Goal: Task Accomplishment & Management: Complete application form

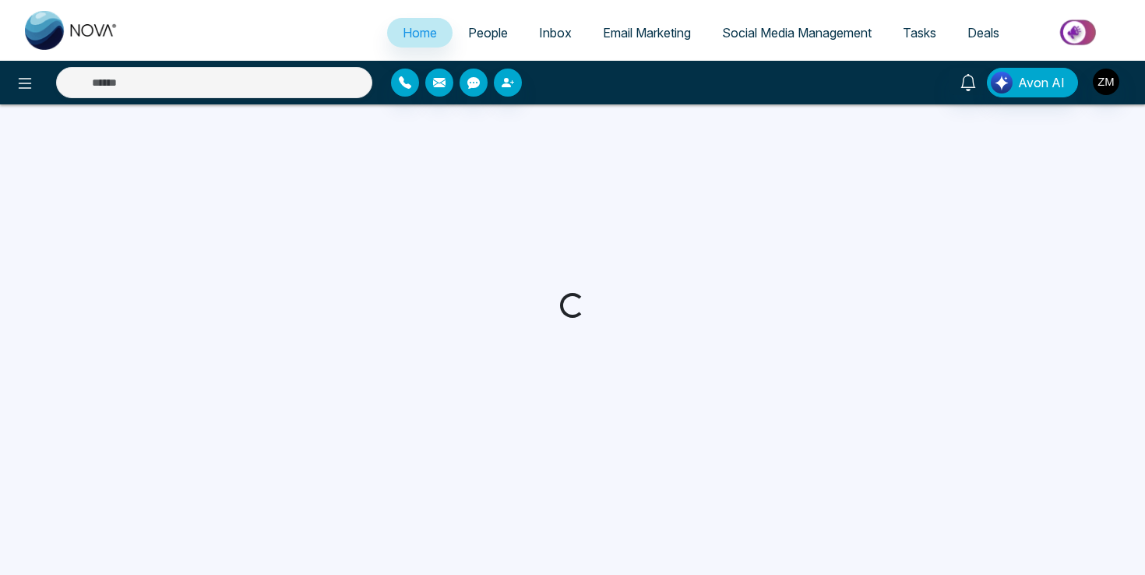
select select "*"
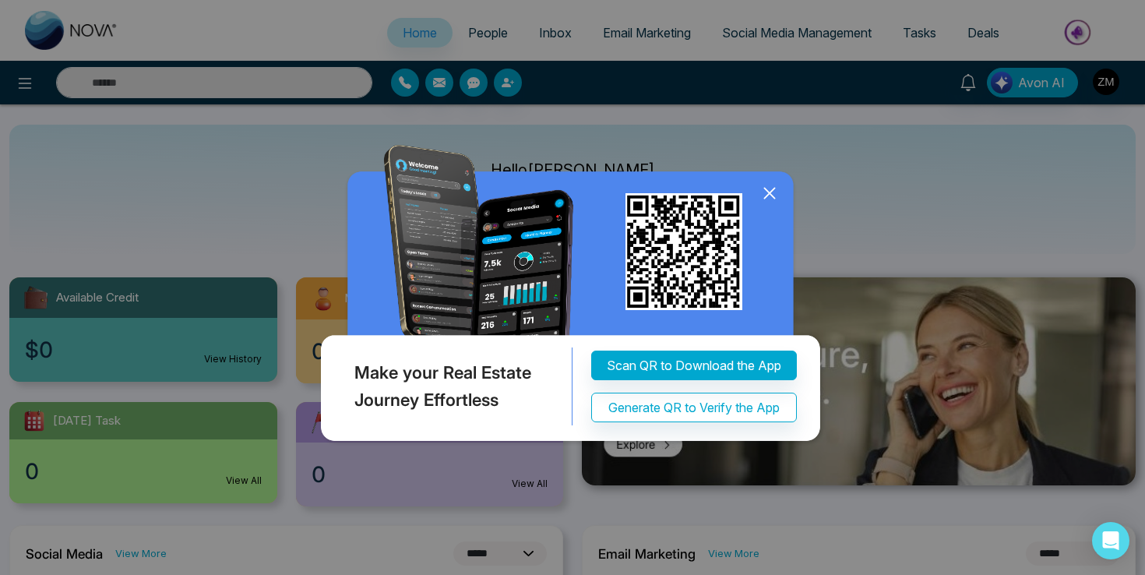
click at [766, 190] on icon at bounding box center [769, 194] width 10 height 10
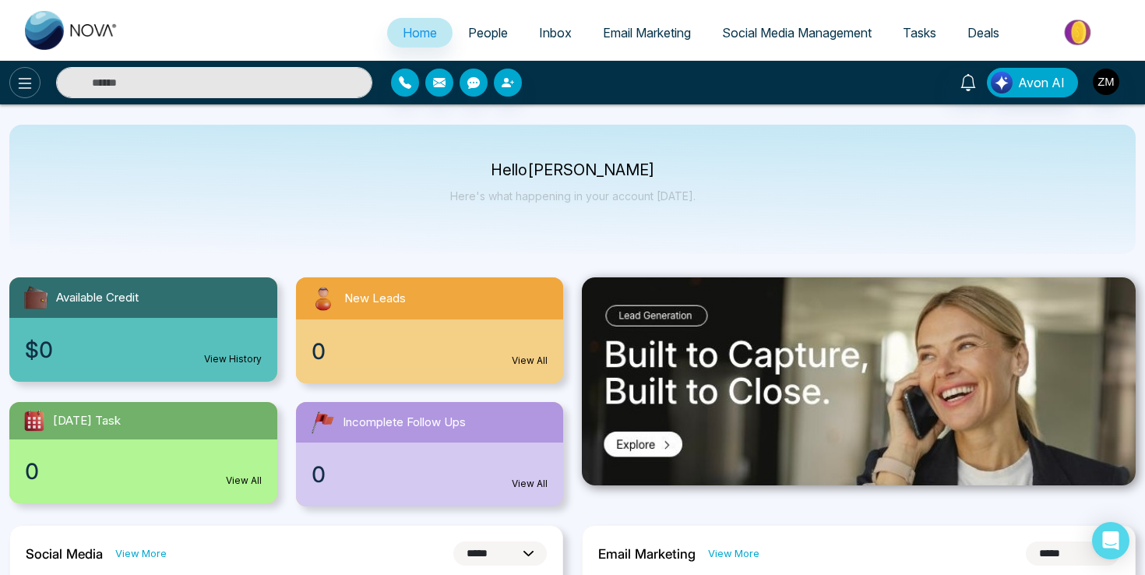
click at [31, 83] on icon at bounding box center [25, 83] width 19 height 19
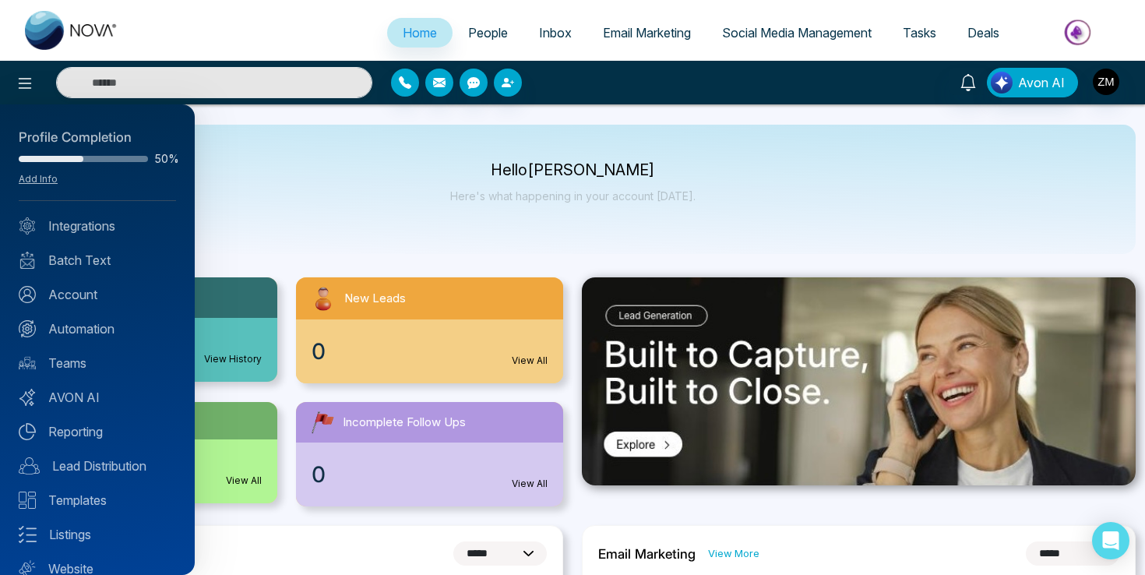
click at [48, 187] on div "Profile Completion 50% Add Info" at bounding box center [97, 164] width 157 height 73
click at [48, 181] on link "Add Info" at bounding box center [38, 179] width 39 height 12
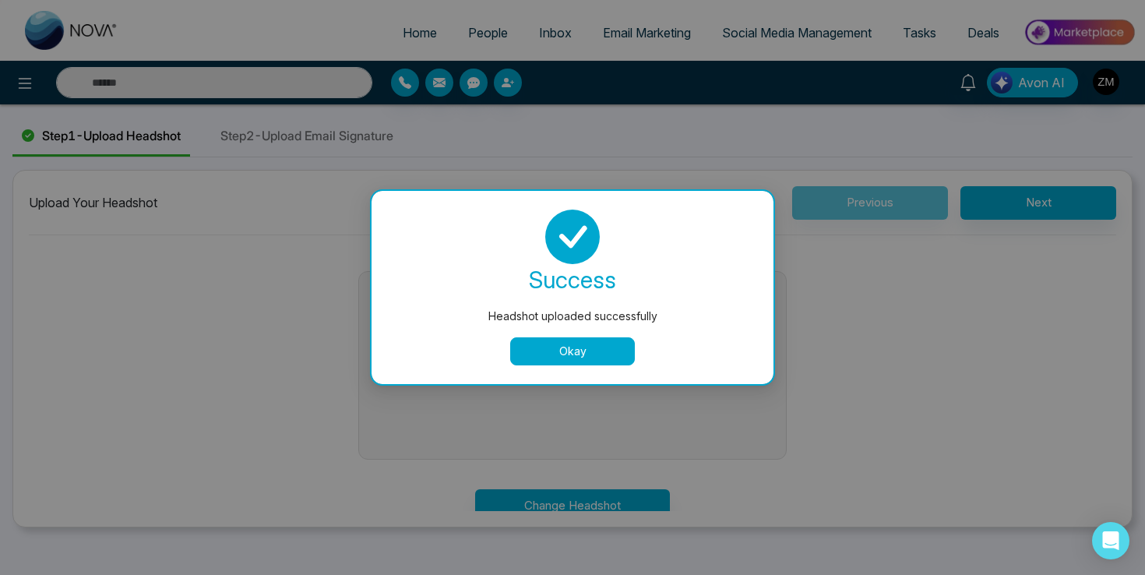
click at [612, 353] on button "Okay" at bounding box center [572, 351] width 125 height 28
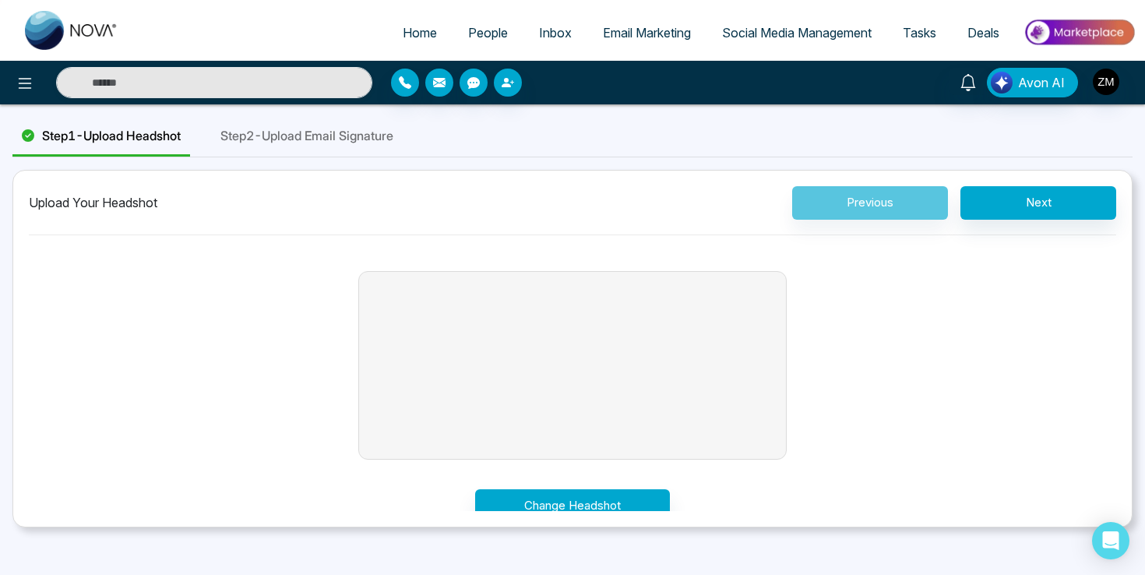
scroll to position [17, 0]
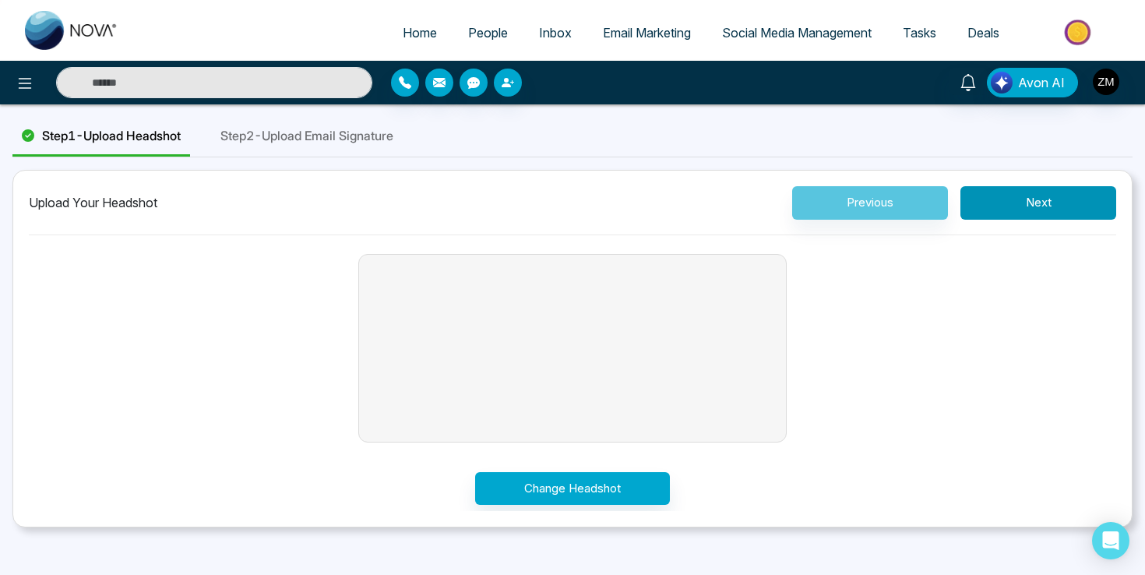
click at [1042, 197] on button "Next" at bounding box center [1039, 202] width 156 height 33
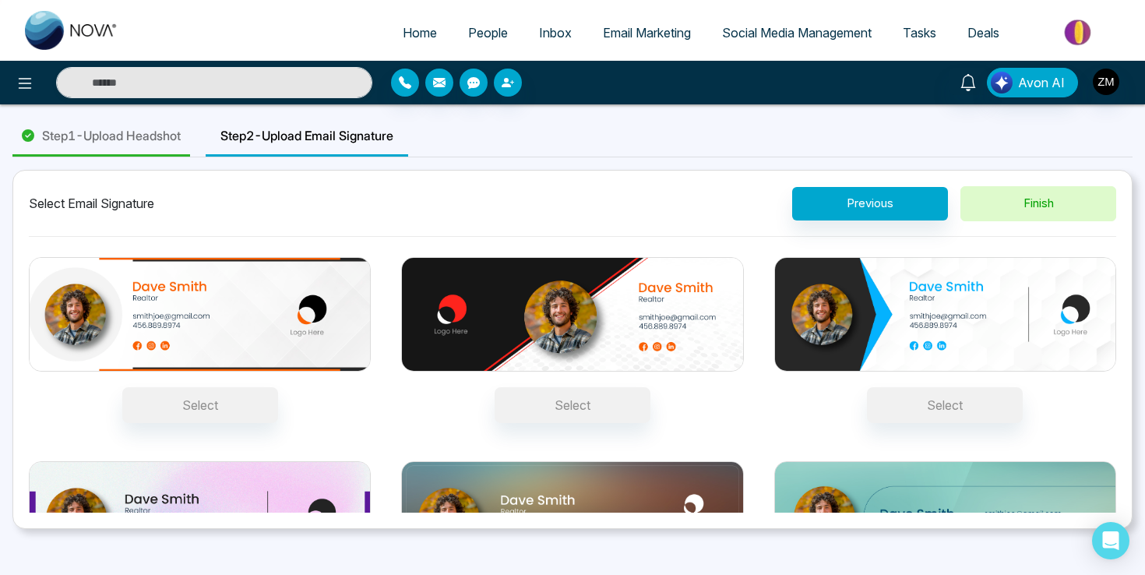
scroll to position [115, 0]
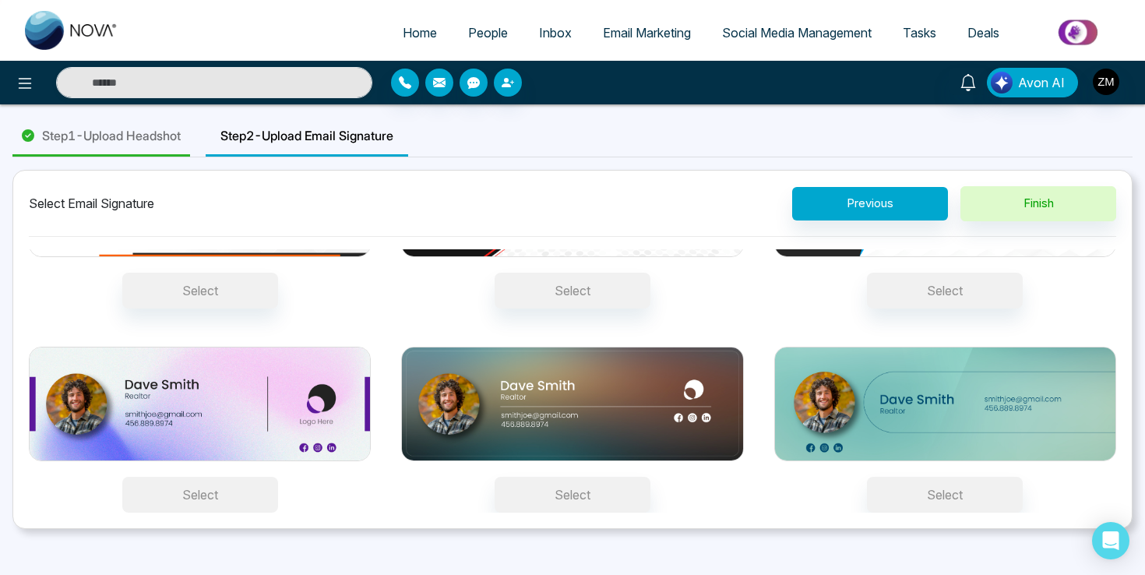
click at [221, 495] on button "Select" at bounding box center [200, 495] width 156 height 36
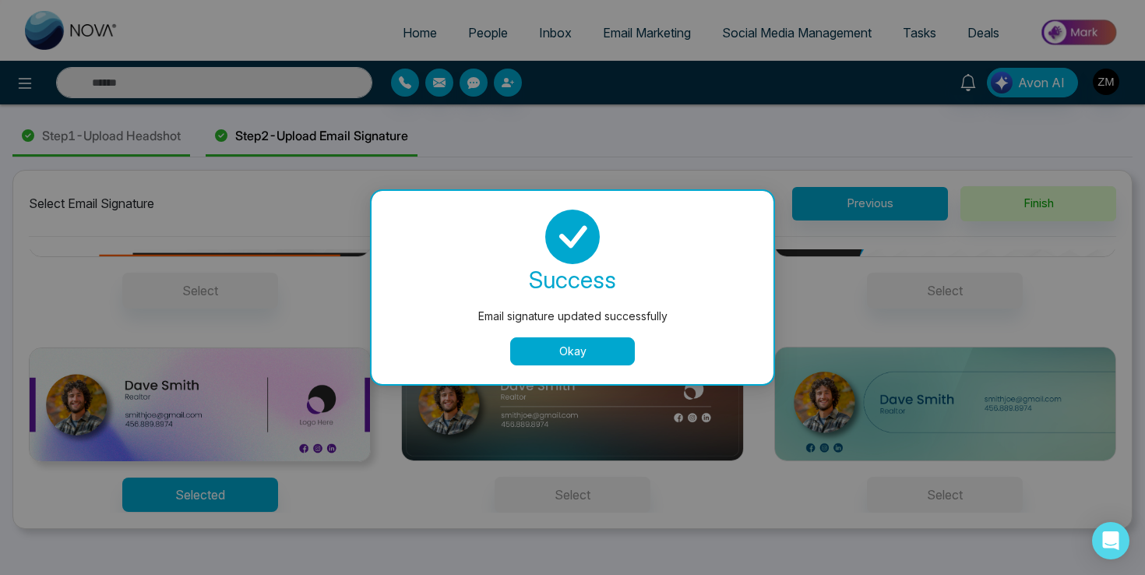
click at [577, 346] on button "Okay" at bounding box center [572, 351] width 125 height 28
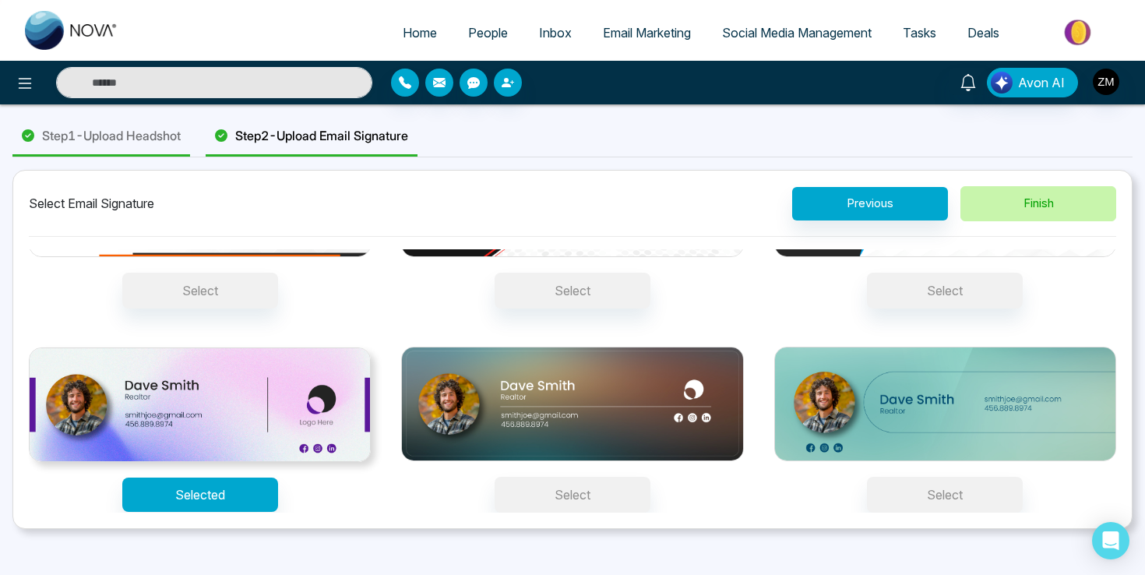
click at [1059, 199] on button "Finish" at bounding box center [1039, 203] width 156 height 35
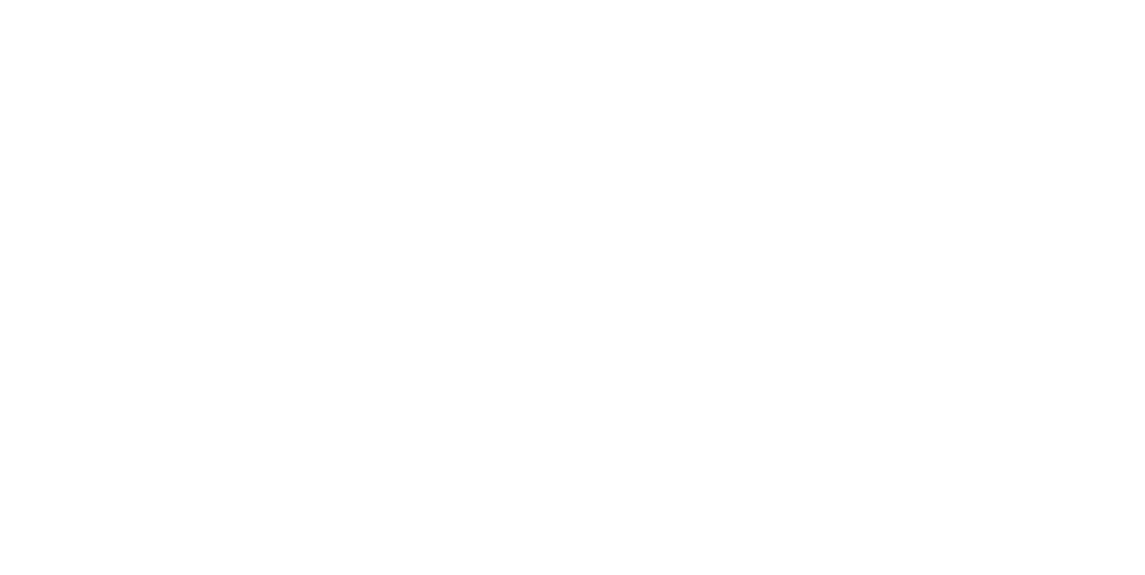
click at [568, 231] on body at bounding box center [572, 287] width 1145 height 575
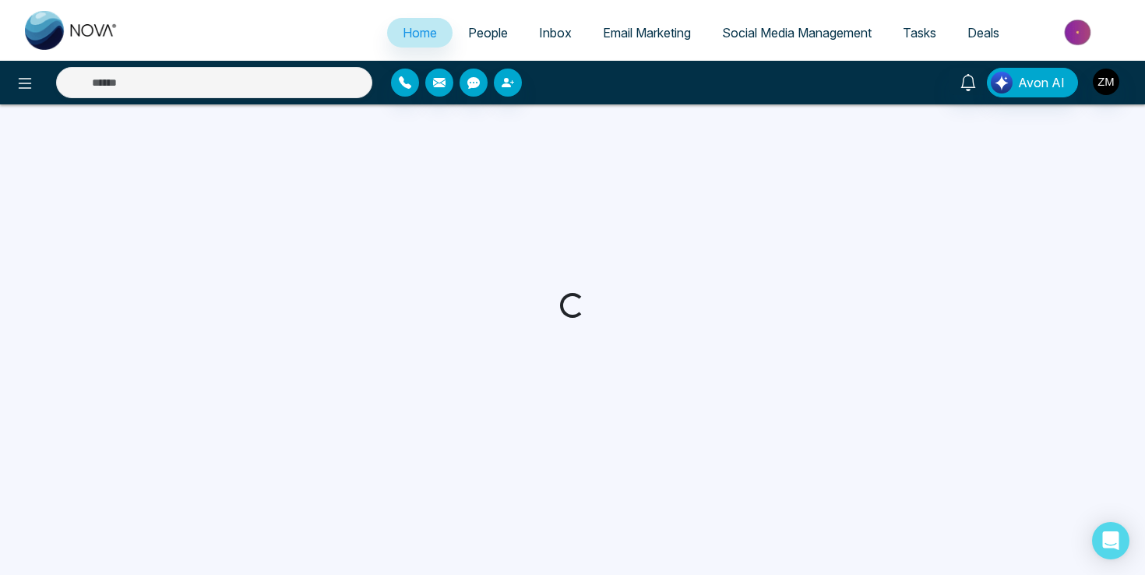
select select "*"
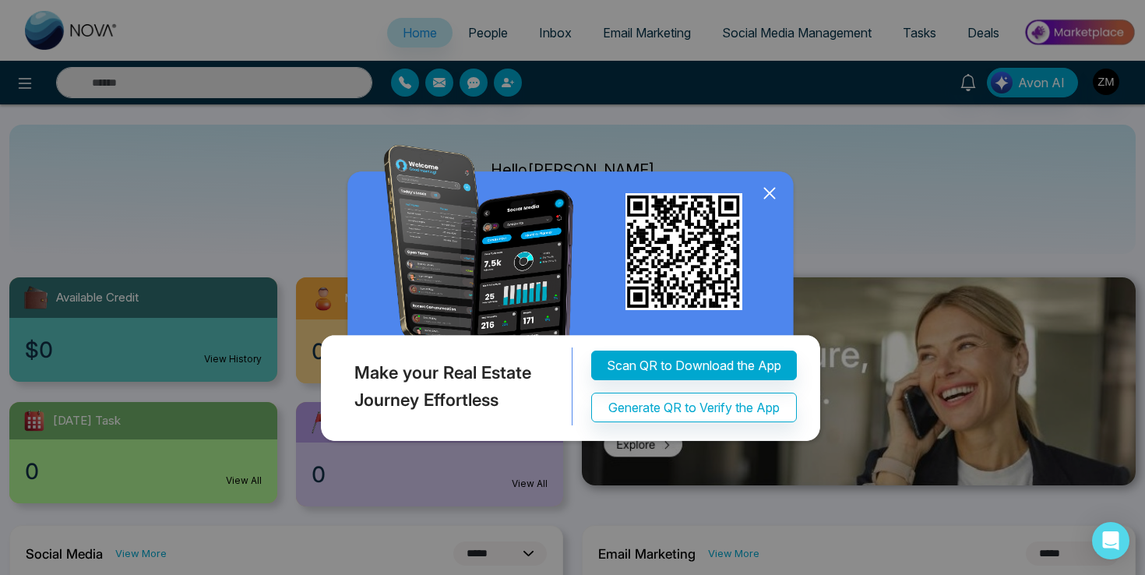
click at [760, 197] on icon at bounding box center [769, 193] width 23 height 23
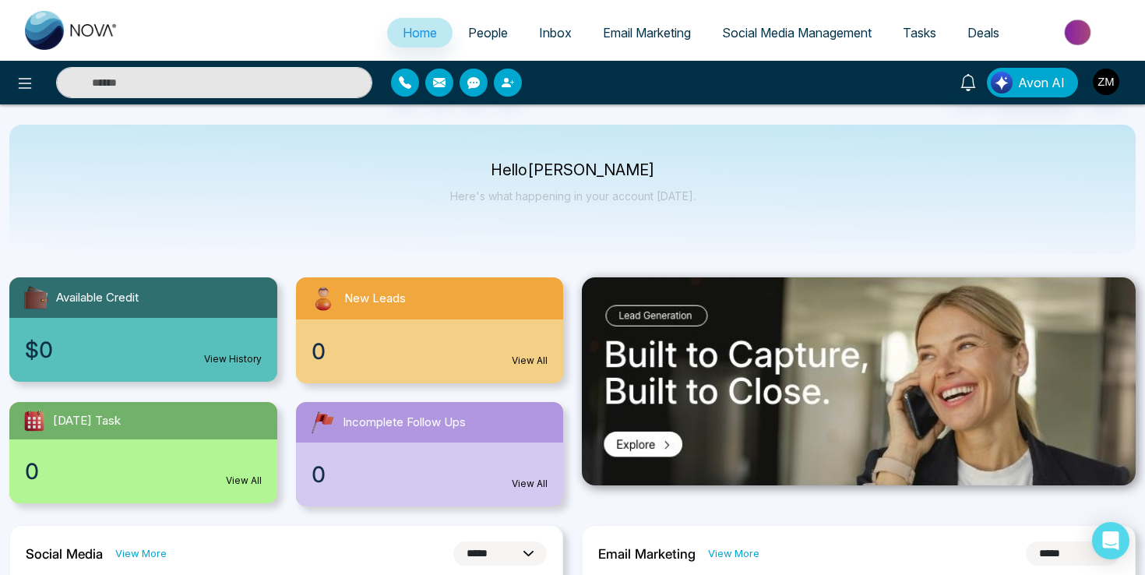
click at [768, 33] on span "Social Media Management" at bounding box center [797, 33] width 150 height 16
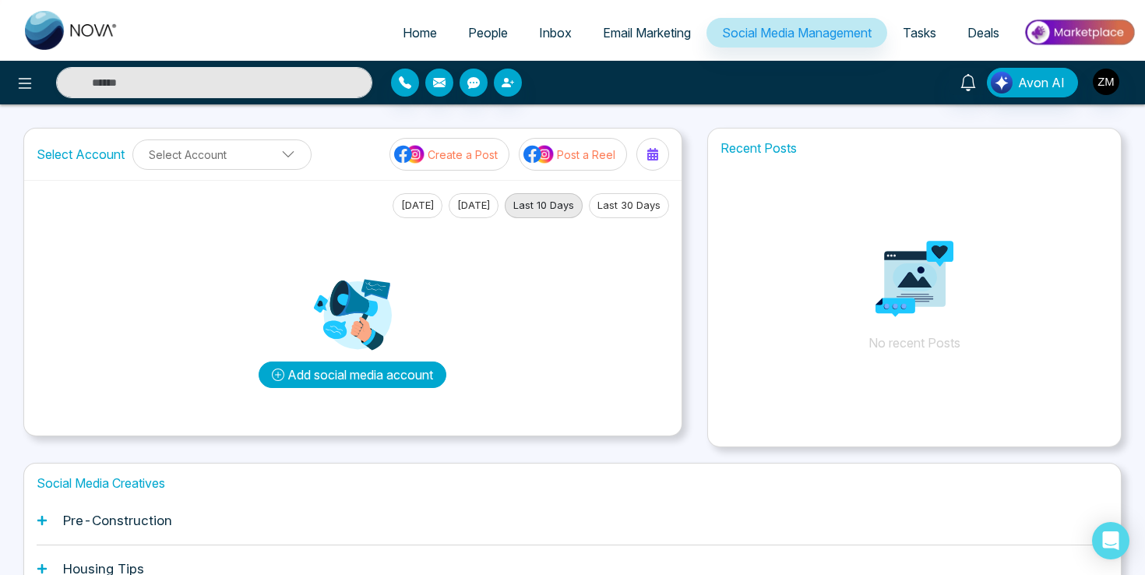
click at [351, 375] on button "Add social media account" at bounding box center [353, 374] width 188 height 26
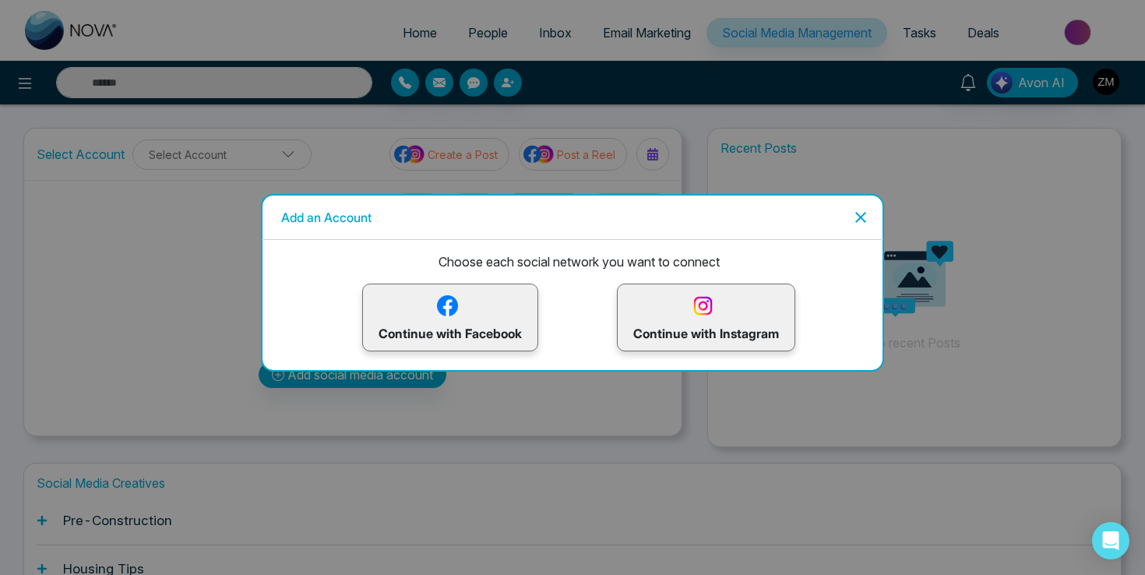
click at [497, 323] on p "Continue with Facebook" at bounding box center [450, 317] width 143 height 51
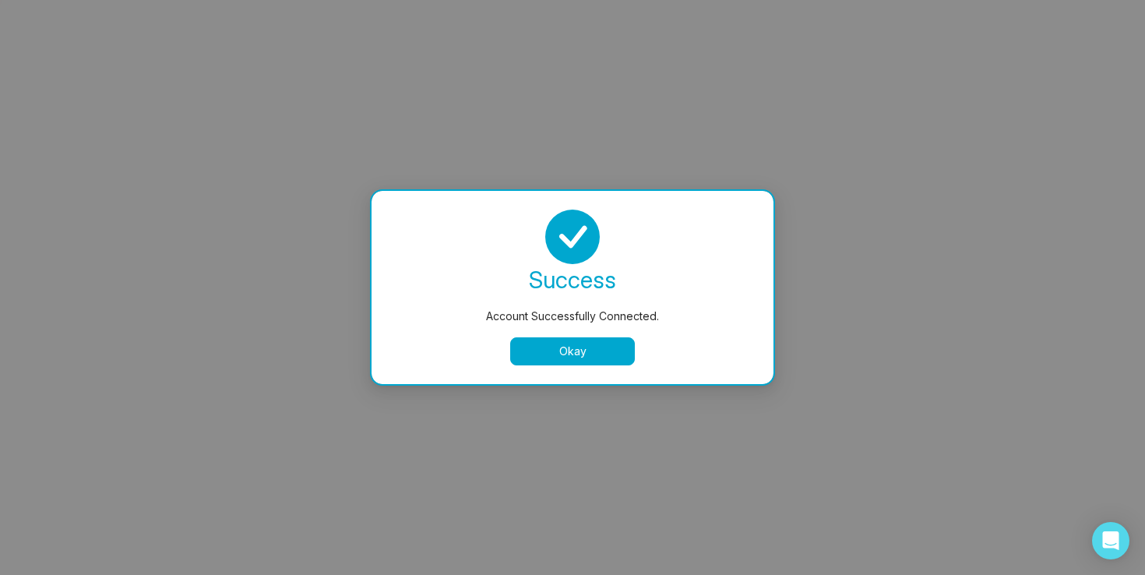
click at [596, 339] on button "Okay" at bounding box center [572, 351] width 125 height 28
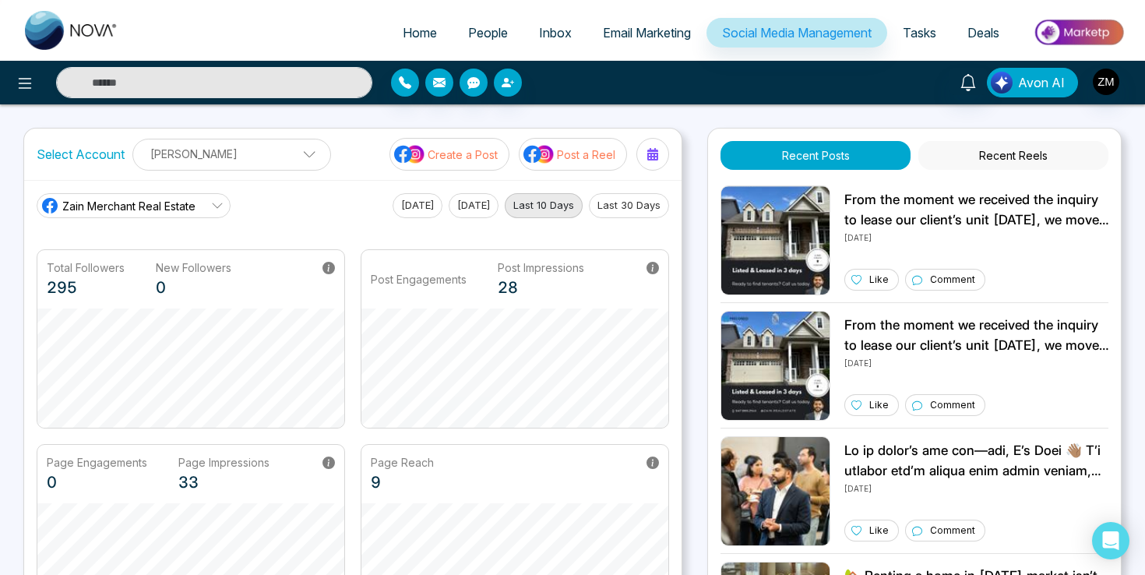
click at [1012, 79] on img "button" at bounding box center [1002, 83] width 22 height 22
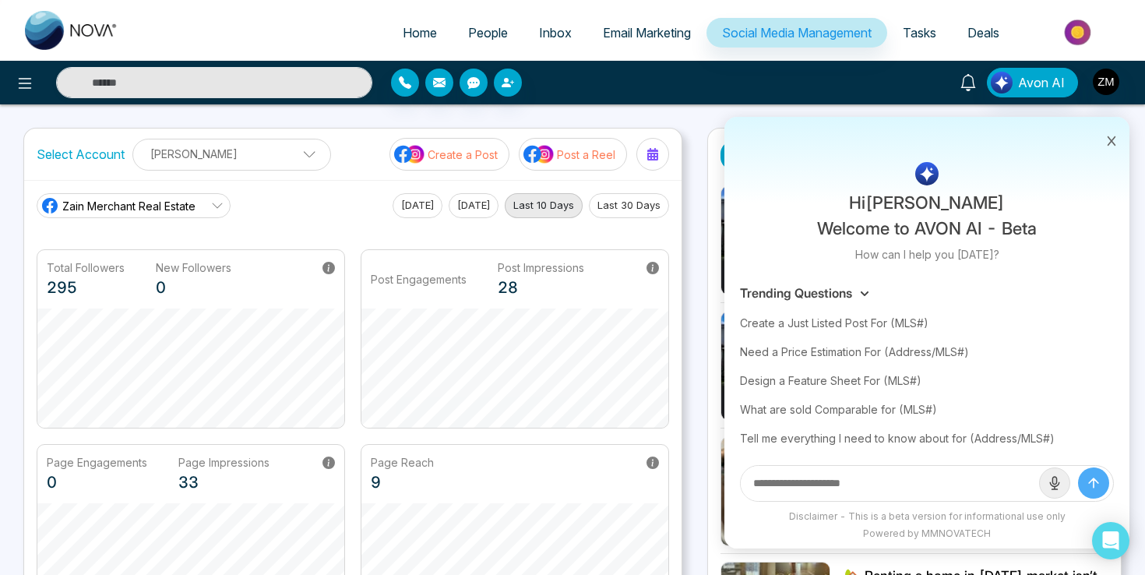
click at [967, 82] on icon at bounding box center [968, 82] width 17 height 17
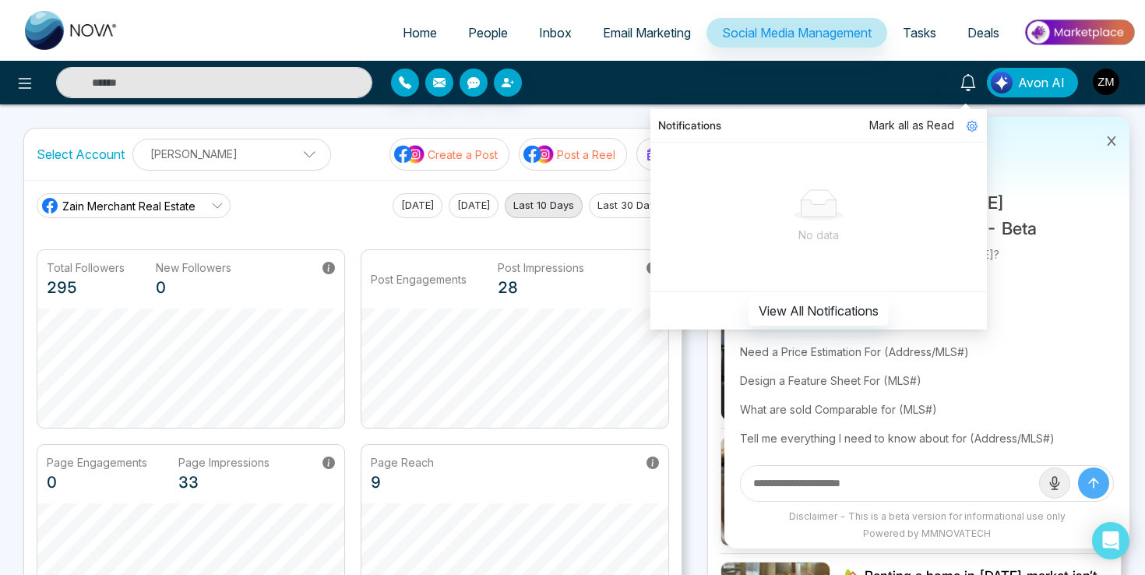
click at [1107, 139] on icon at bounding box center [1111, 141] width 11 height 11
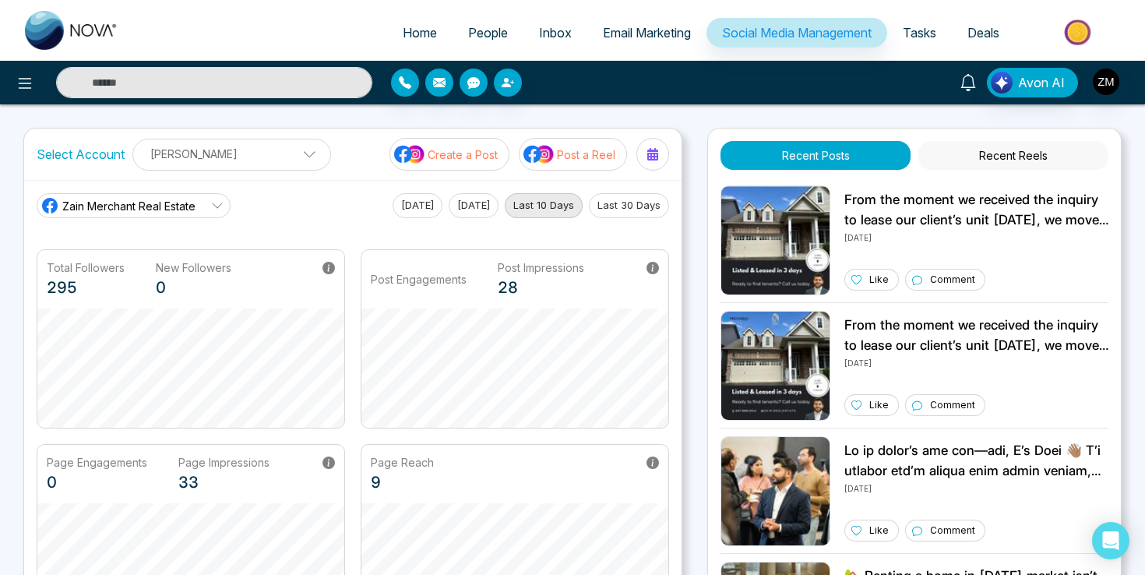
click at [969, 83] on icon at bounding box center [968, 82] width 17 height 17
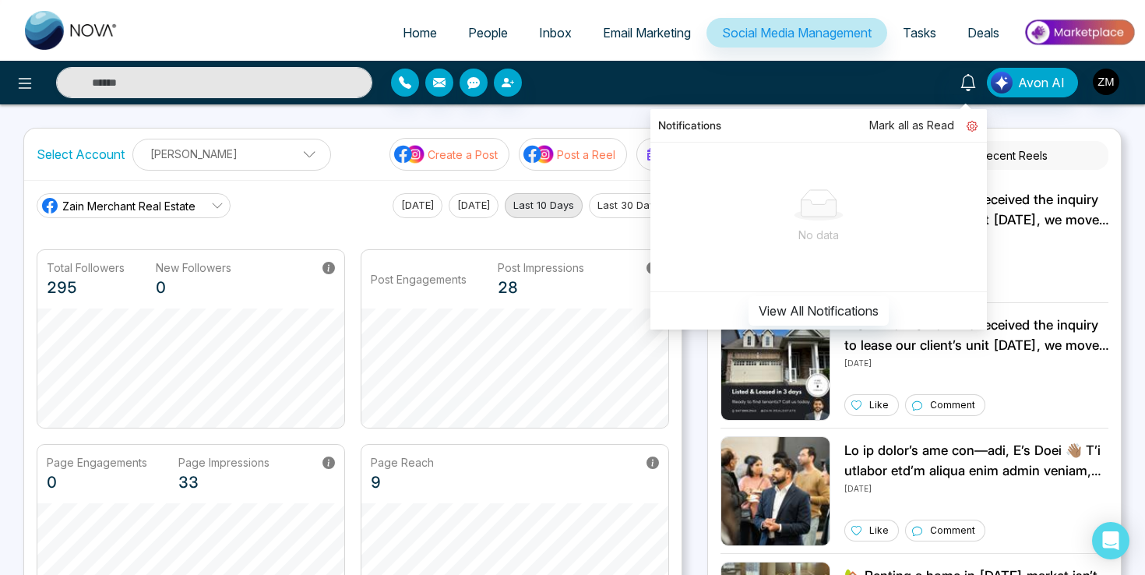
click at [973, 131] on icon at bounding box center [972, 126] width 11 height 11
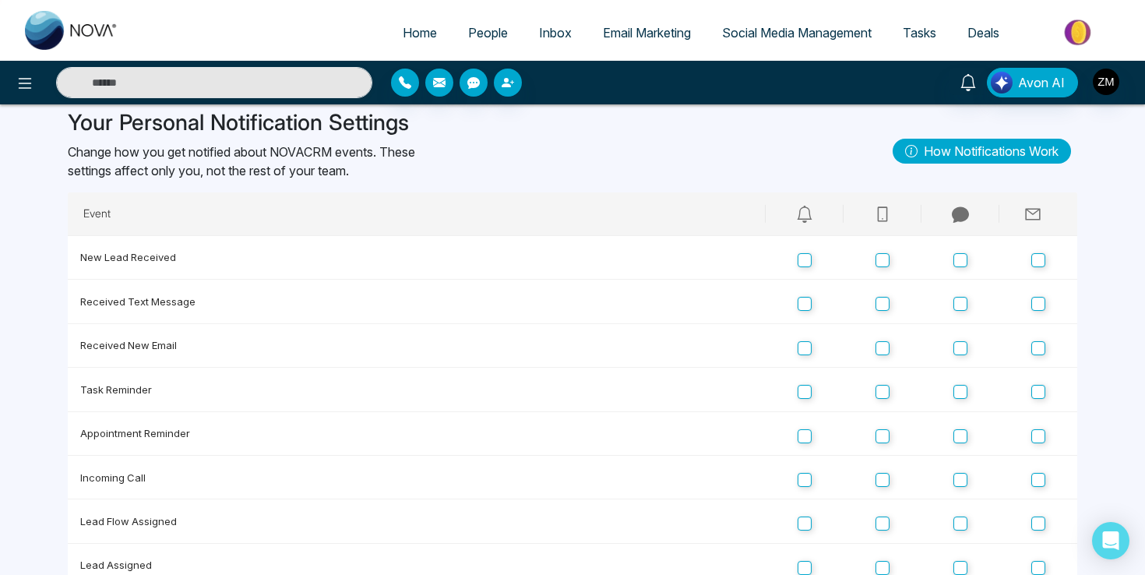
scroll to position [33, 0]
click at [883, 218] on icon at bounding box center [882, 212] width 17 height 17
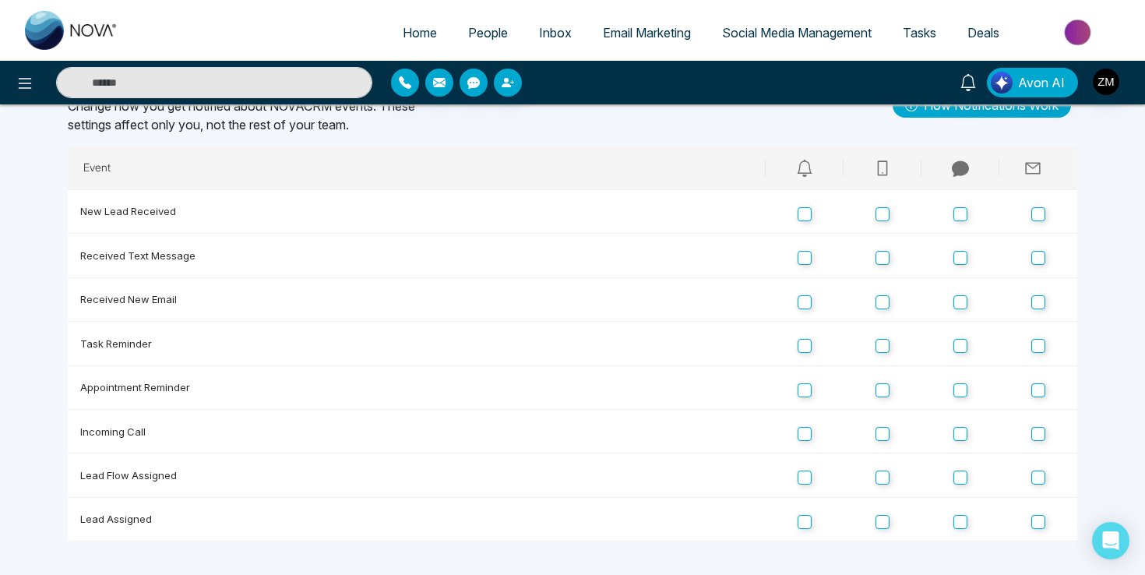
scroll to position [85, 0]
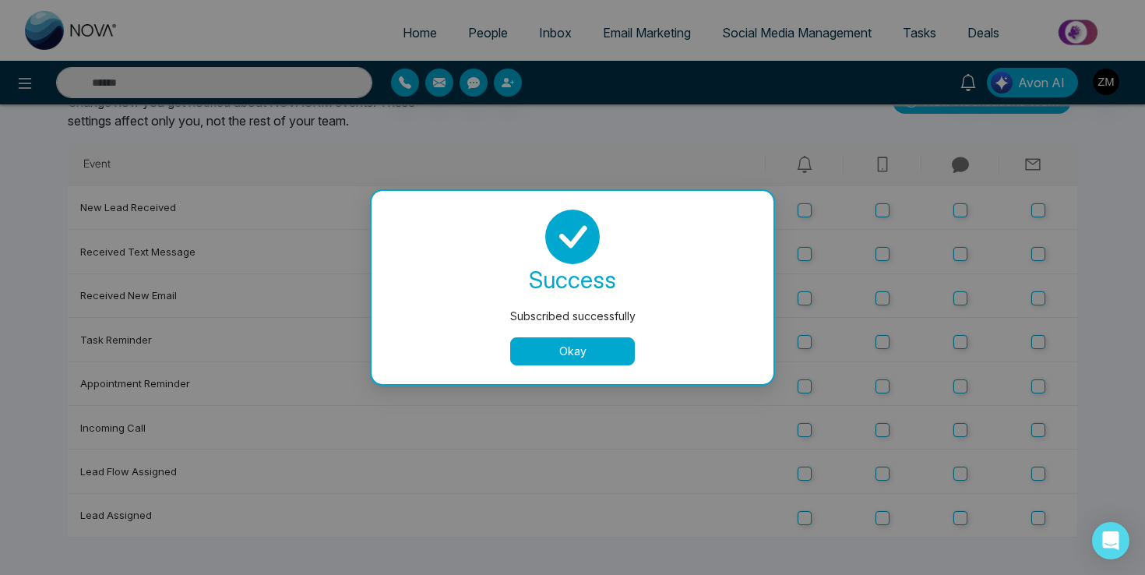
click at [601, 358] on button "Okay" at bounding box center [572, 351] width 125 height 28
click at [593, 345] on button "Okay" at bounding box center [572, 351] width 125 height 28
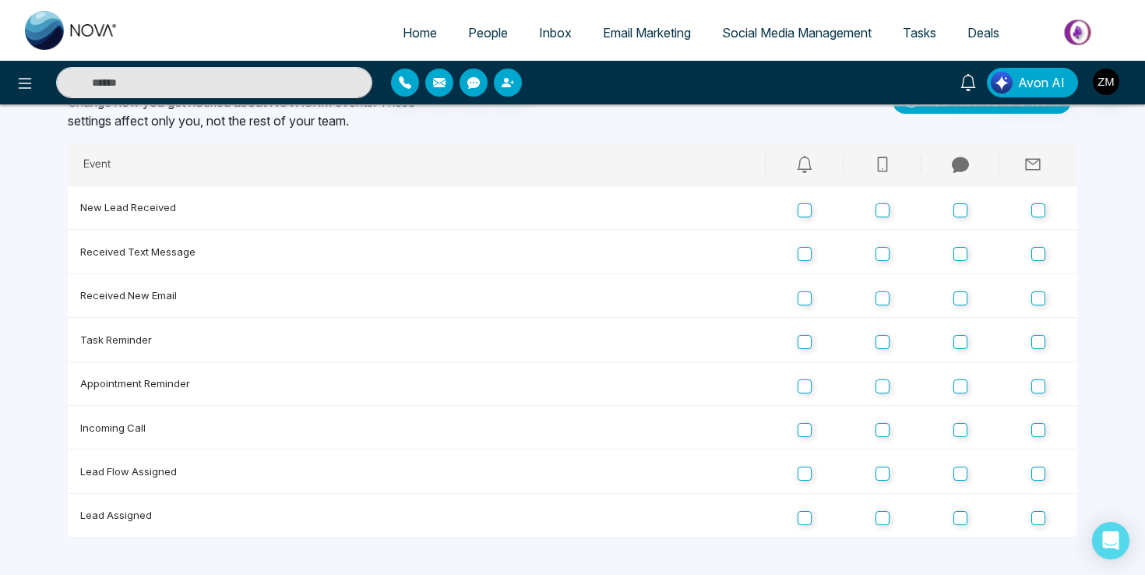
click at [756, 41] on link "Social Media Management" at bounding box center [797, 33] width 181 height 30
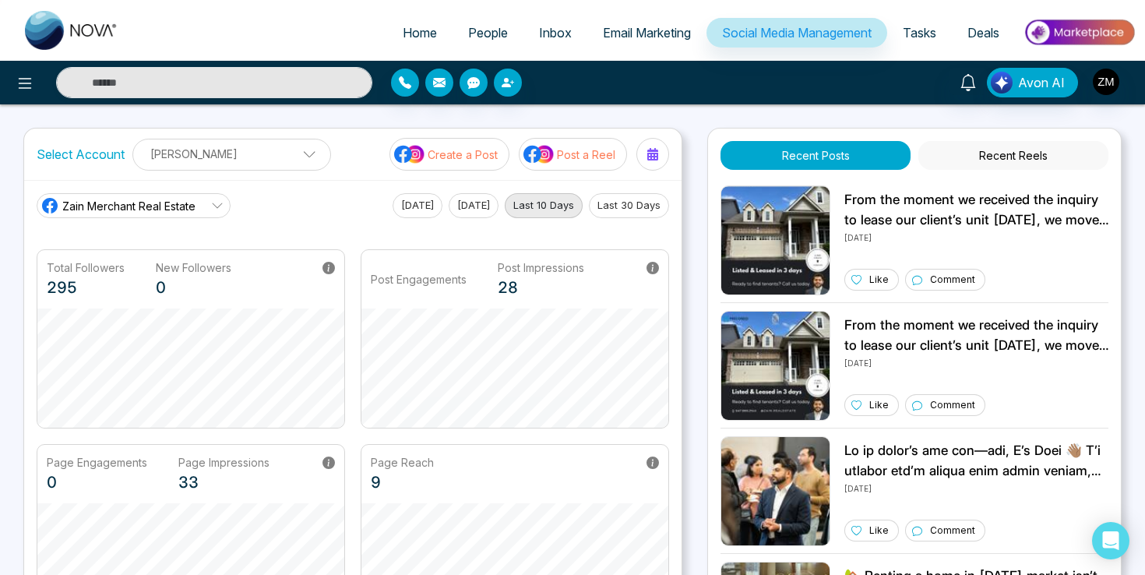
click at [208, 200] on link "Zain Merchant Real Estate" at bounding box center [134, 205] width 194 height 25
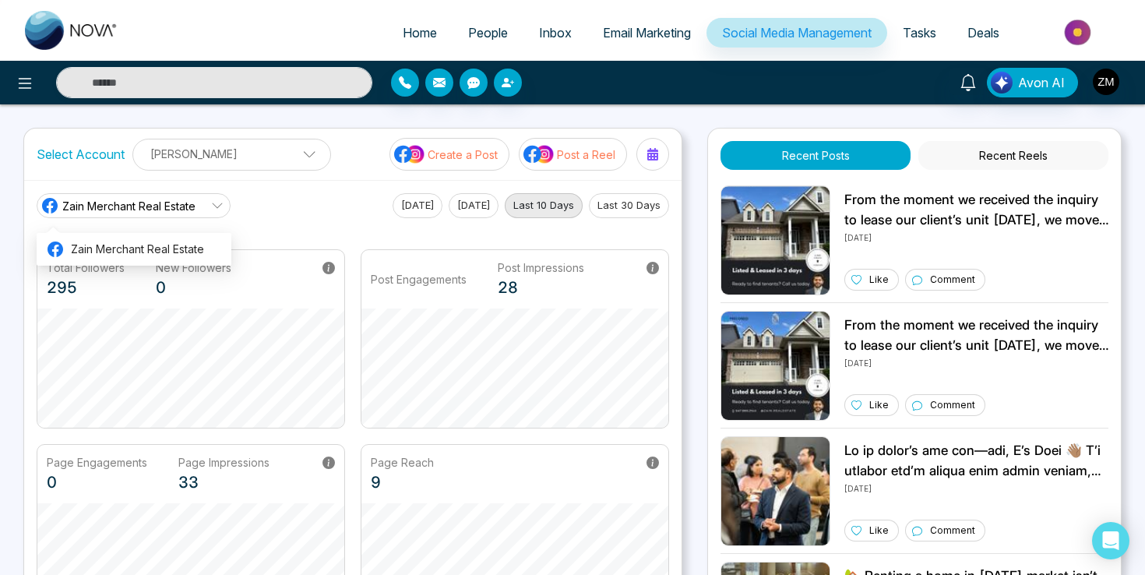
click at [208, 200] on link "Zain Merchant Real Estate" at bounding box center [134, 205] width 194 height 25
click at [215, 206] on icon at bounding box center [217, 205] width 12 height 12
click at [211, 207] on icon at bounding box center [217, 205] width 12 height 12
click at [197, 210] on link "Zain Merchant Real Estate" at bounding box center [134, 205] width 194 height 25
click at [218, 210] on icon at bounding box center [217, 205] width 12 height 12
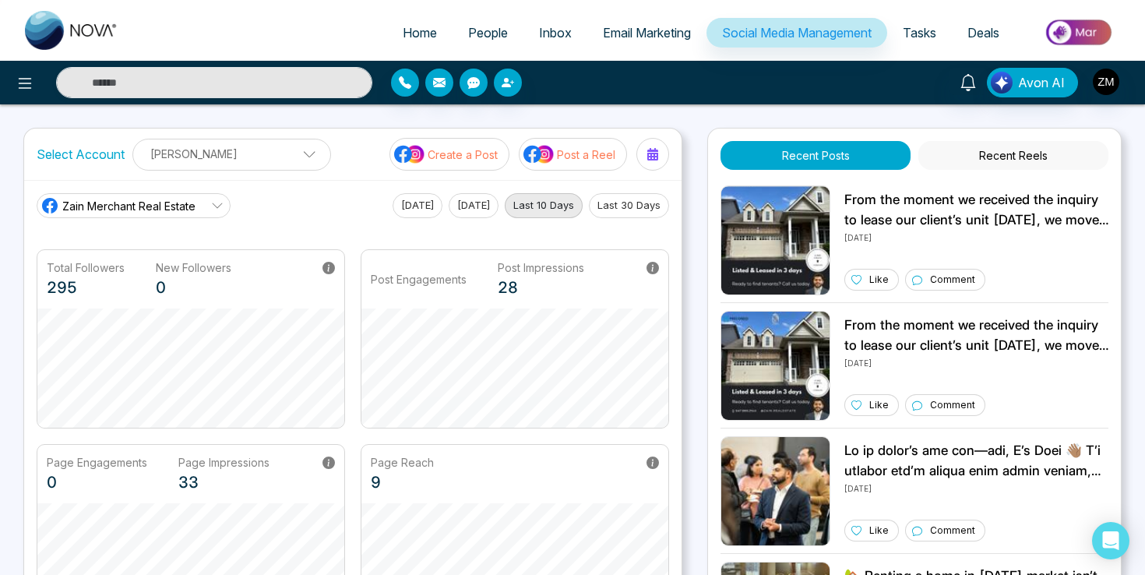
click at [293, 150] on p "[PERSON_NAME]" at bounding box center [232, 154] width 178 height 26
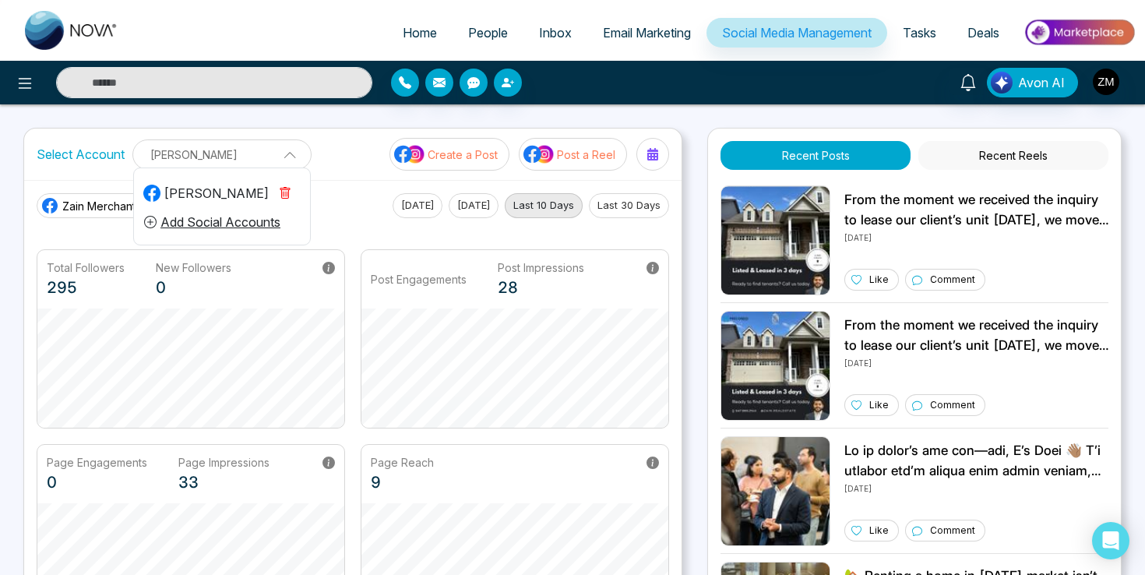
click at [247, 221] on button "Add Social Accounts" at bounding box center [212, 222] width 138 height 20
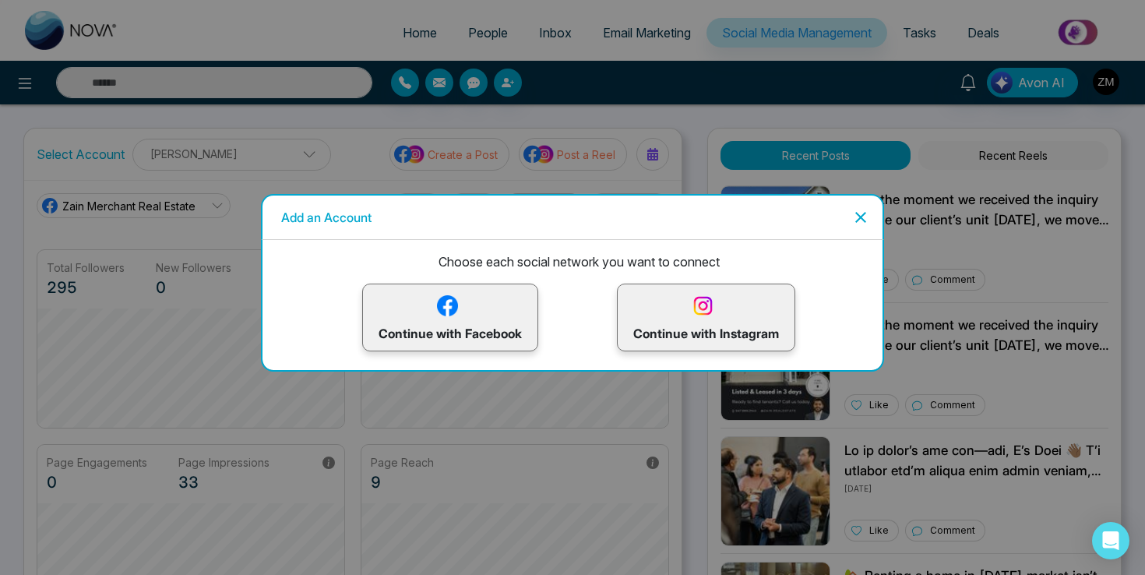
click at [686, 309] on p "Continue with Instagram" at bounding box center [706, 317] width 146 height 51
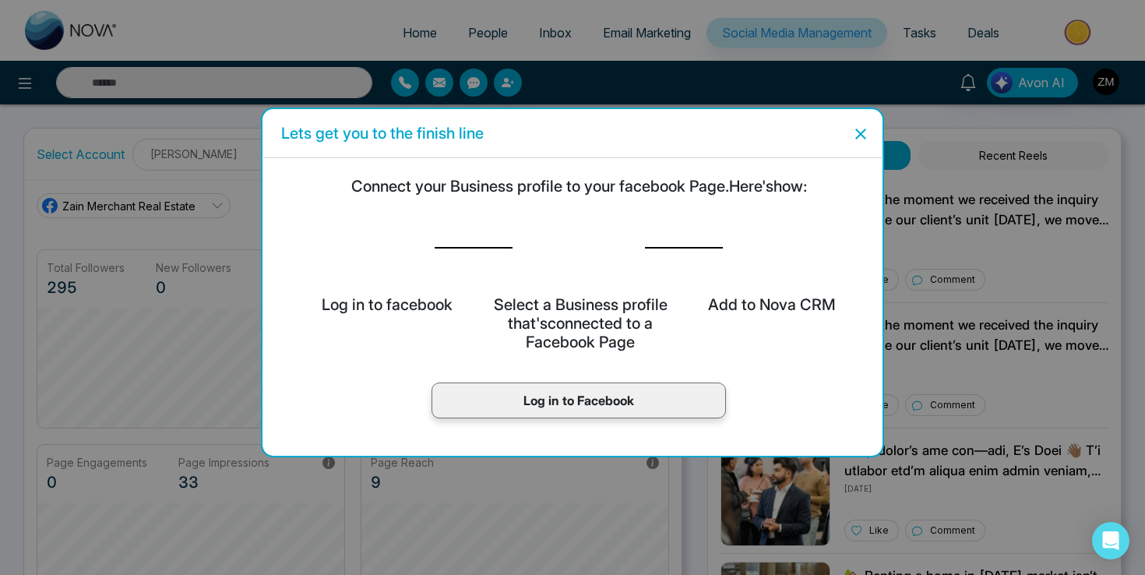
scroll to position [58, 0]
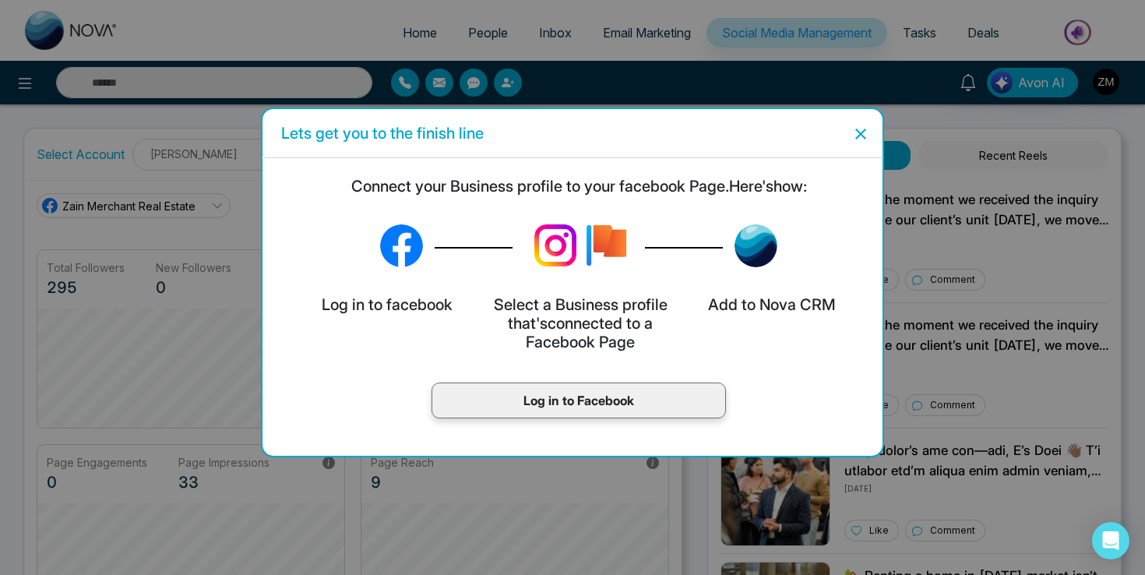
click at [602, 405] on p "Log in to Facebook" at bounding box center [579, 400] width 262 height 19
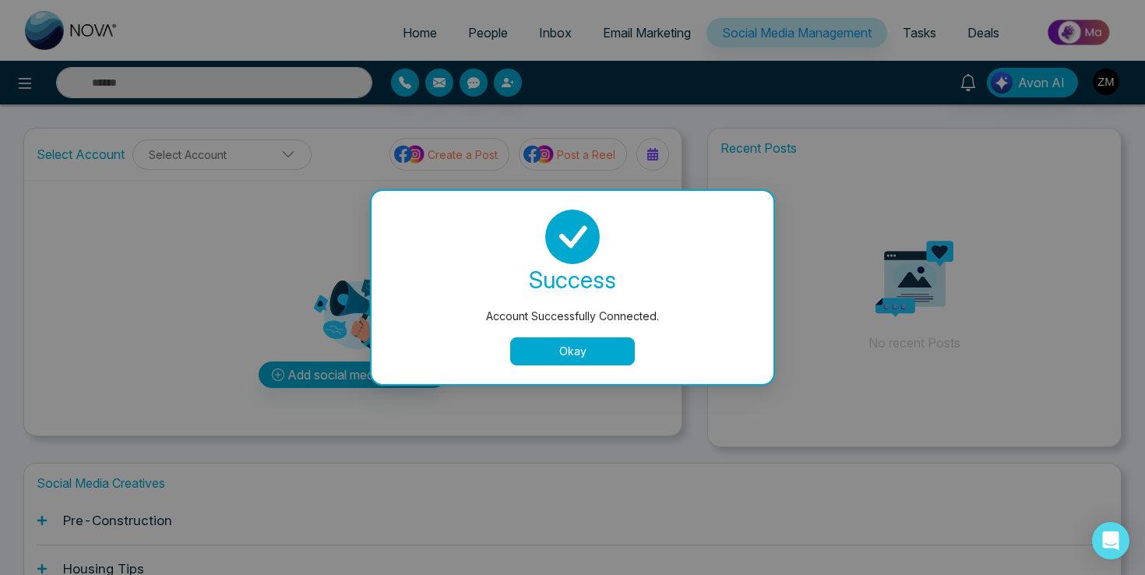
click at [584, 346] on button "Okay" at bounding box center [572, 351] width 125 height 28
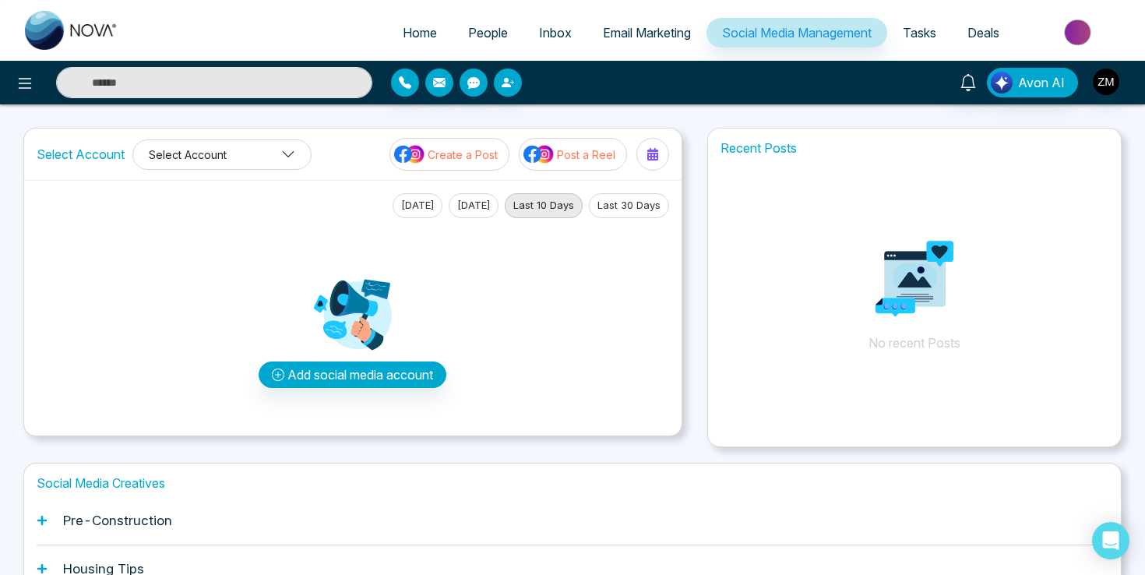
click at [279, 157] on button "Select Account" at bounding box center [221, 154] width 179 height 30
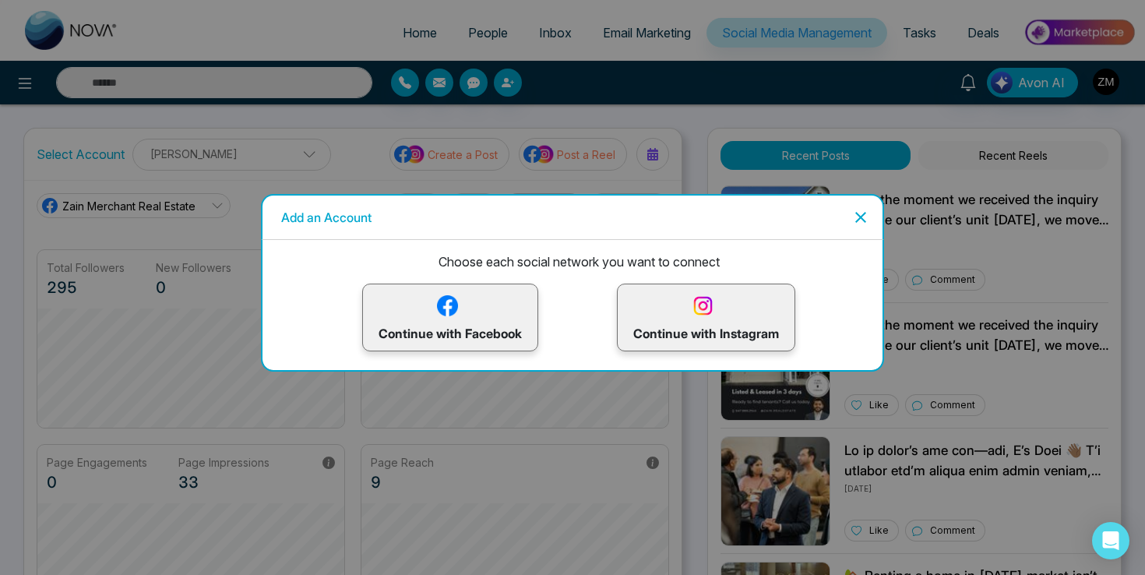
click at [851, 215] on icon "Close" at bounding box center [860, 217] width 19 height 19
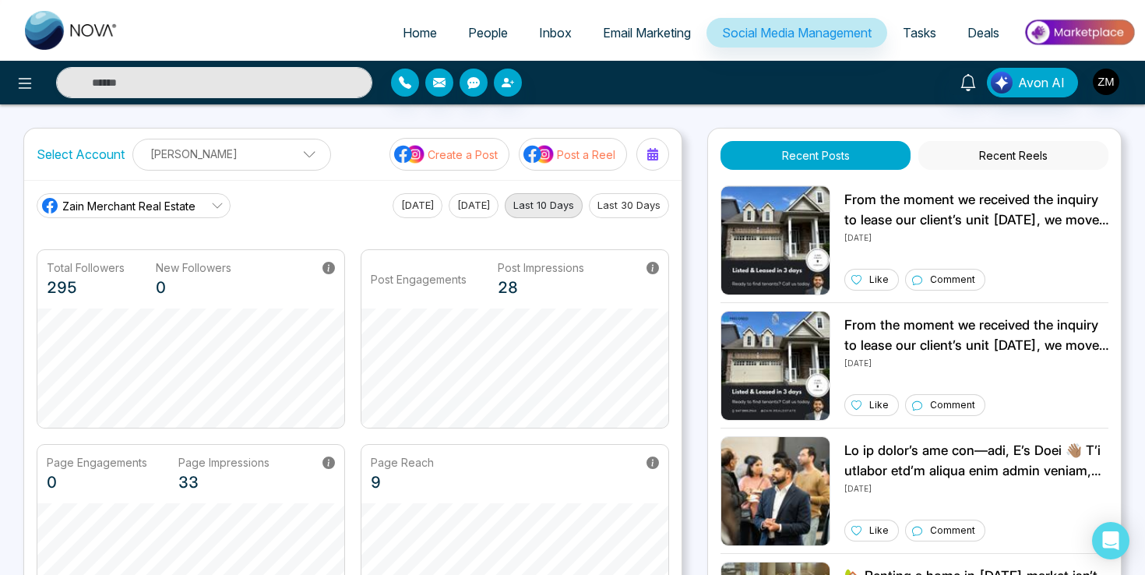
click at [220, 199] on icon at bounding box center [217, 205] width 12 height 12
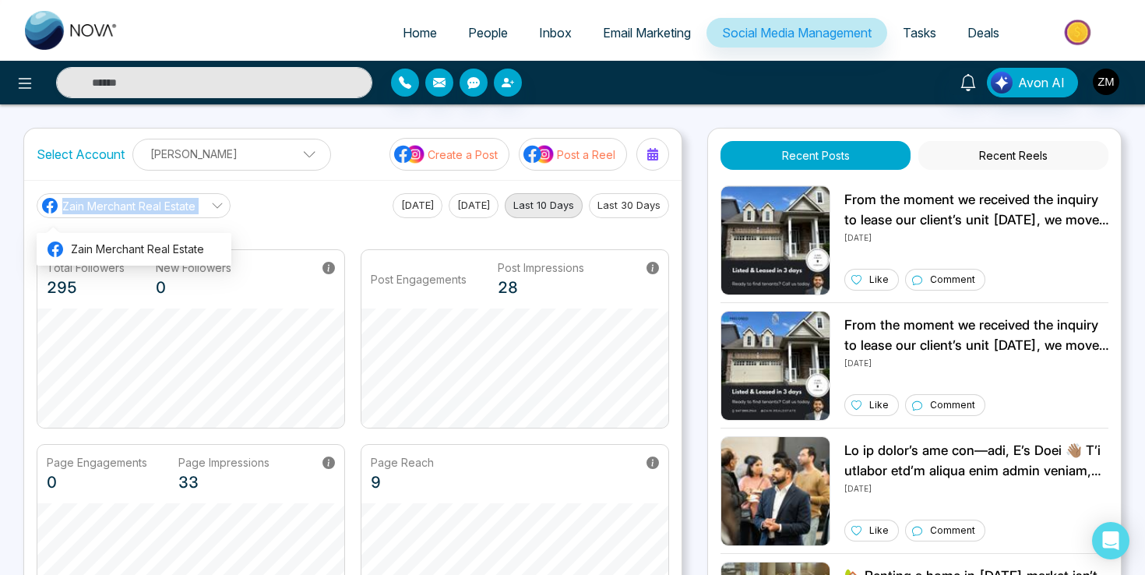
click at [220, 199] on icon at bounding box center [217, 205] width 12 height 12
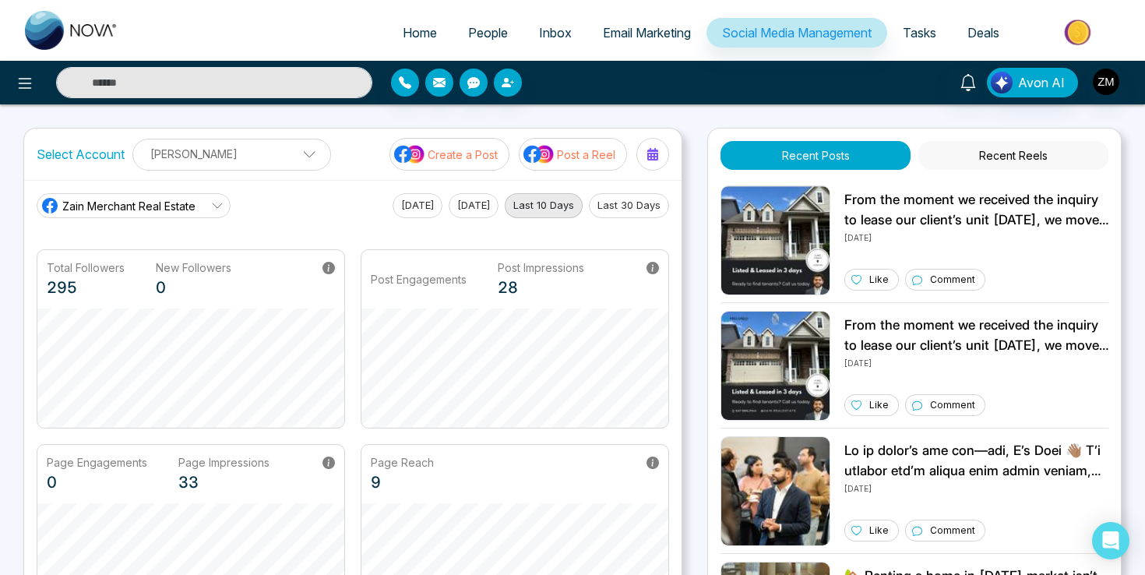
click at [265, 160] on p "[PERSON_NAME]" at bounding box center [232, 154] width 178 height 26
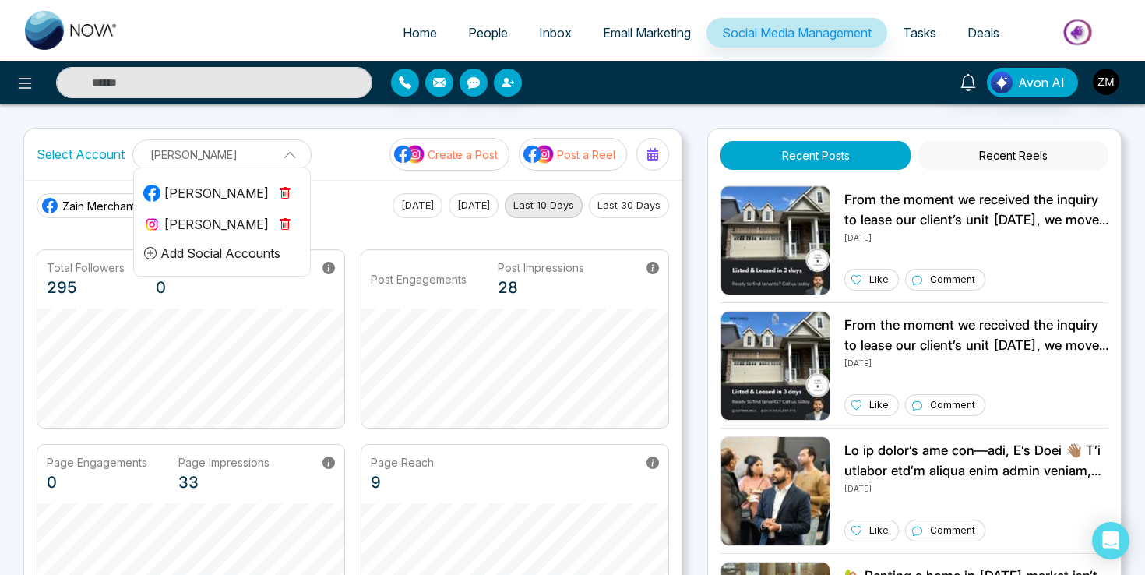
click at [222, 226] on div "[PERSON_NAME]" at bounding box center [205, 224] width 125 height 19
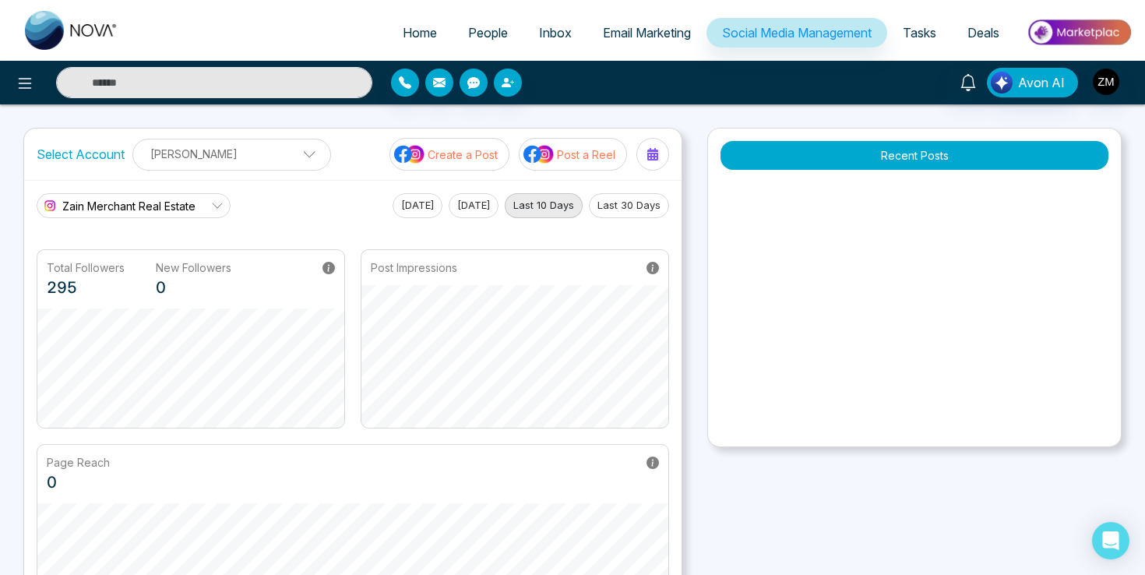
click at [201, 206] on link "Zain Merchant Real Estate" at bounding box center [134, 205] width 194 height 25
click at [245, 143] on p "[PERSON_NAME]" at bounding box center [232, 154] width 178 height 26
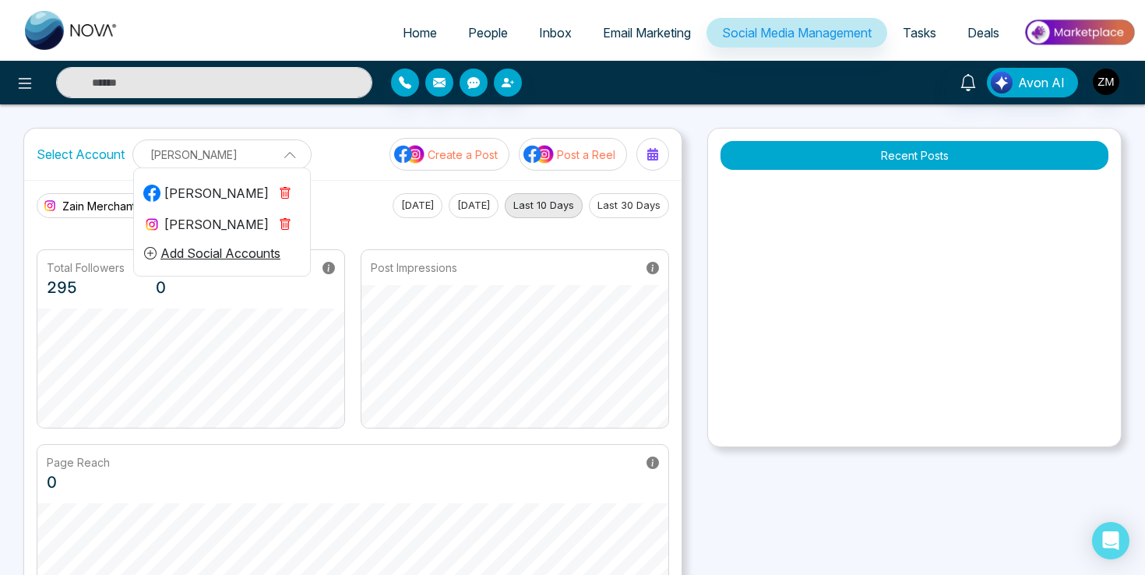
click at [231, 220] on div "[PERSON_NAME]" at bounding box center [205, 224] width 125 height 19
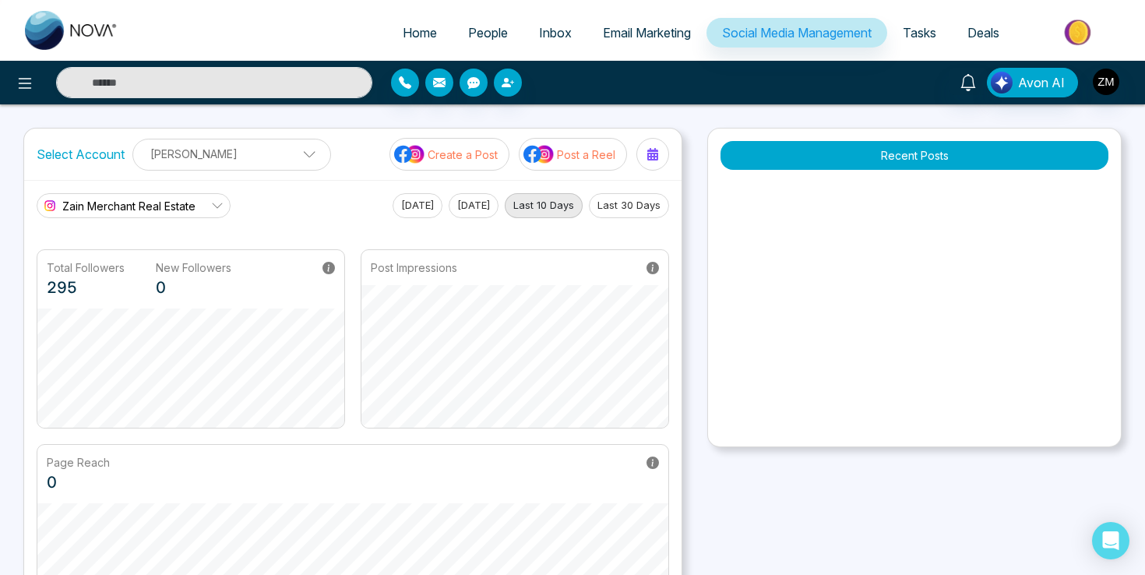
click at [433, 156] on p "Create a Post" at bounding box center [463, 154] width 70 height 16
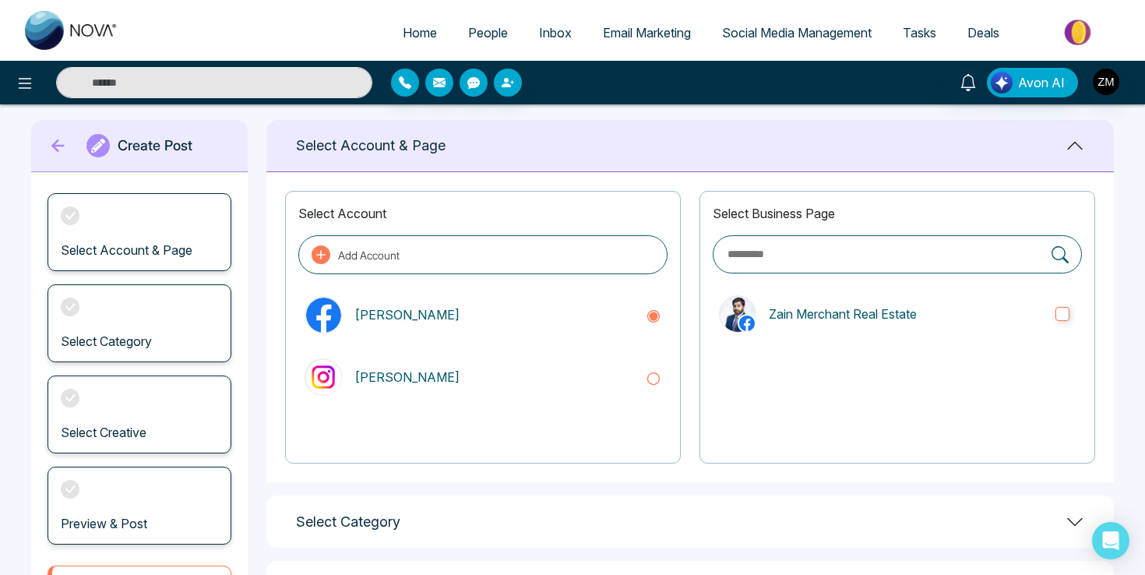
scroll to position [146, 0]
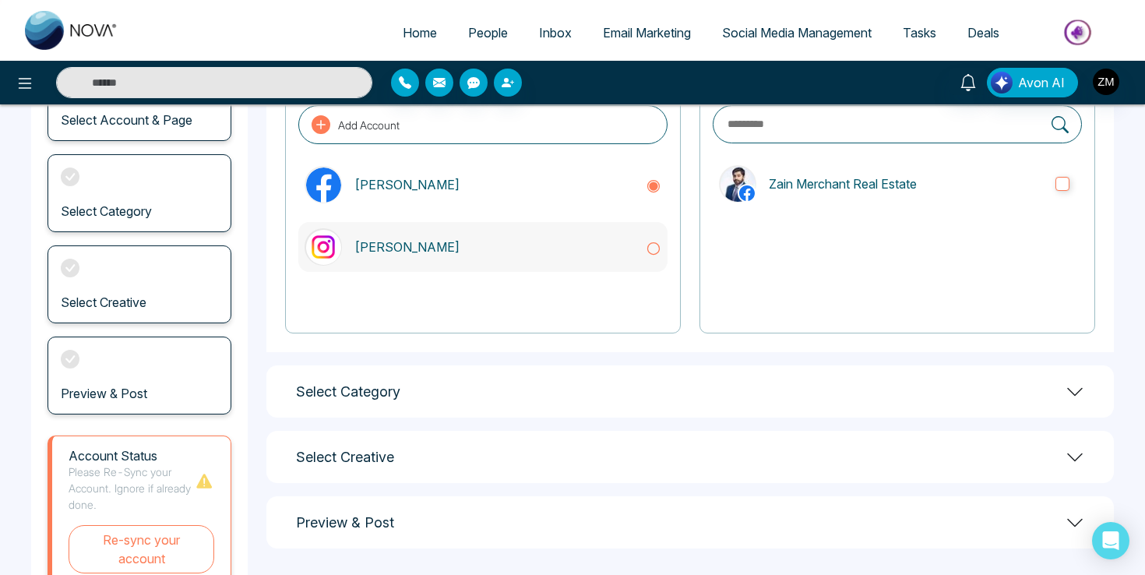
click at [651, 248] on icon at bounding box center [654, 249] width 16 height 16
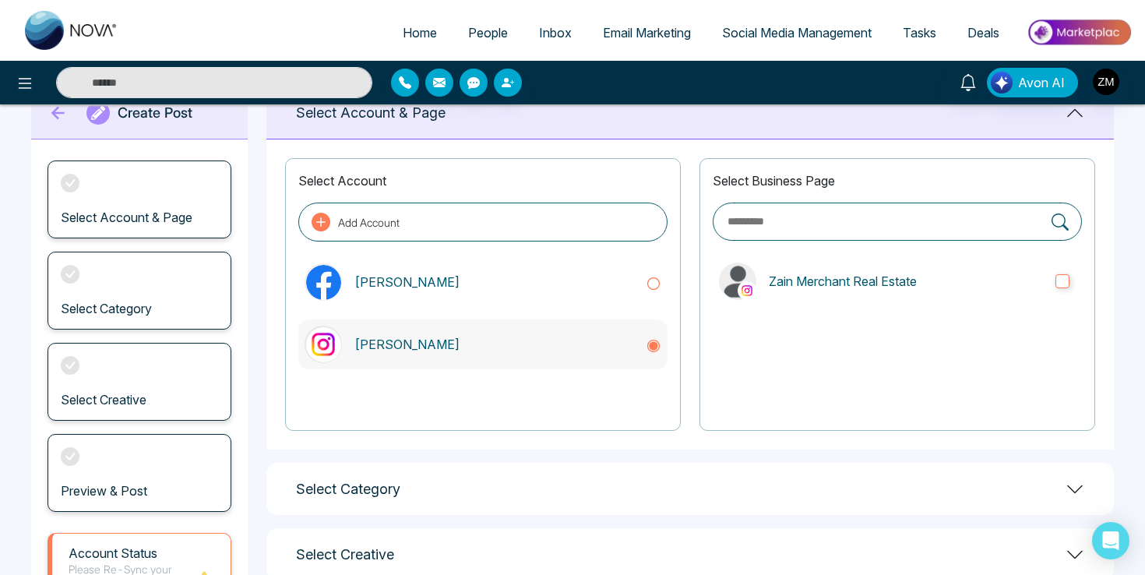
scroll to position [0, 0]
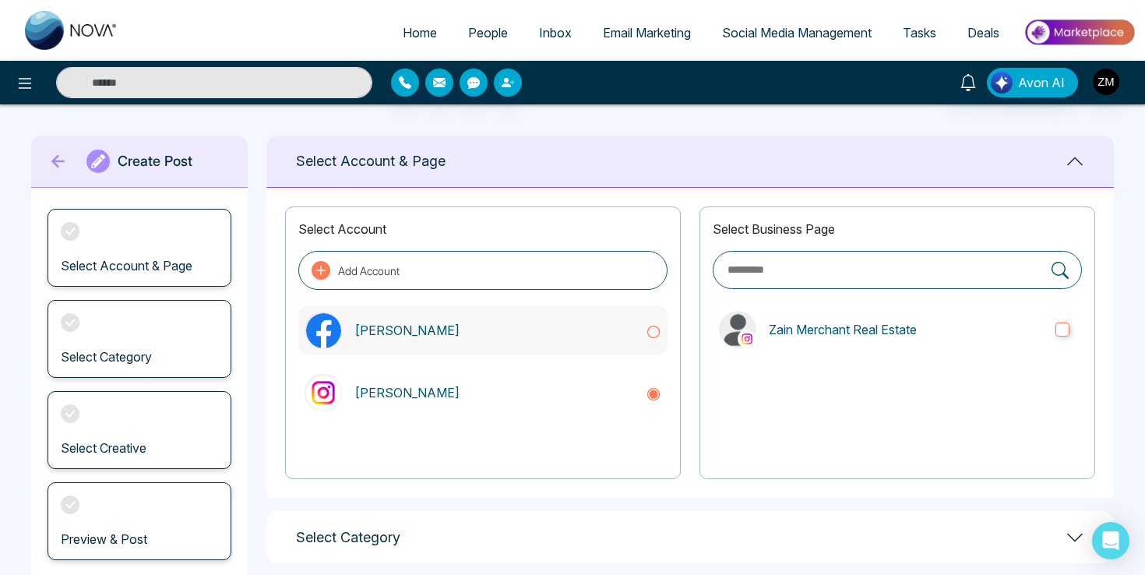
click at [370, 319] on div "[PERSON_NAME]" at bounding box center [482, 330] width 369 height 50
click at [61, 160] on icon at bounding box center [57, 161] width 13 height 13
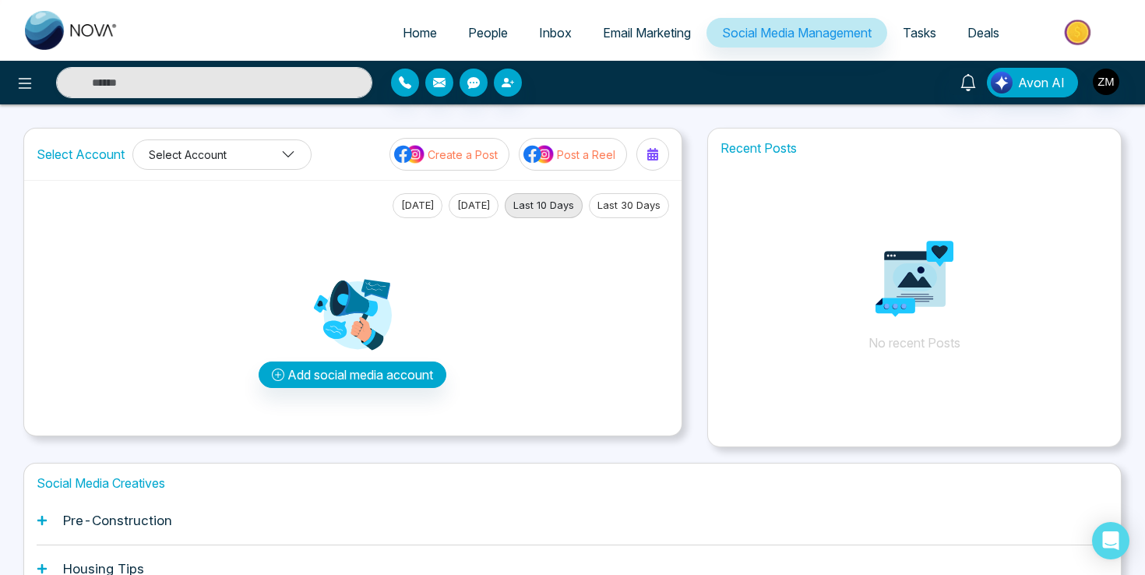
click at [274, 159] on button "Select Account" at bounding box center [221, 154] width 179 height 30
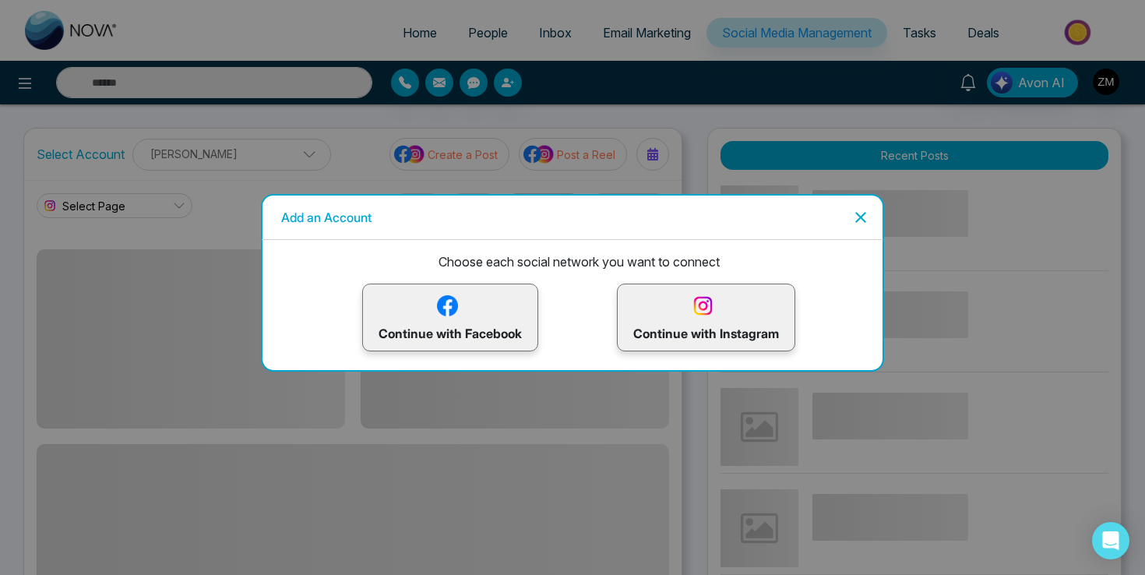
click at [876, 213] on div "Add an Account" at bounding box center [572, 217] width 623 height 46
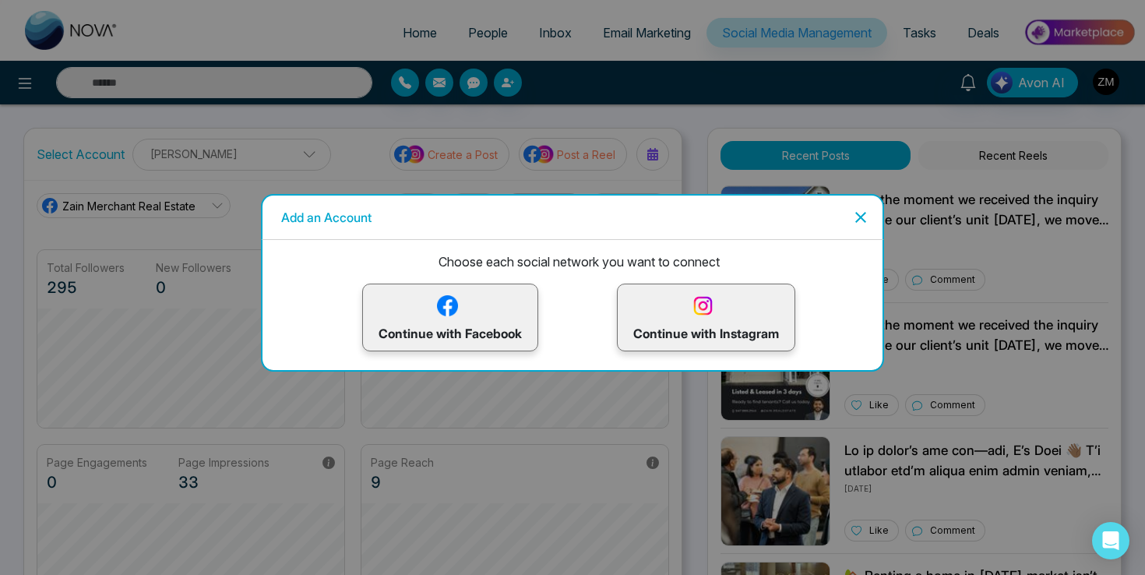
click at [863, 213] on icon "Close" at bounding box center [860, 217] width 11 height 11
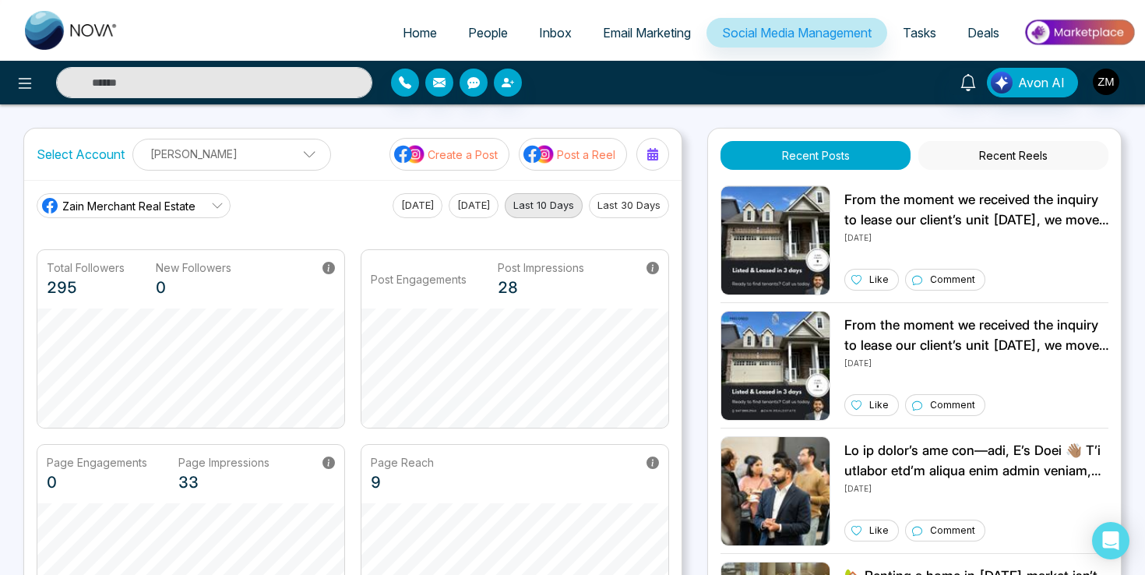
click at [204, 205] on link "Zain Merchant Real Estate" at bounding box center [134, 205] width 194 height 25
click at [224, 199] on link "Zain Merchant Real Estate" at bounding box center [134, 205] width 194 height 25
click at [282, 153] on p "[PERSON_NAME]" at bounding box center [232, 154] width 178 height 26
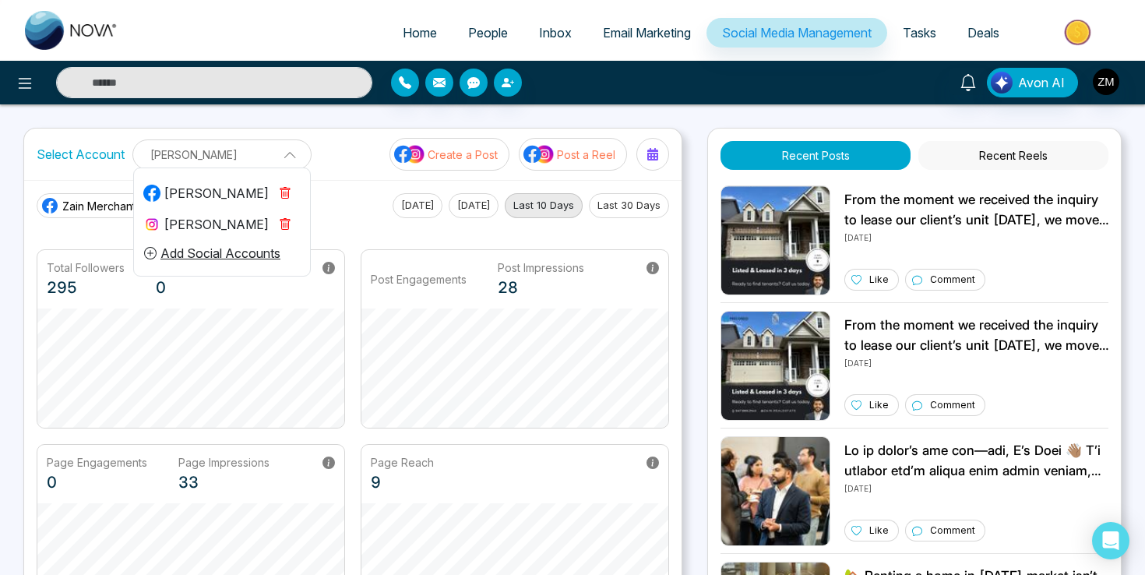
click at [288, 224] on icon "button" at bounding box center [285, 224] width 10 height 12
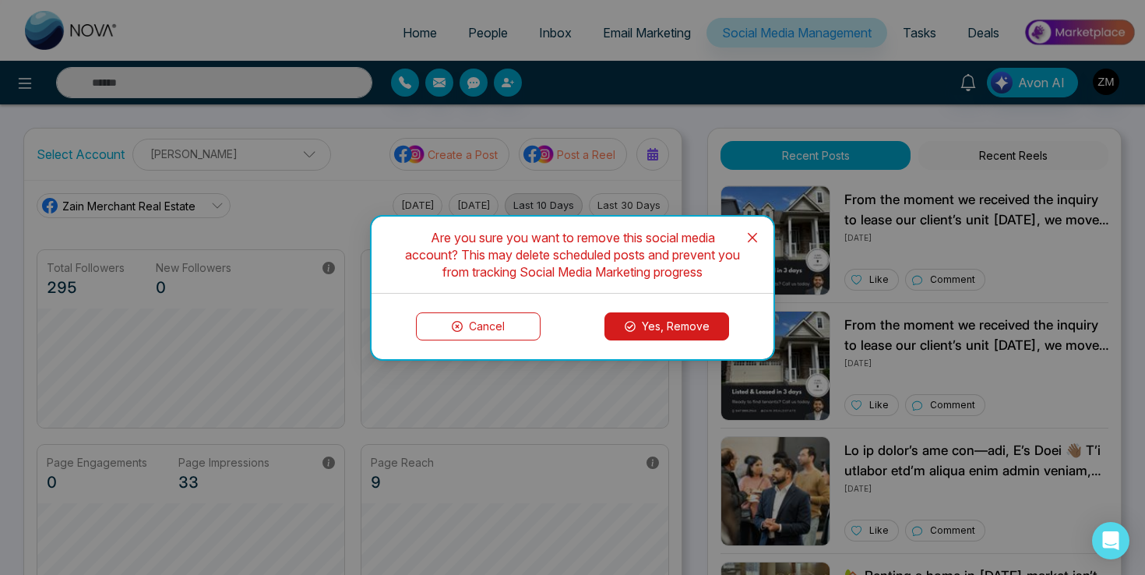
click at [656, 340] on button "Yes, Remove" at bounding box center [667, 326] width 125 height 28
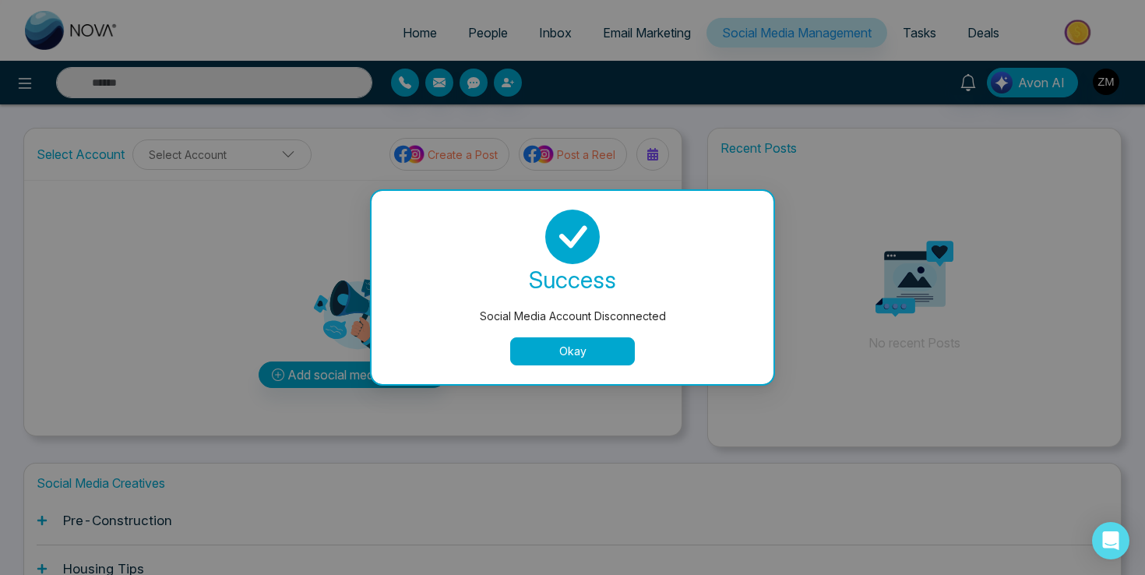
click at [572, 347] on button "Okay" at bounding box center [572, 351] width 125 height 28
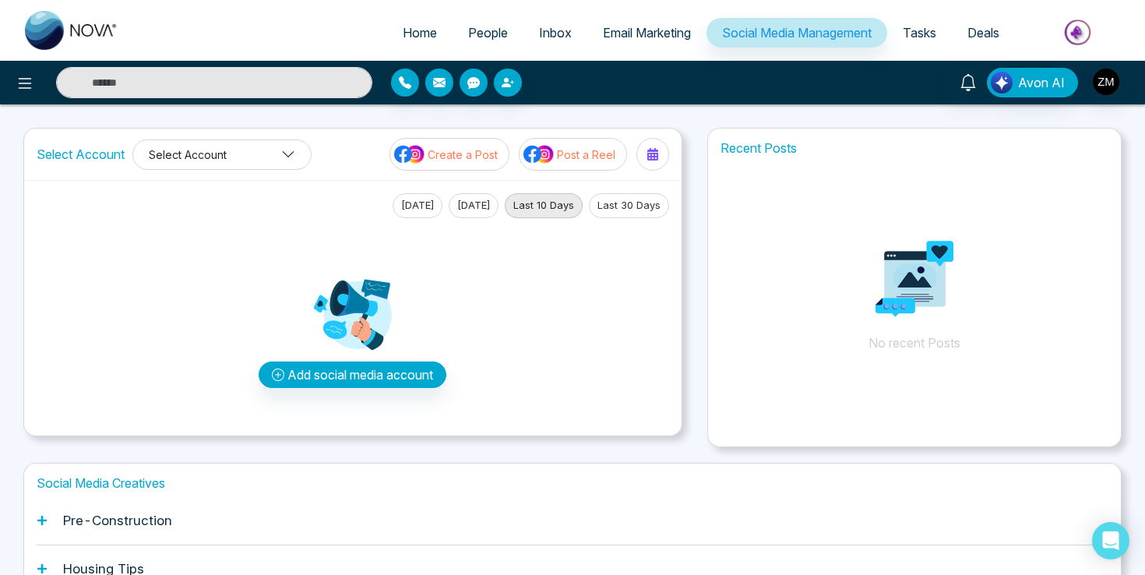
click at [282, 139] on button "Select Account" at bounding box center [221, 154] width 179 height 30
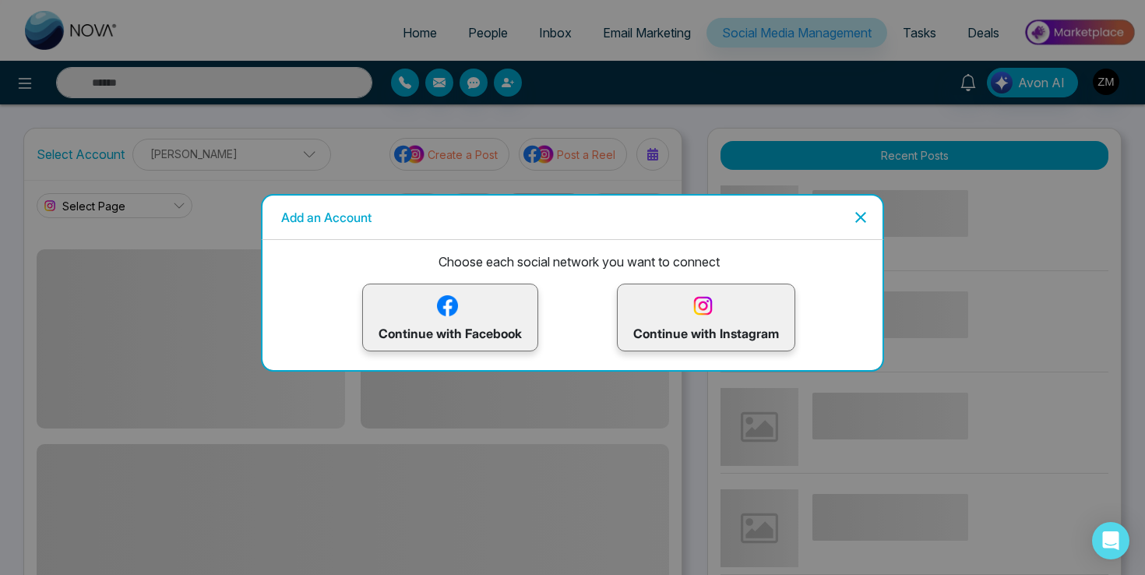
click at [873, 220] on div "Add an Account" at bounding box center [572, 217] width 623 height 46
click at [866, 220] on icon "Close" at bounding box center [860, 217] width 19 height 19
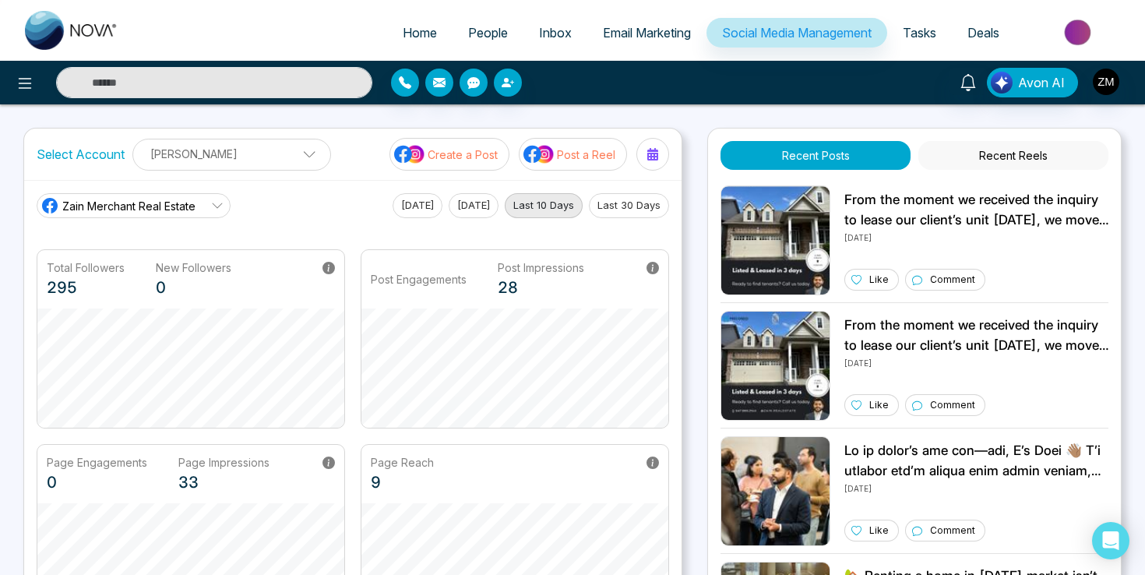
click at [297, 159] on span at bounding box center [304, 158] width 14 height 14
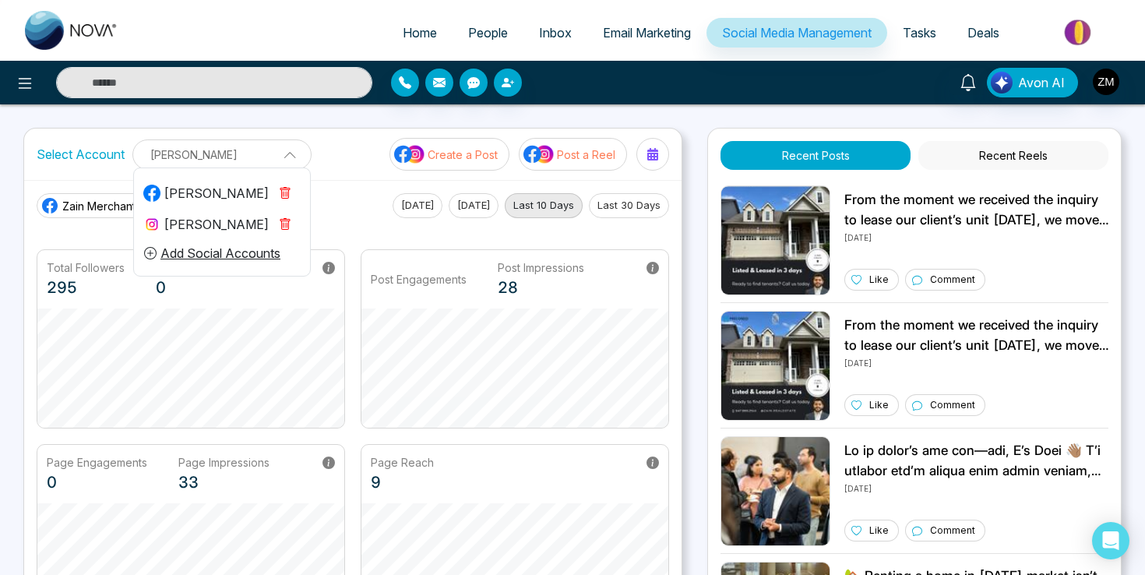
click at [283, 196] on icon "button" at bounding box center [285, 193] width 5 height 5
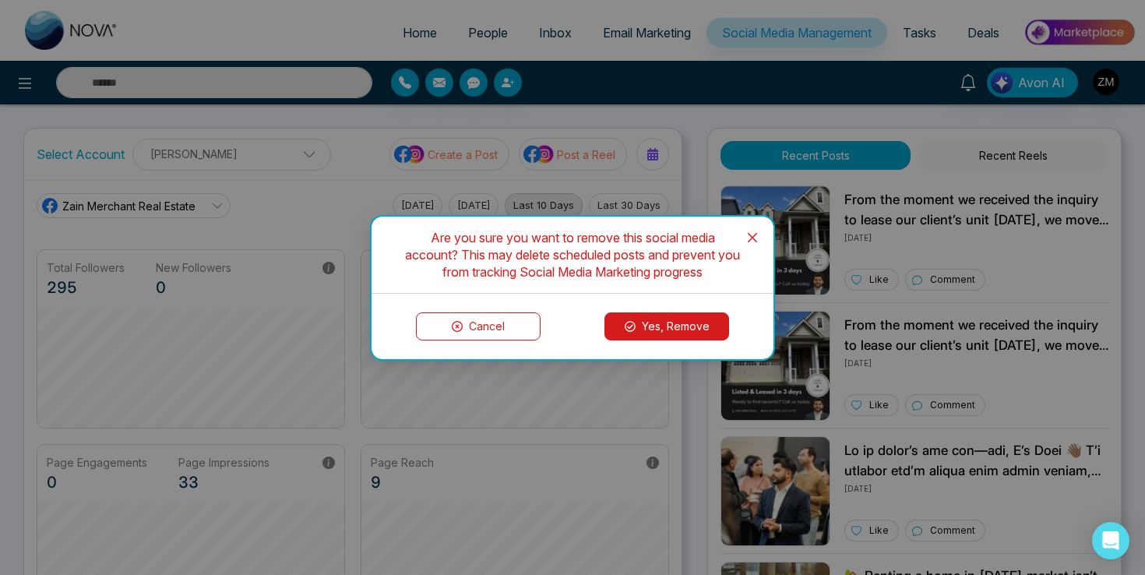
click at [675, 326] on button "Yes, Remove" at bounding box center [667, 326] width 125 height 28
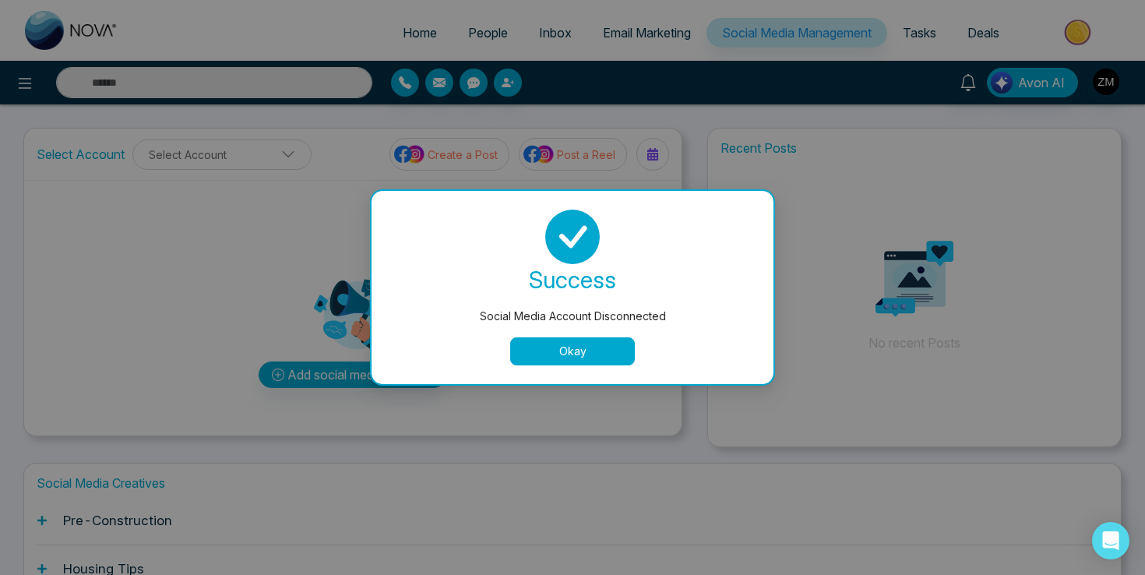
click at [562, 347] on button "Okay" at bounding box center [572, 351] width 125 height 28
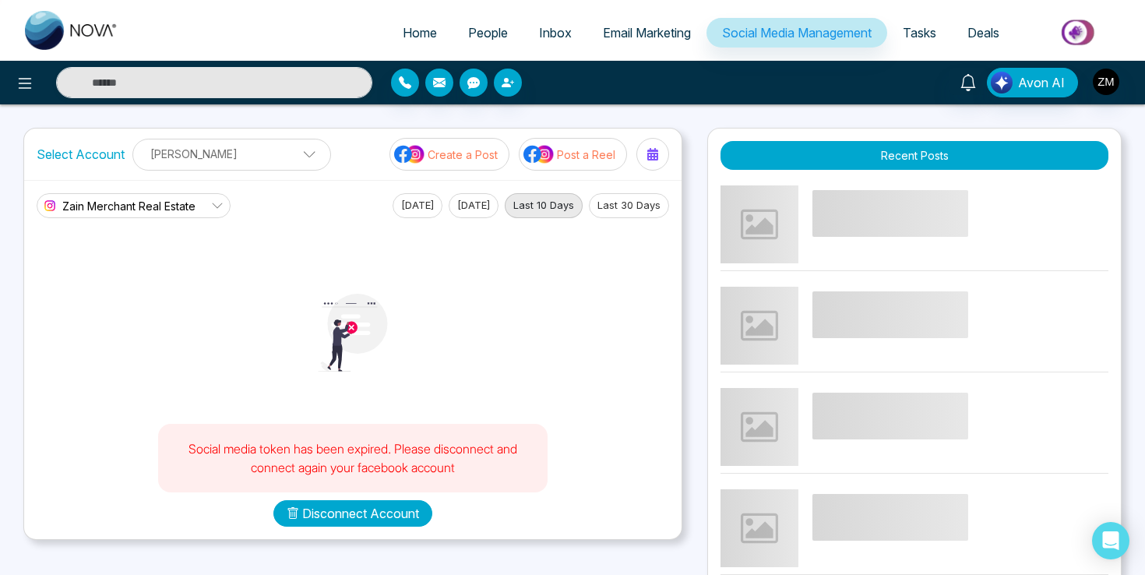
click at [364, 506] on button "Disconnect Account" at bounding box center [352, 513] width 159 height 26
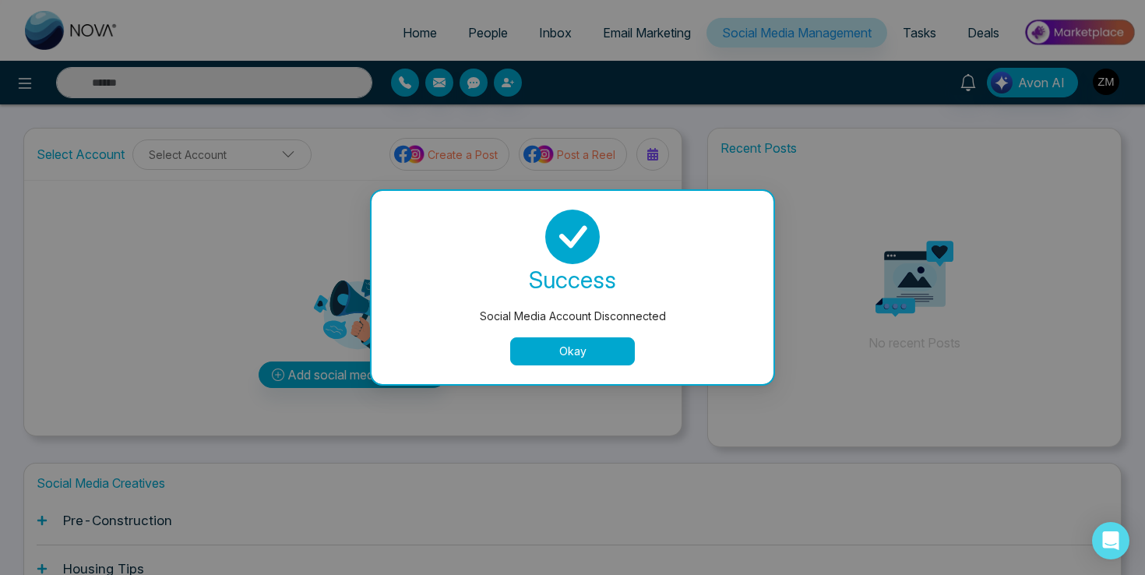
click at [593, 361] on button "Okay" at bounding box center [572, 351] width 125 height 28
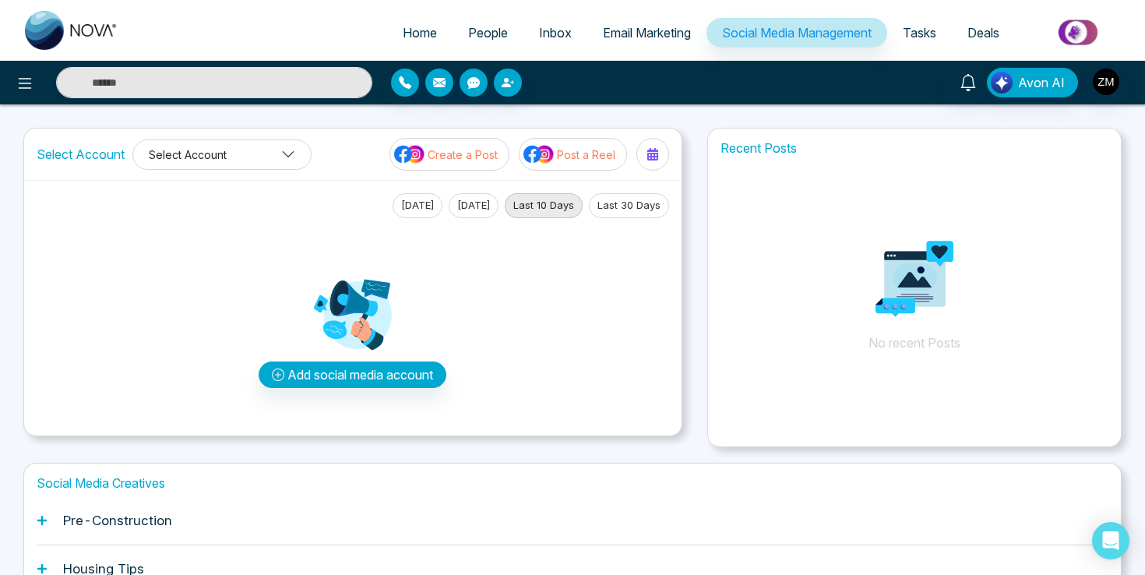
click at [278, 163] on button "Select Account" at bounding box center [221, 154] width 179 height 30
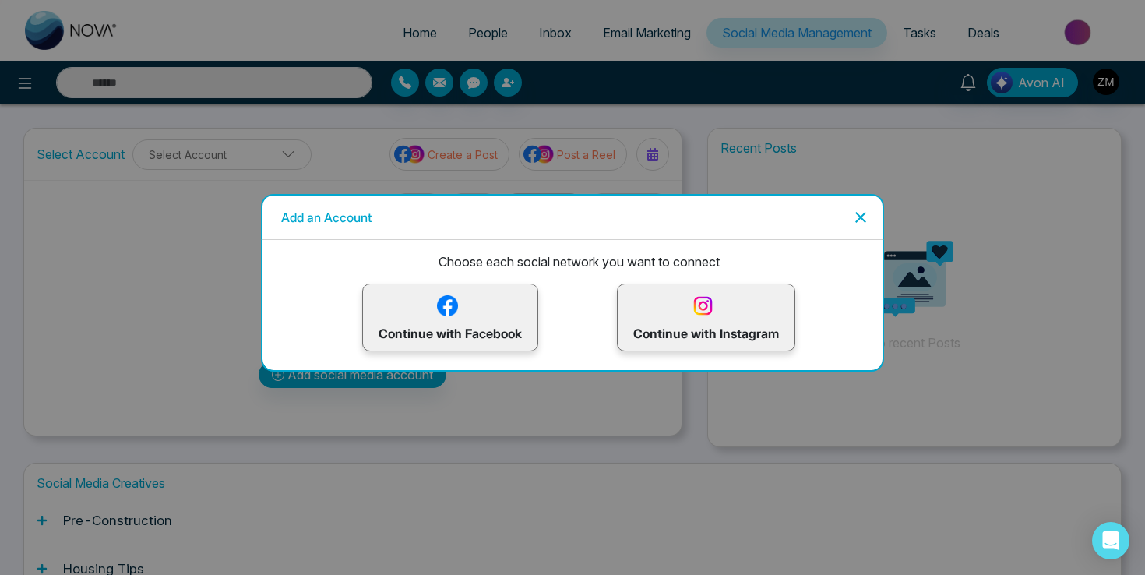
click at [671, 312] on p "Continue with Instagram" at bounding box center [706, 317] width 146 height 51
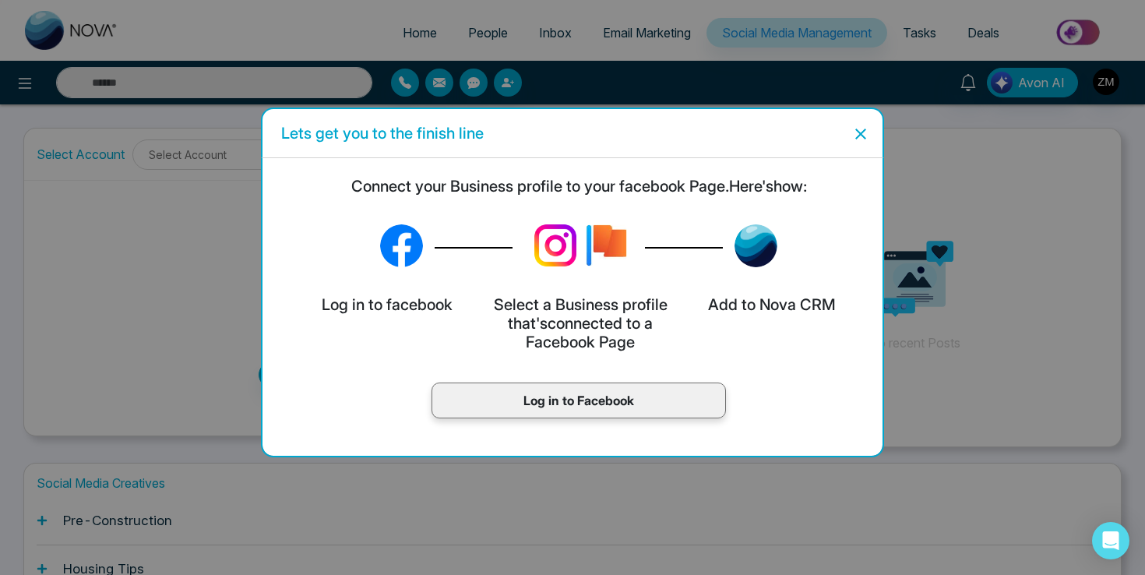
click at [626, 405] on p "Log in to Facebook" at bounding box center [579, 400] width 262 height 19
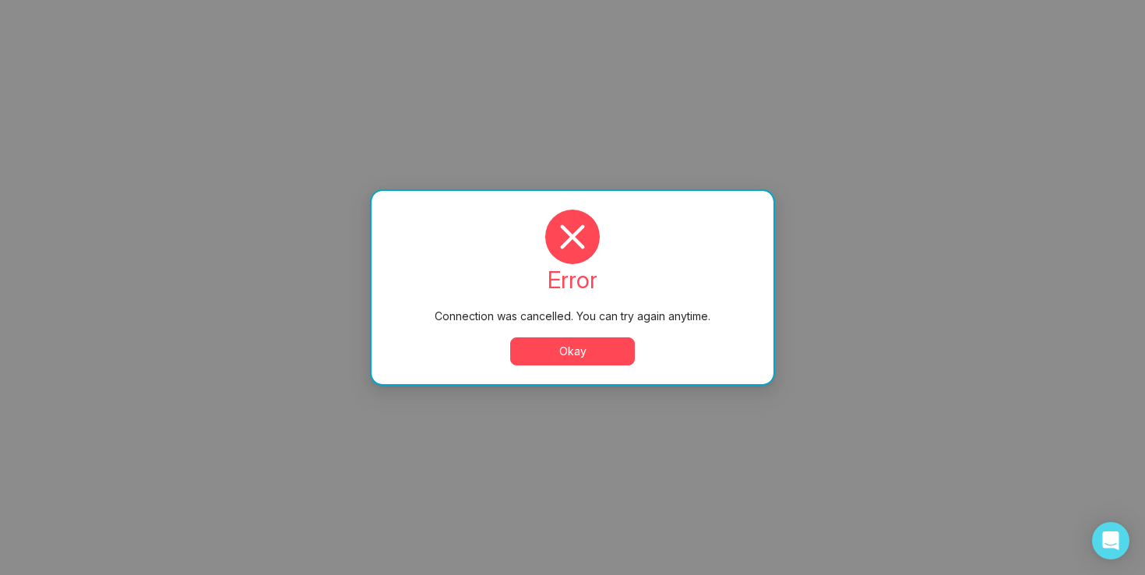
click at [603, 347] on button "Okay" at bounding box center [572, 351] width 125 height 28
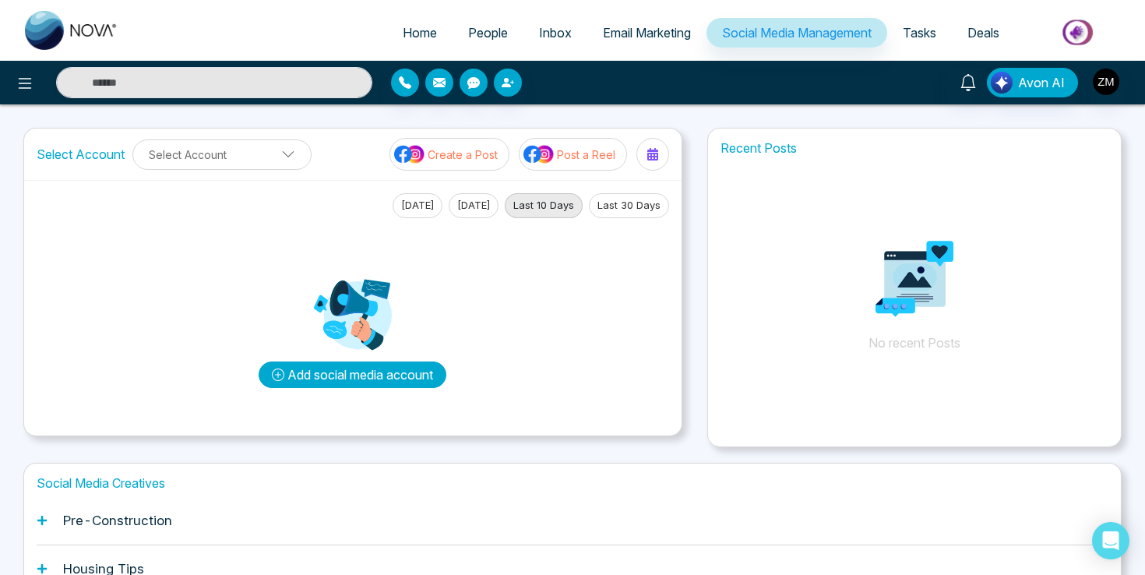
click at [361, 378] on button "Add social media account" at bounding box center [353, 374] width 188 height 26
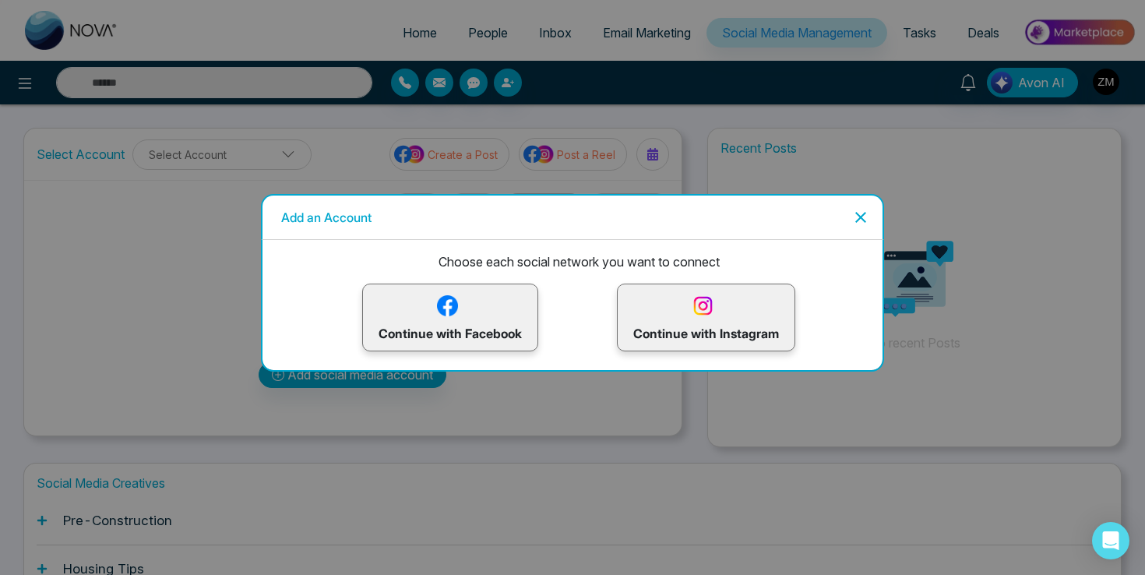
click at [483, 308] on p "Continue with Facebook" at bounding box center [450, 317] width 143 height 51
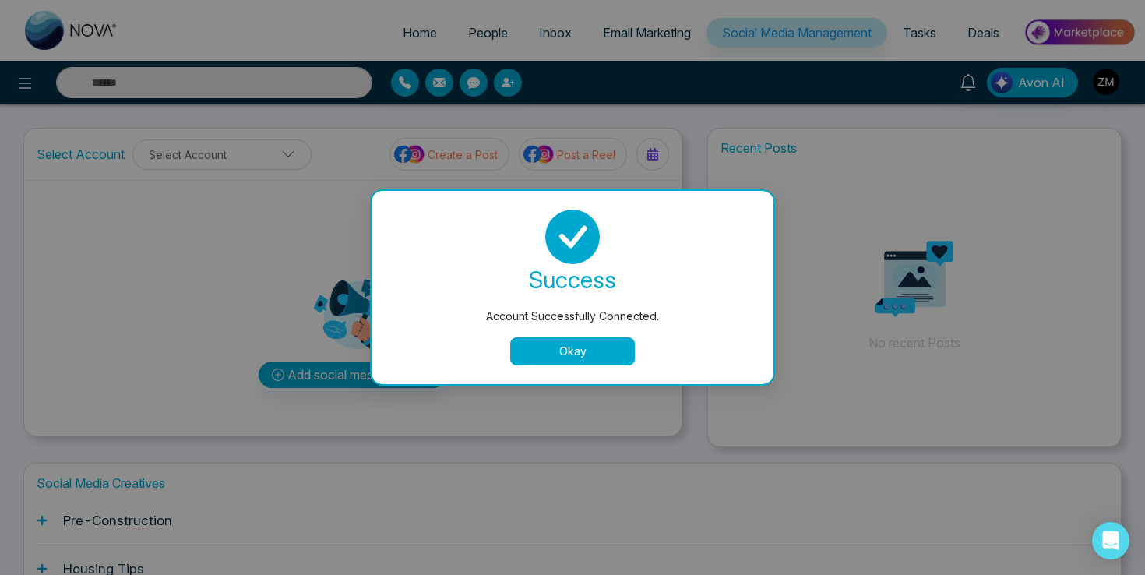
click at [593, 351] on button "Okay" at bounding box center [572, 351] width 125 height 28
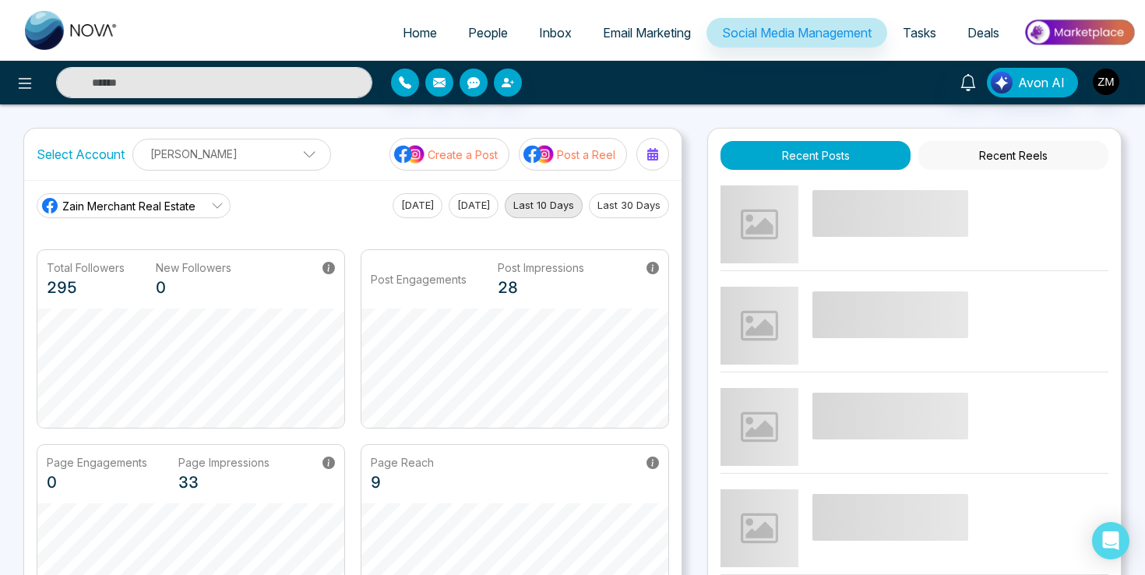
click at [189, 207] on span "Zain Merchant Real Estate" at bounding box center [128, 206] width 133 height 16
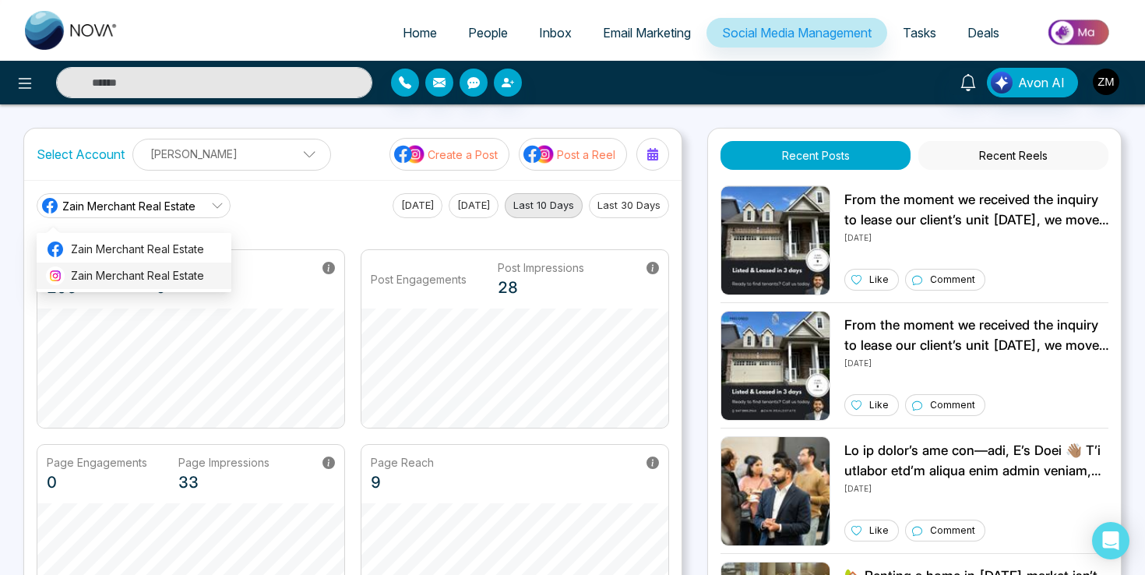
click at [165, 272] on span "Zain Merchant Real Estate" at bounding box center [146, 275] width 151 height 17
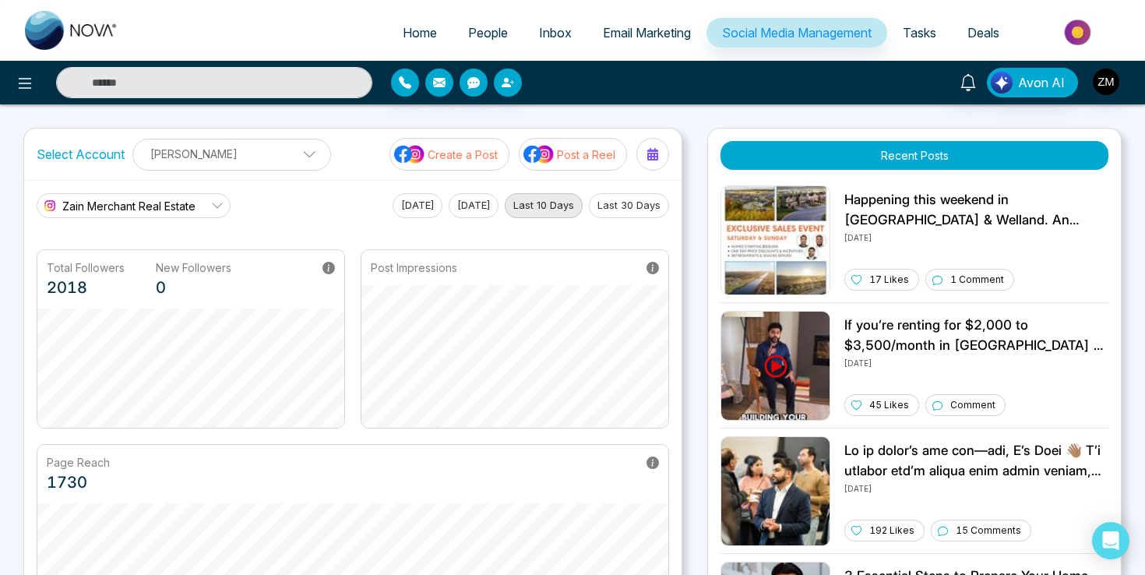
click at [458, 143] on button "Create a Post" at bounding box center [450, 154] width 120 height 33
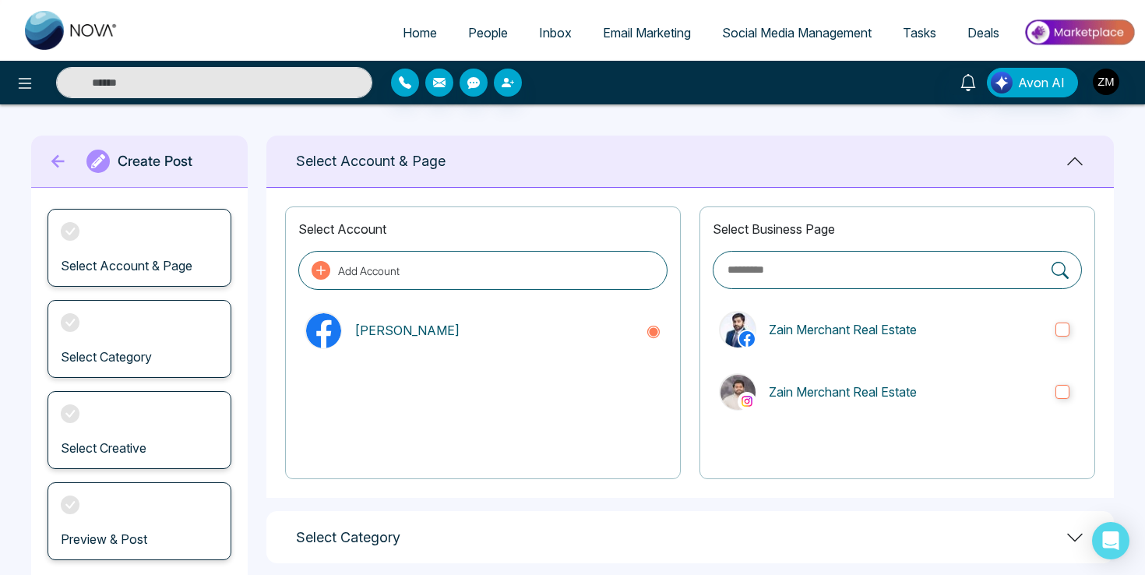
click at [413, 38] on span "Home" at bounding box center [420, 33] width 34 height 16
select select "*"
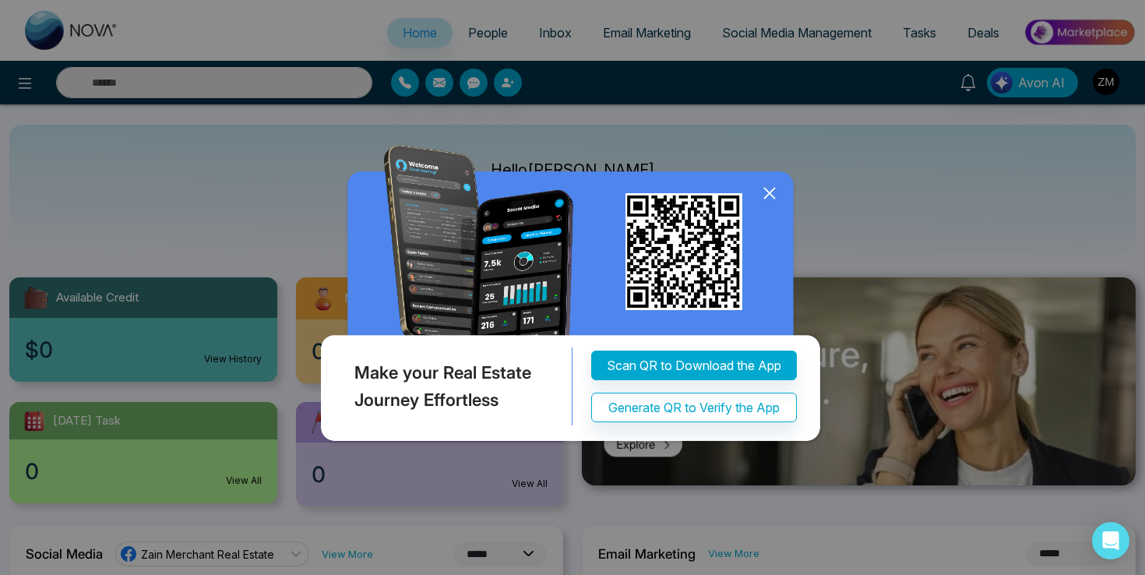
click at [772, 196] on icon at bounding box center [769, 194] width 10 height 10
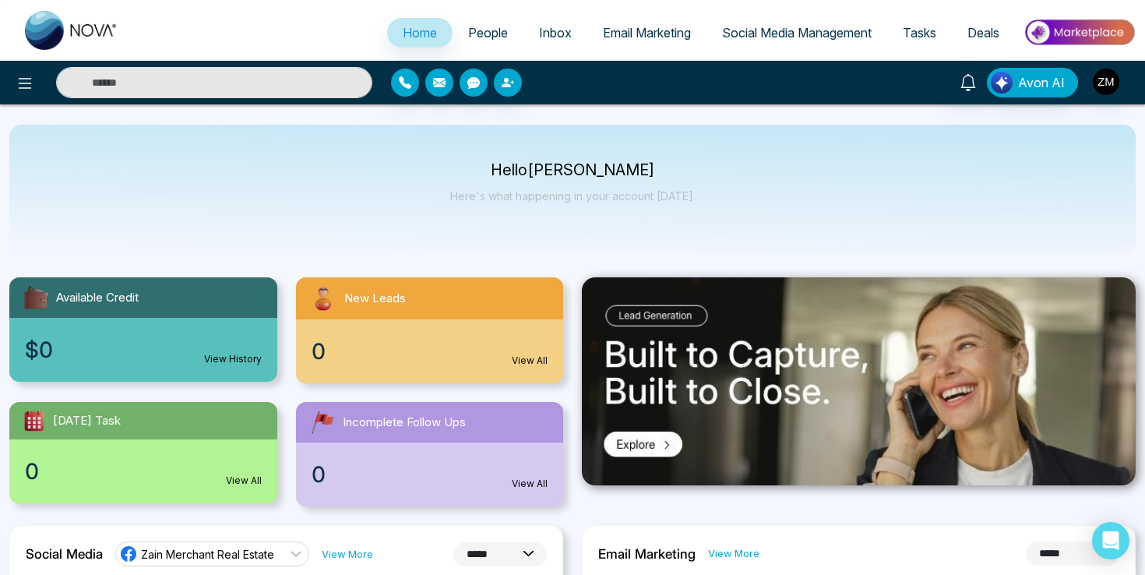
click at [479, 33] on span "People" at bounding box center [488, 33] width 40 height 16
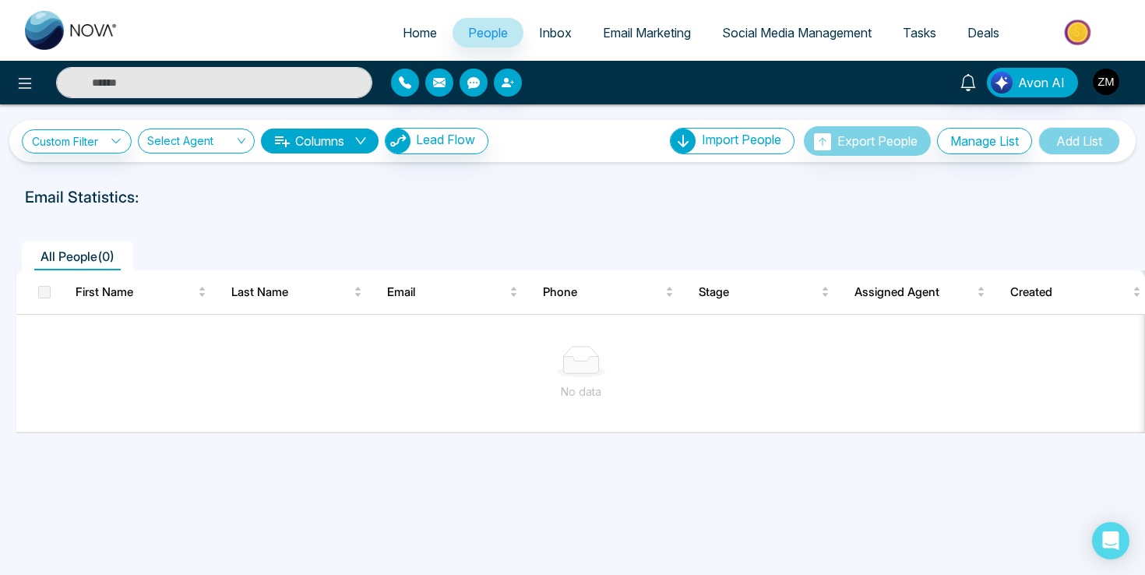
click at [651, 33] on span "Email Marketing" at bounding box center [647, 33] width 88 height 16
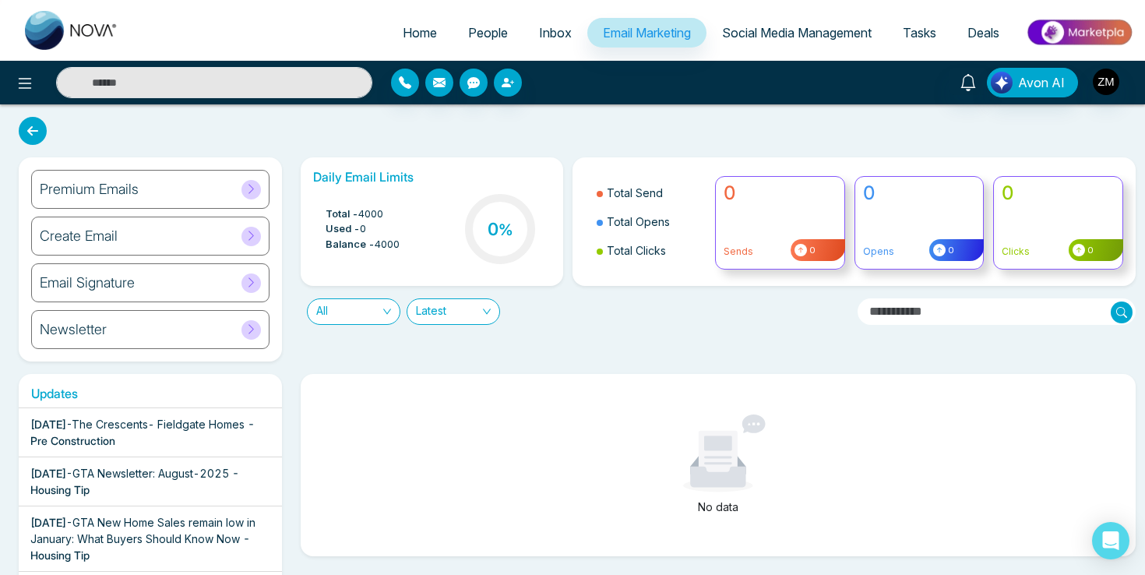
click at [403, 33] on span "Home" at bounding box center [420, 33] width 34 height 16
select select "*"
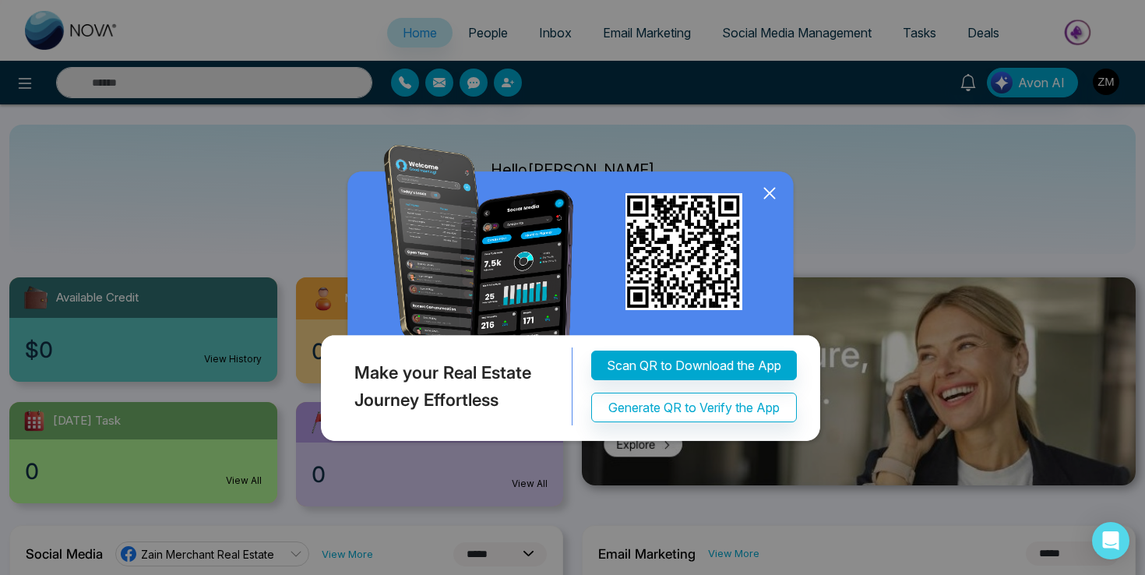
click at [760, 201] on icon at bounding box center [769, 193] width 23 height 23
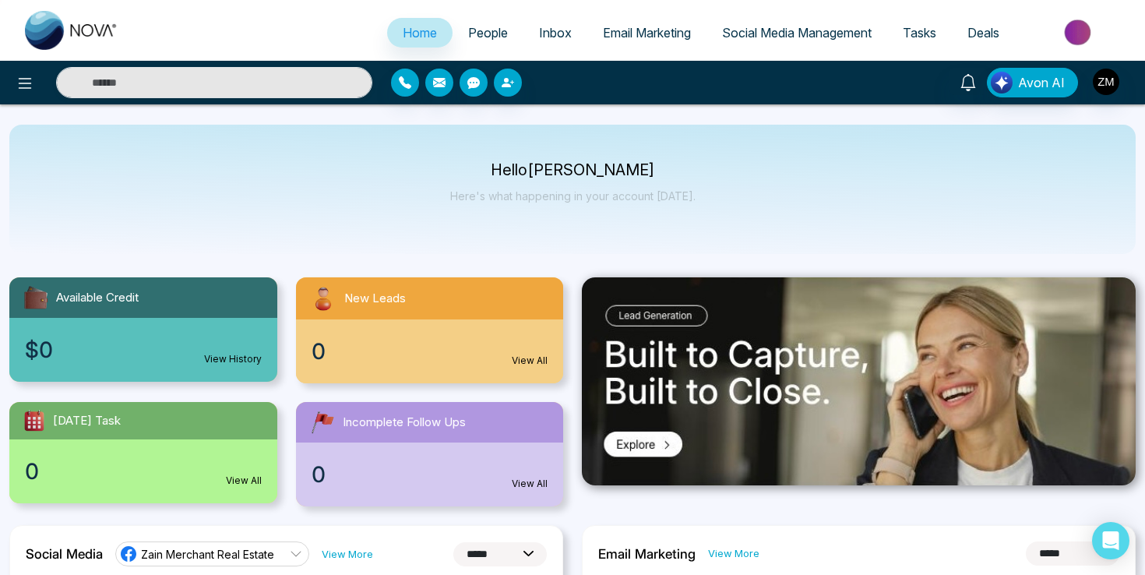
click at [238, 356] on link "View History" at bounding box center [233, 359] width 58 height 14
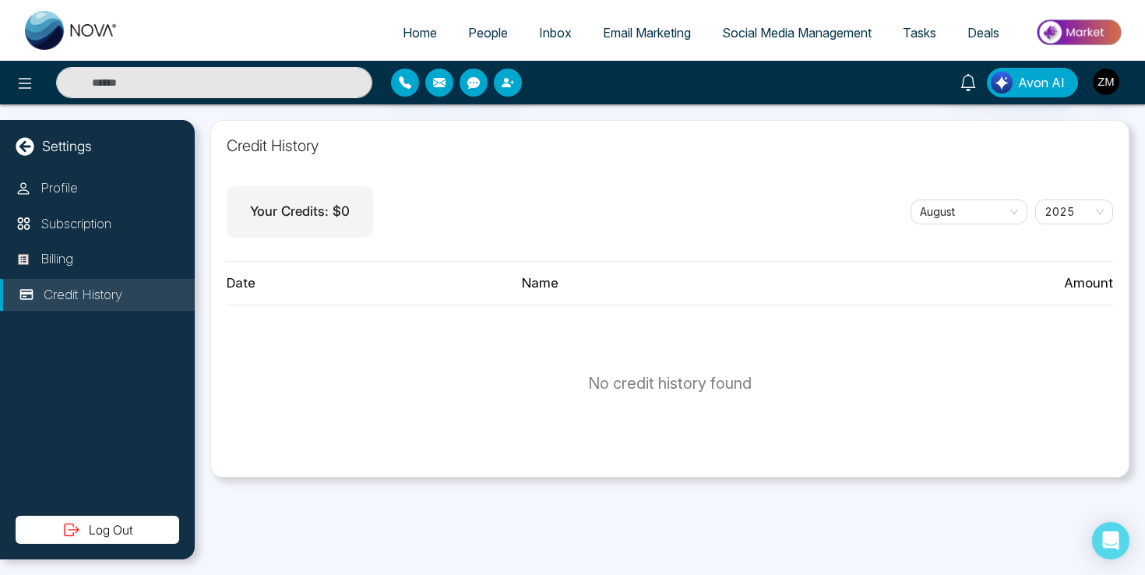
click at [635, 40] on span "Email Marketing" at bounding box center [647, 33] width 88 height 16
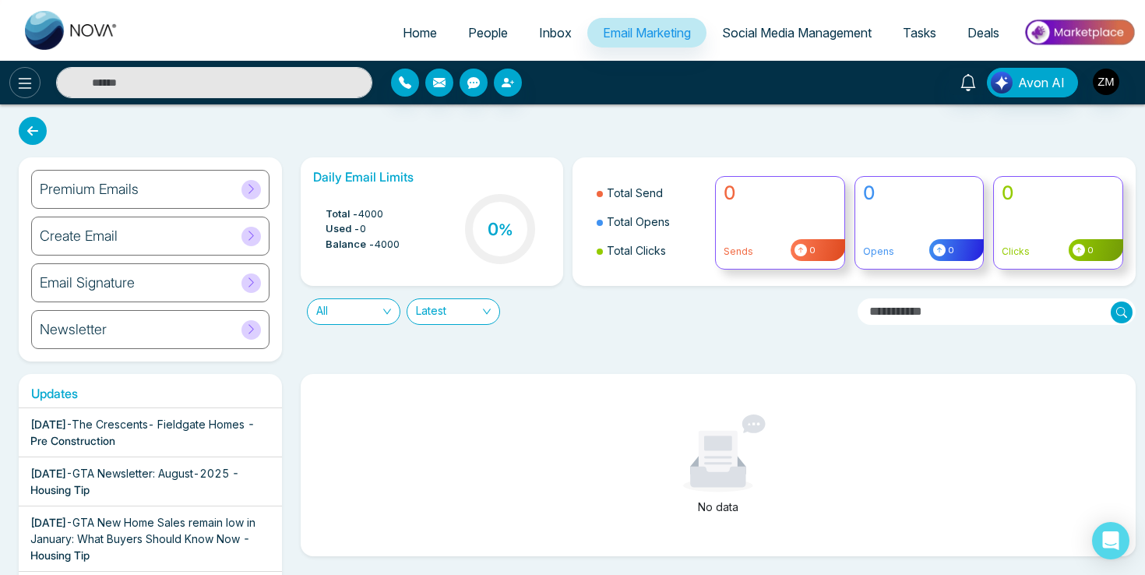
click at [20, 76] on icon at bounding box center [25, 83] width 19 height 19
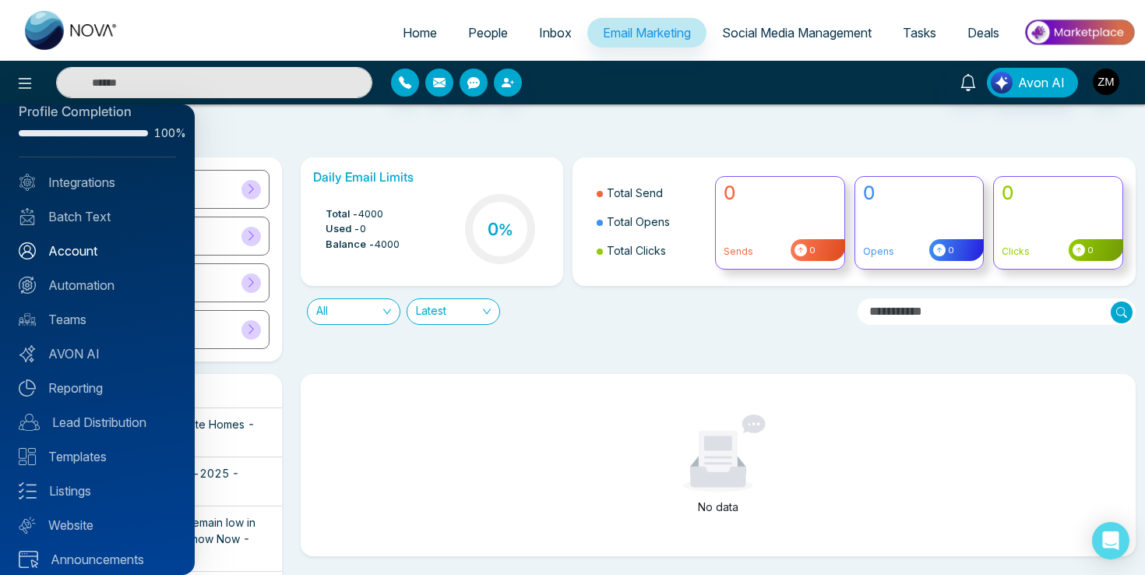
scroll to position [37, 0]
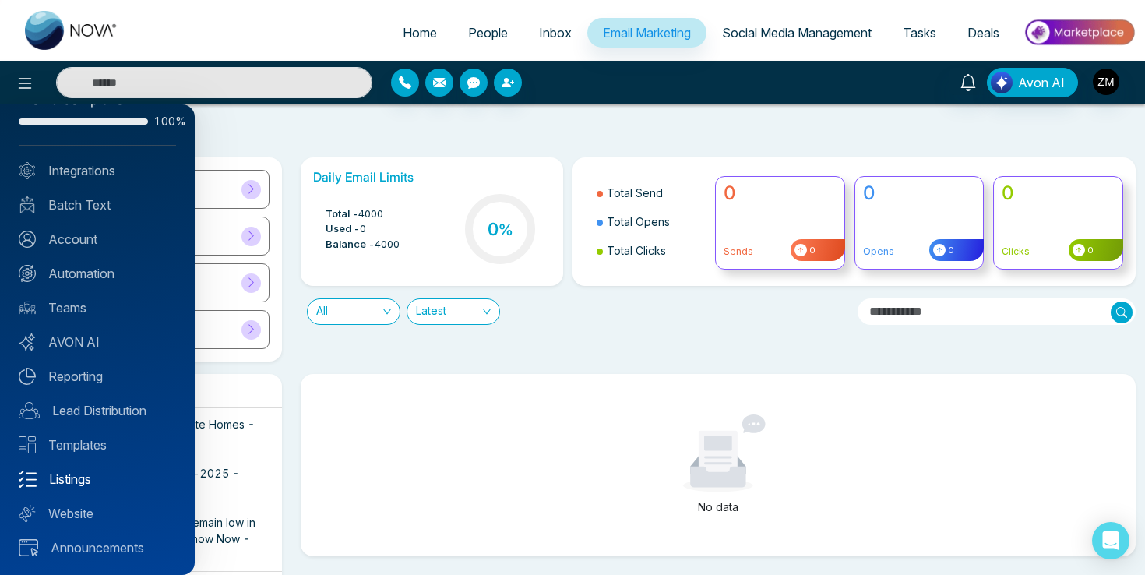
click at [72, 474] on link "Listings" at bounding box center [97, 479] width 157 height 19
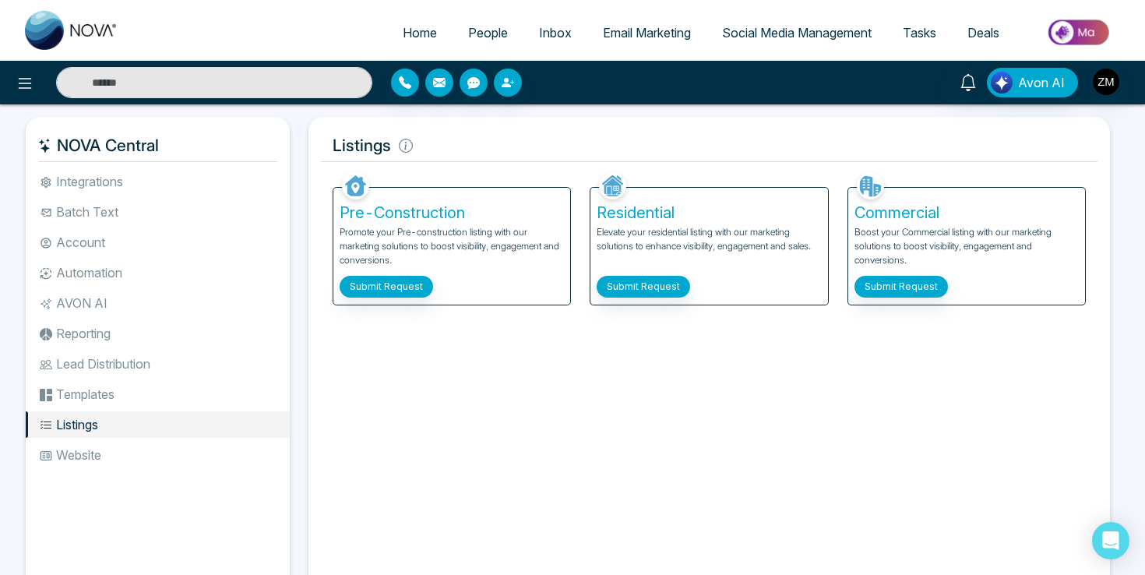
click at [1045, 37] on img at bounding box center [1079, 32] width 113 height 35
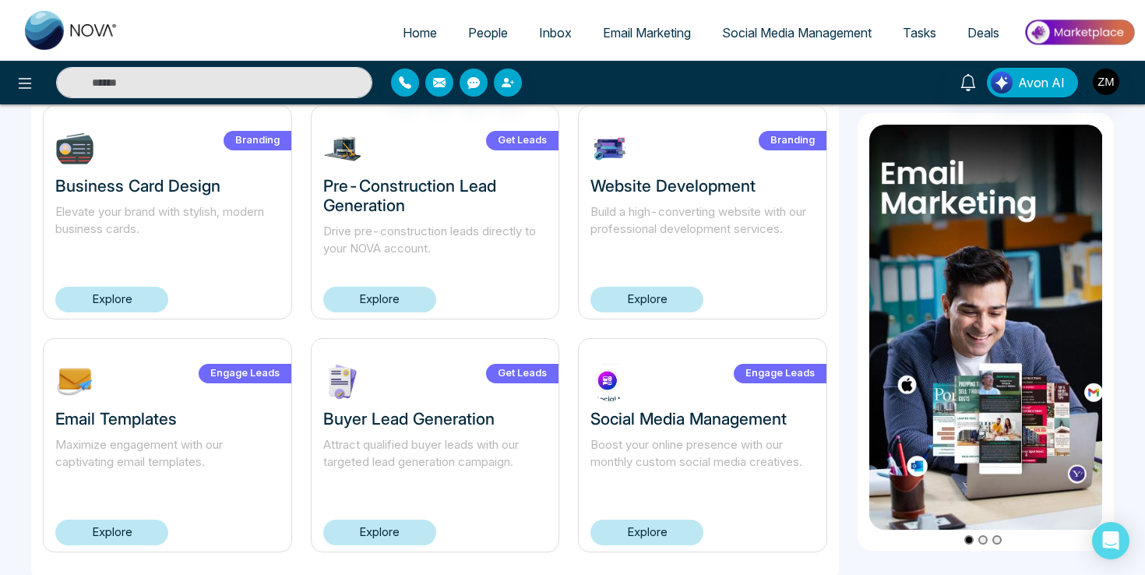
scroll to position [1039, 0]
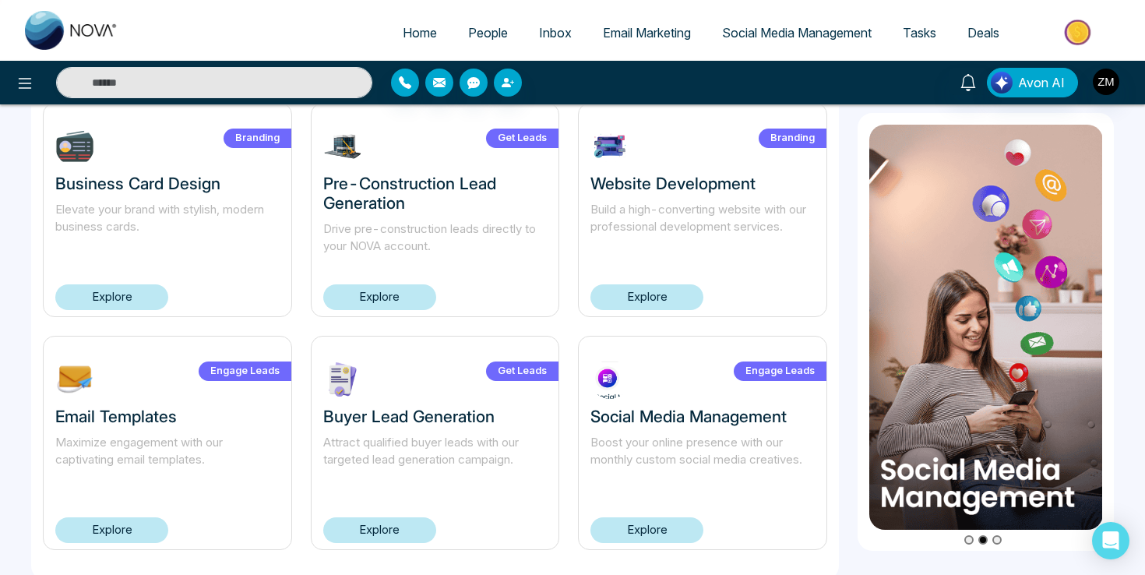
click at [404, 531] on link "Explore" at bounding box center [379, 530] width 113 height 26
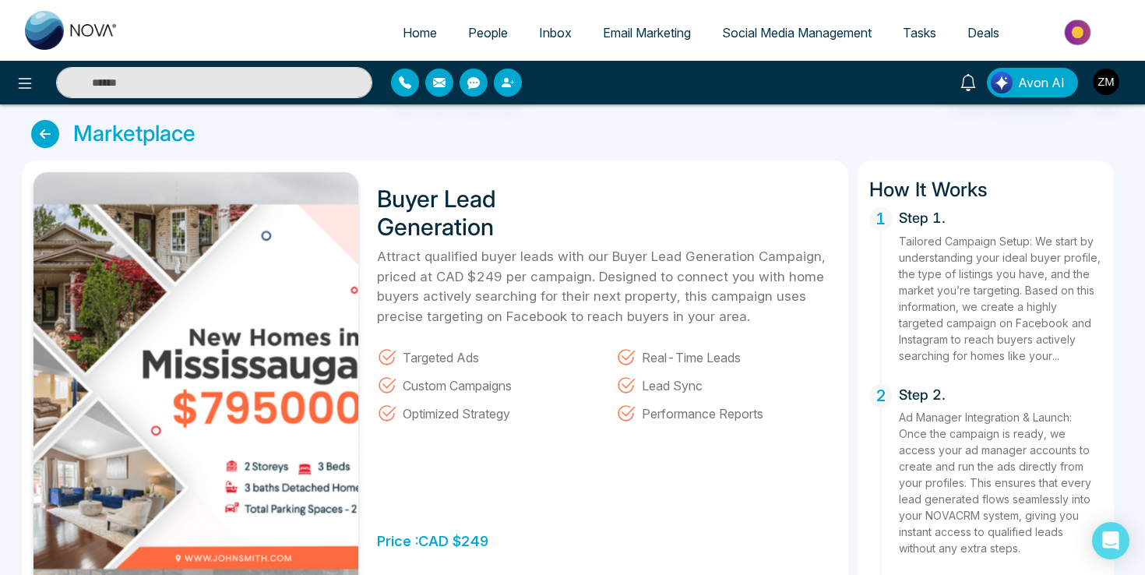
click at [46, 136] on icon at bounding box center [45, 134] width 28 height 28
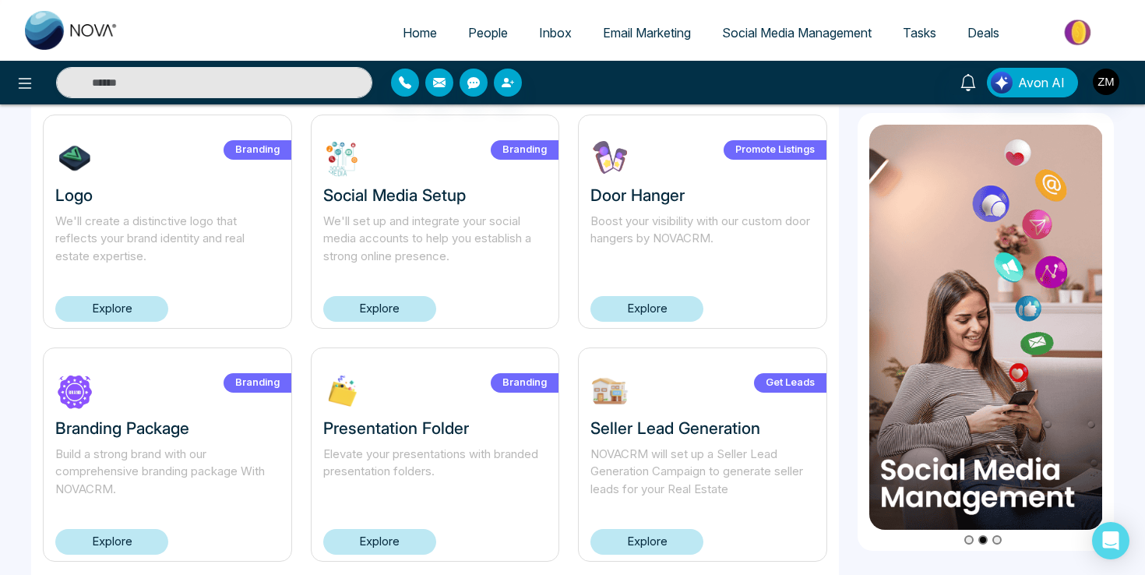
scroll to position [146, 0]
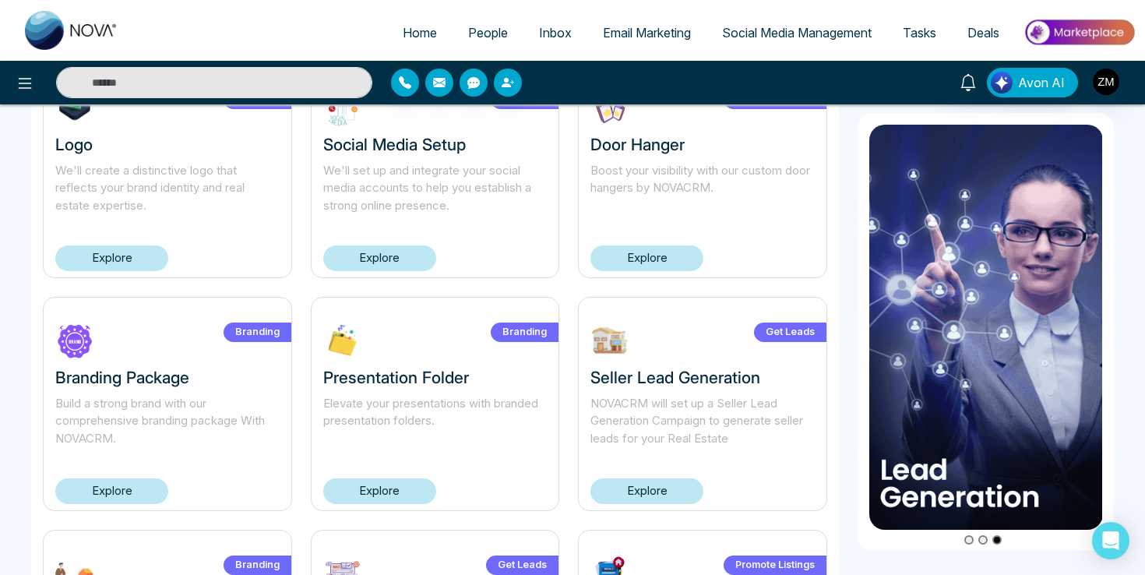
click at [374, 259] on link "Explore" at bounding box center [379, 258] width 113 height 26
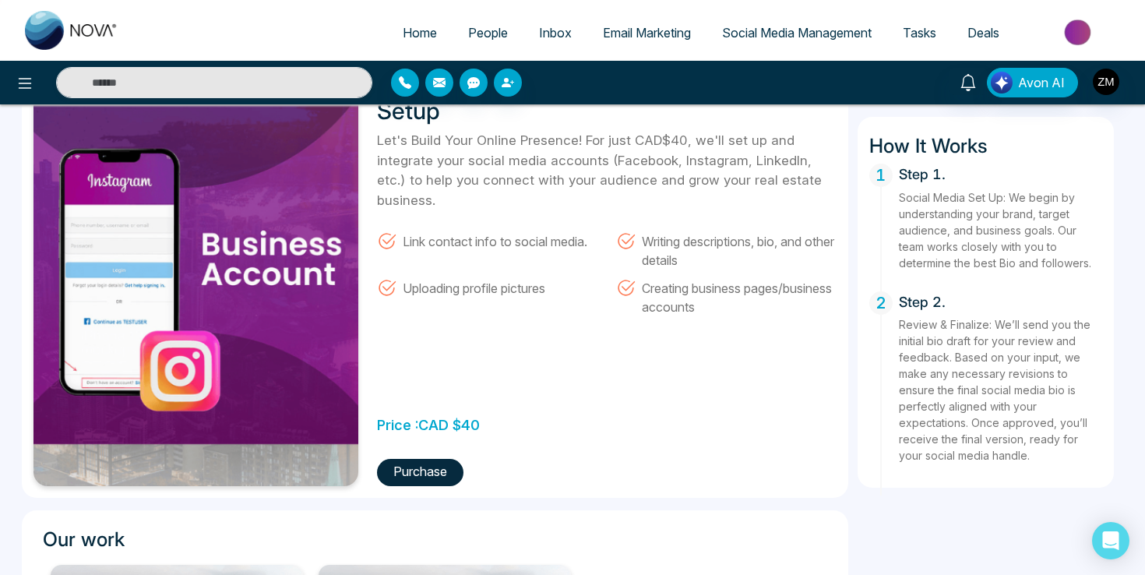
scroll to position [67, 0]
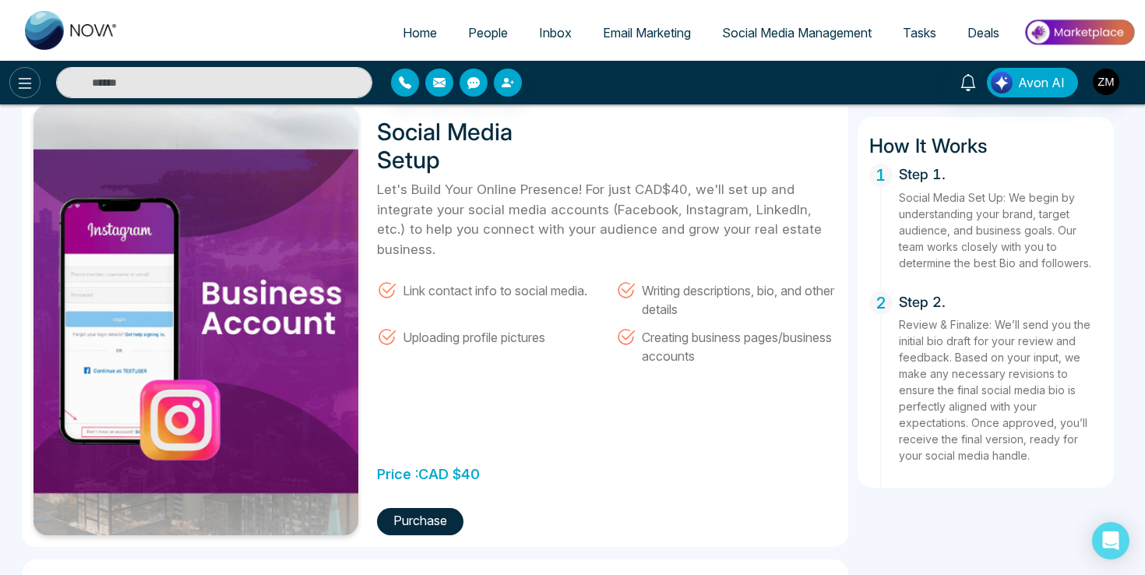
click at [29, 92] on icon at bounding box center [25, 83] width 19 height 19
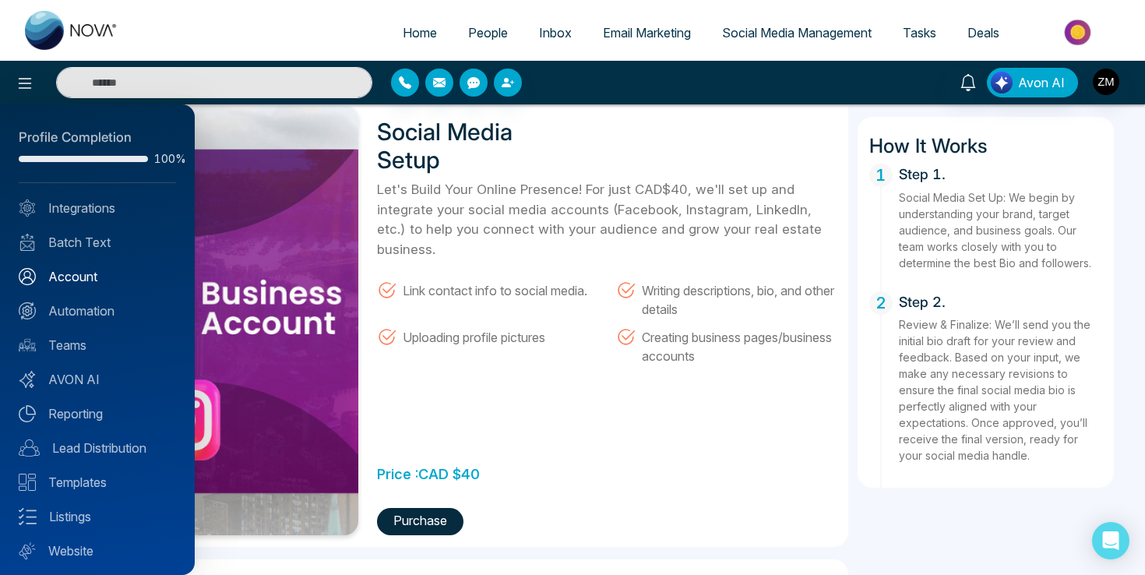
click at [79, 276] on link "Account" at bounding box center [97, 276] width 157 height 19
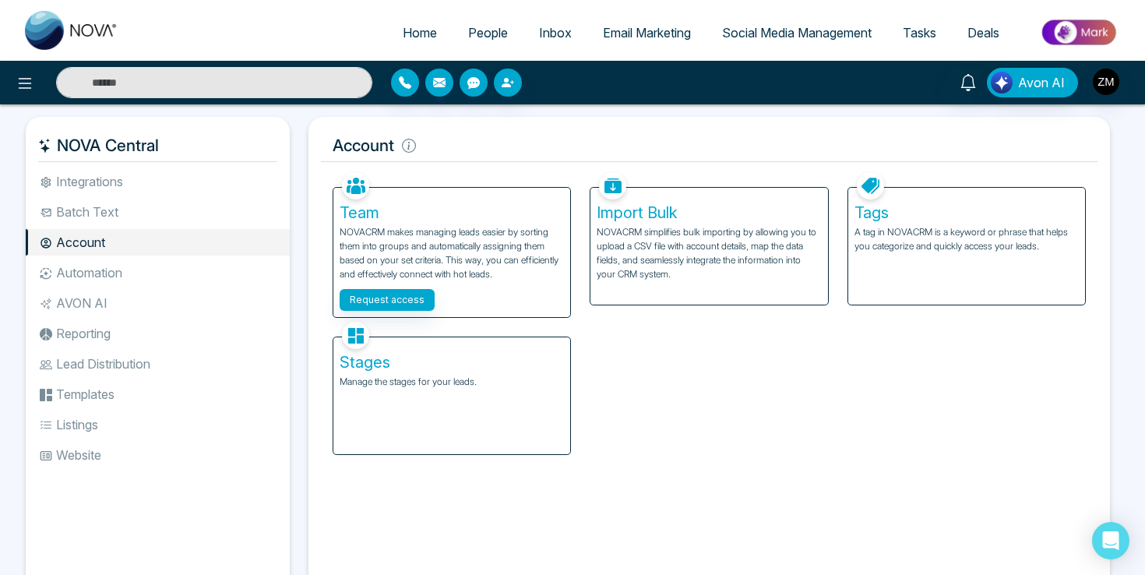
click at [123, 457] on li "Website" at bounding box center [158, 455] width 264 height 26
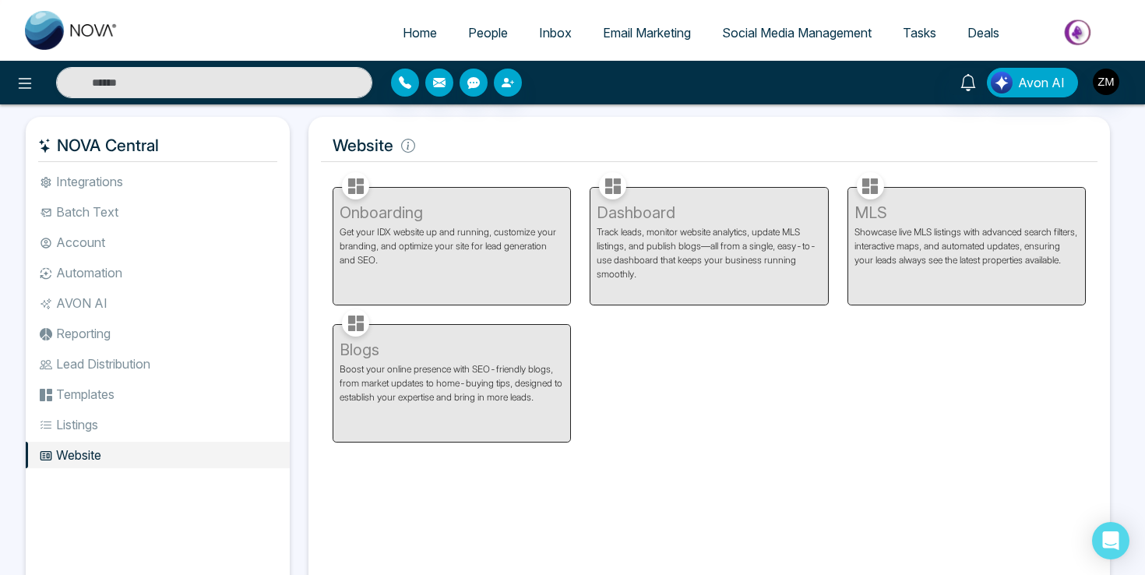
click at [439, 247] on div "Onboarding Get your IDX website up and running, customize your branding, and op…" at bounding box center [451, 236] width 257 height 137
click at [405, 144] on icon at bounding box center [408, 146] width 14 height 14
click at [354, 196] on div "Onboarding Get your IDX website up and running, customize your branding, and op…" at bounding box center [451, 236] width 257 height 137
click at [92, 428] on li "Listings" at bounding box center [158, 424] width 264 height 26
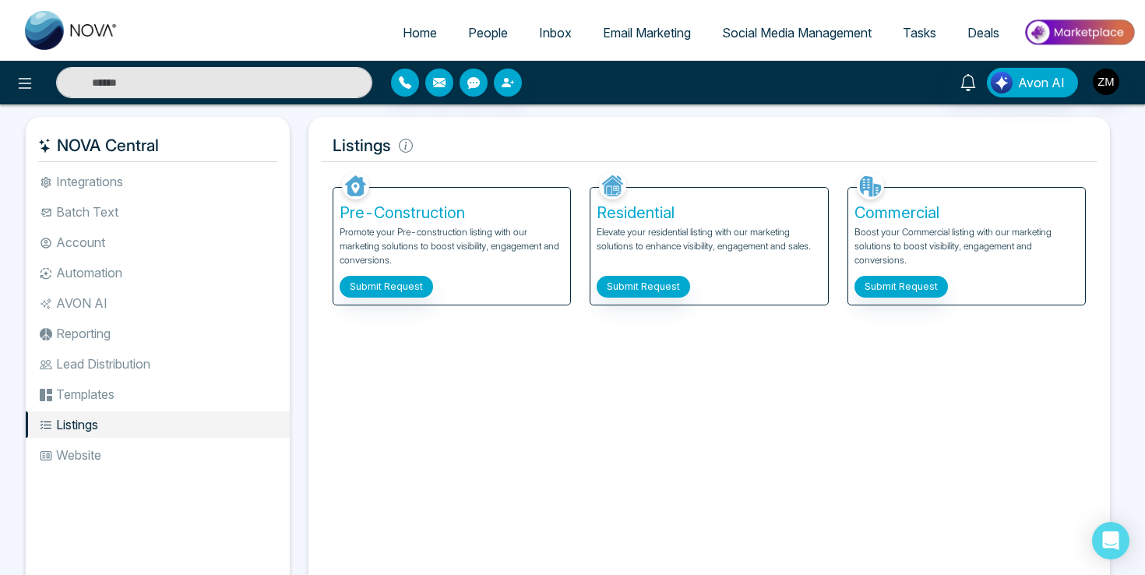
click at [93, 451] on li "Website" at bounding box center [158, 455] width 264 height 26
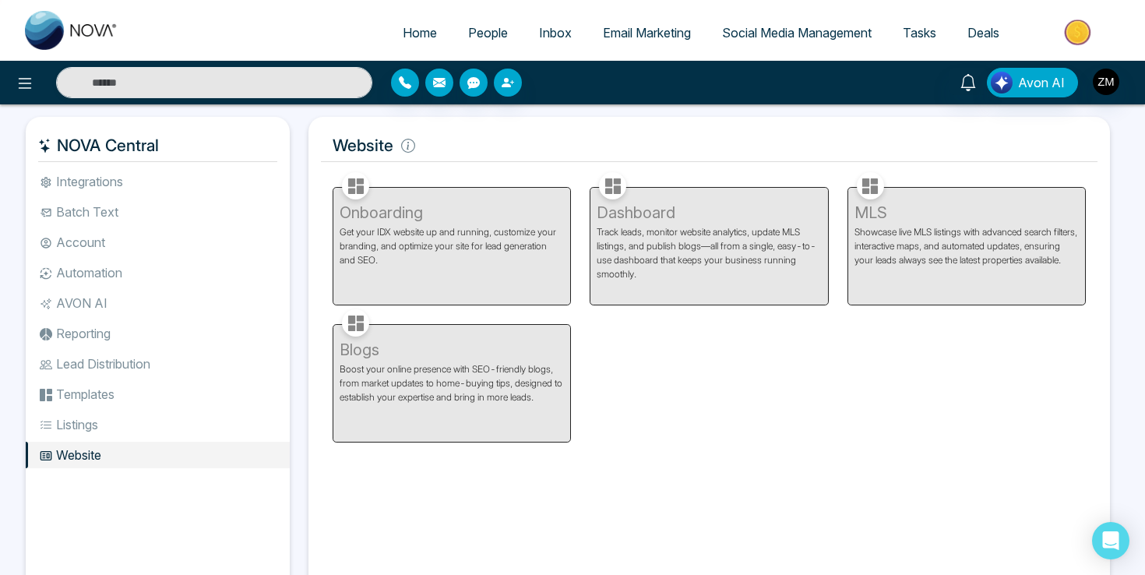
click at [117, 385] on li "Templates" at bounding box center [158, 394] width 264 height 26
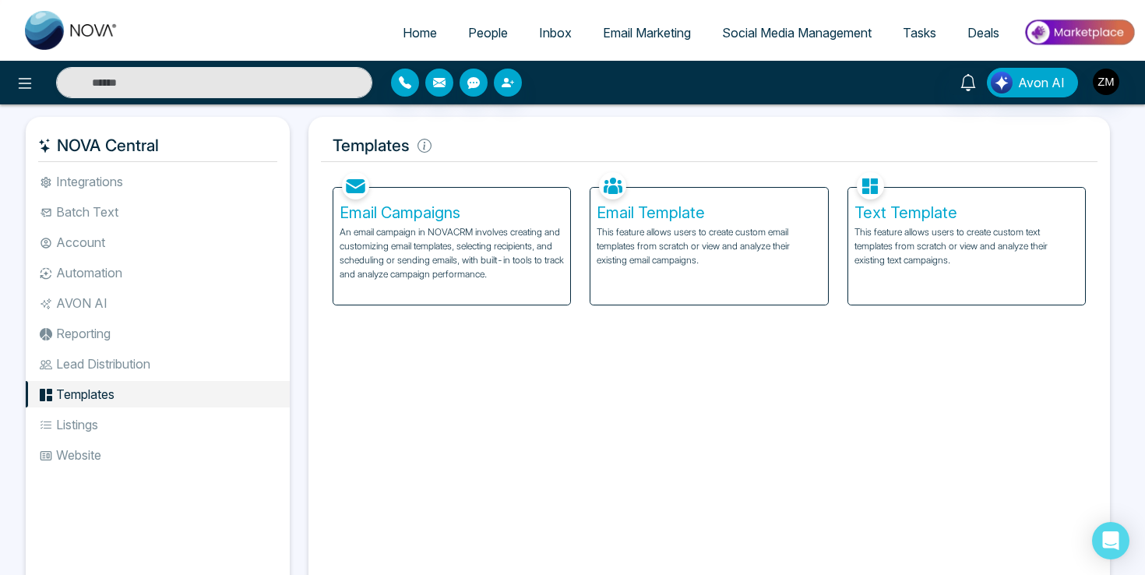
click at [428, 225] on p "An email campaign in NOVACRM involves creating and customizing email templates,…" at bounding box center [452, 253] width 224 height 56
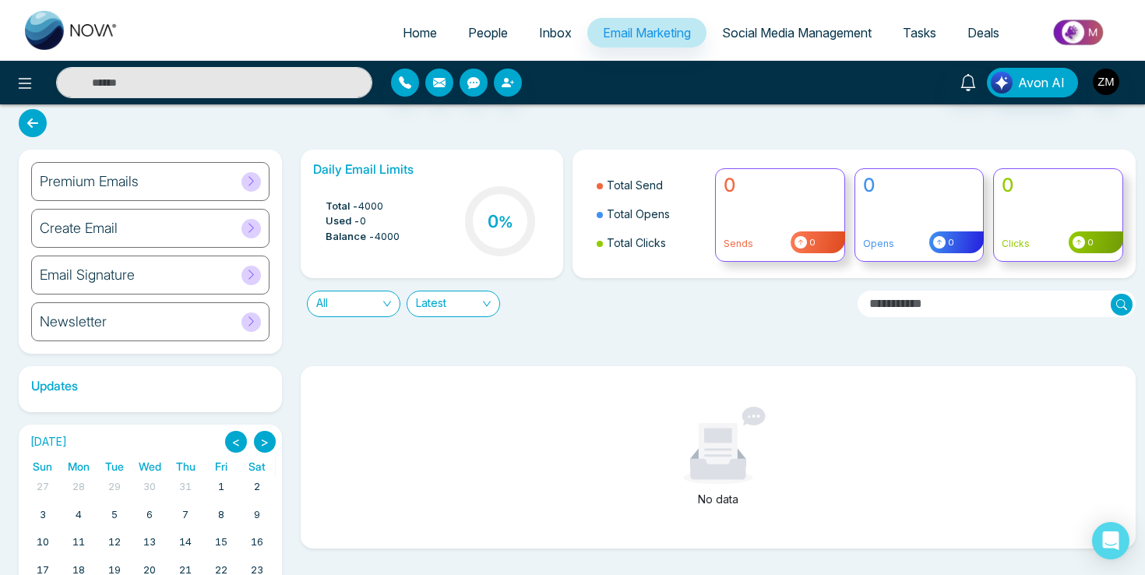
scroll to position [10, 0]
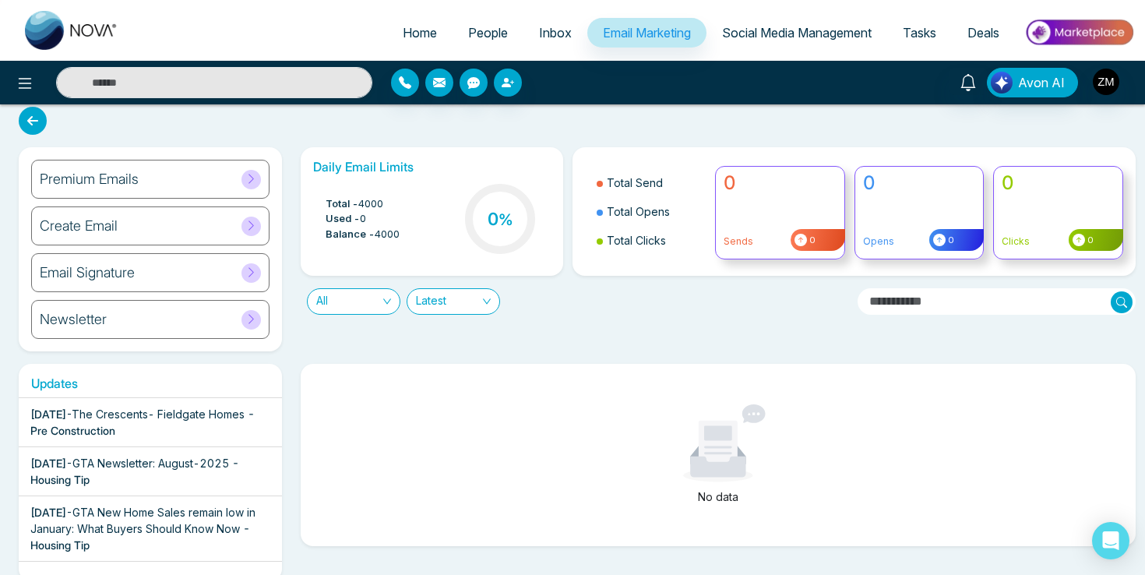
click at [250, 182] on icon at bounding box center [251, 179] width 12 height 12
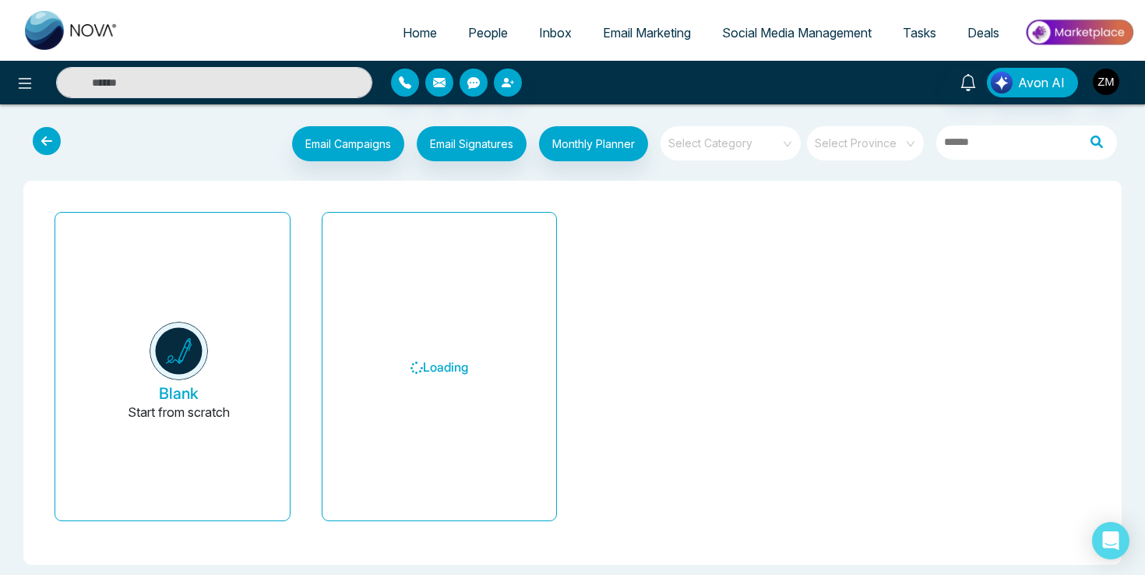
click at [59, 139] on icon at bounding box center [47, 141] width 28 height 28
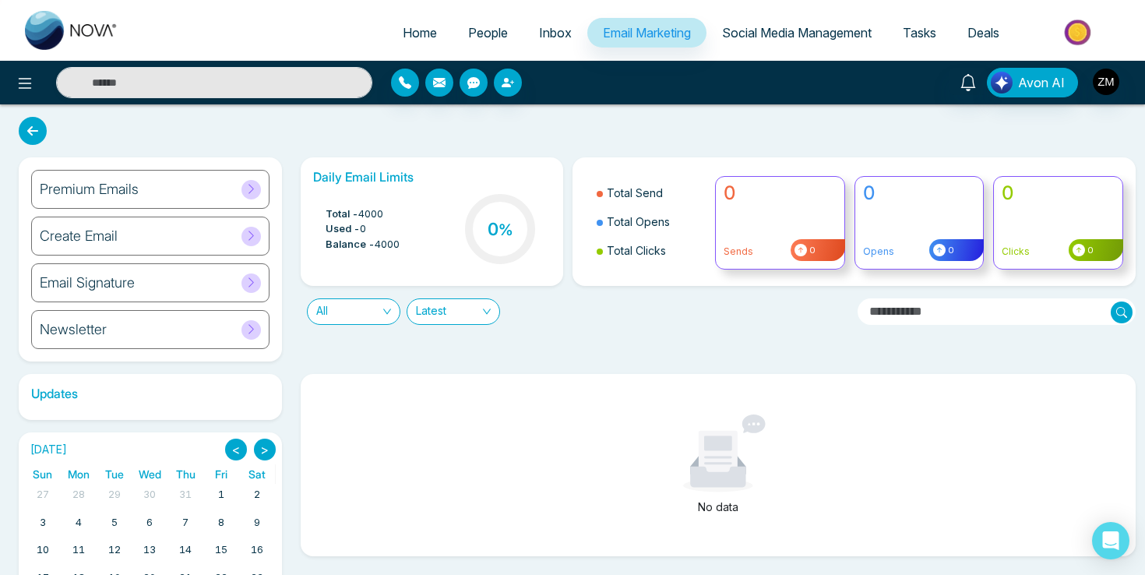
click at [254, 193] on icon at bounding box center [251, 189] width 12 height 12
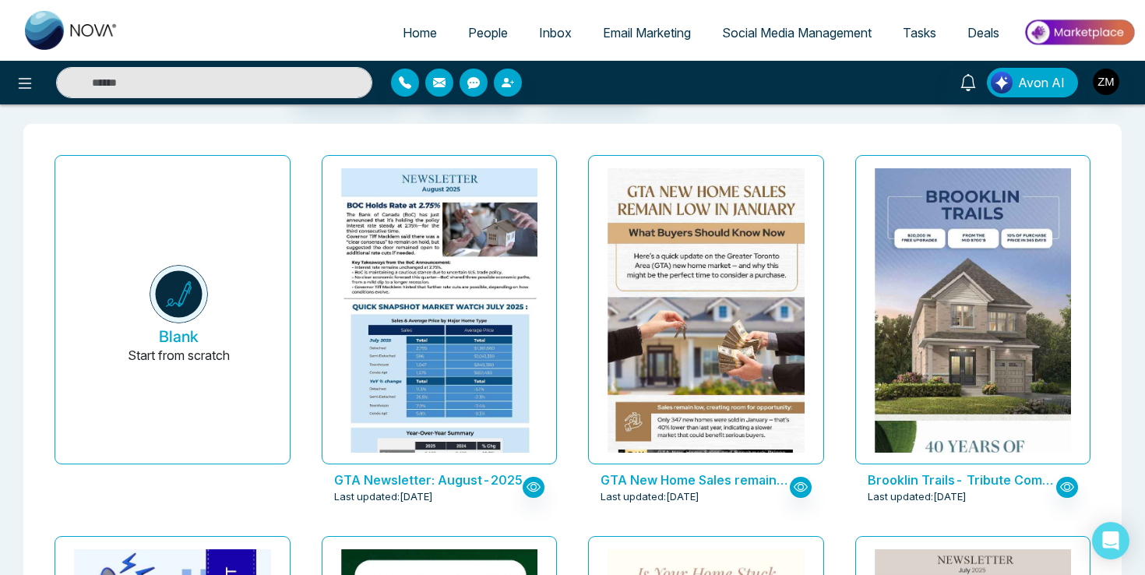
scroll to position [53, 0]
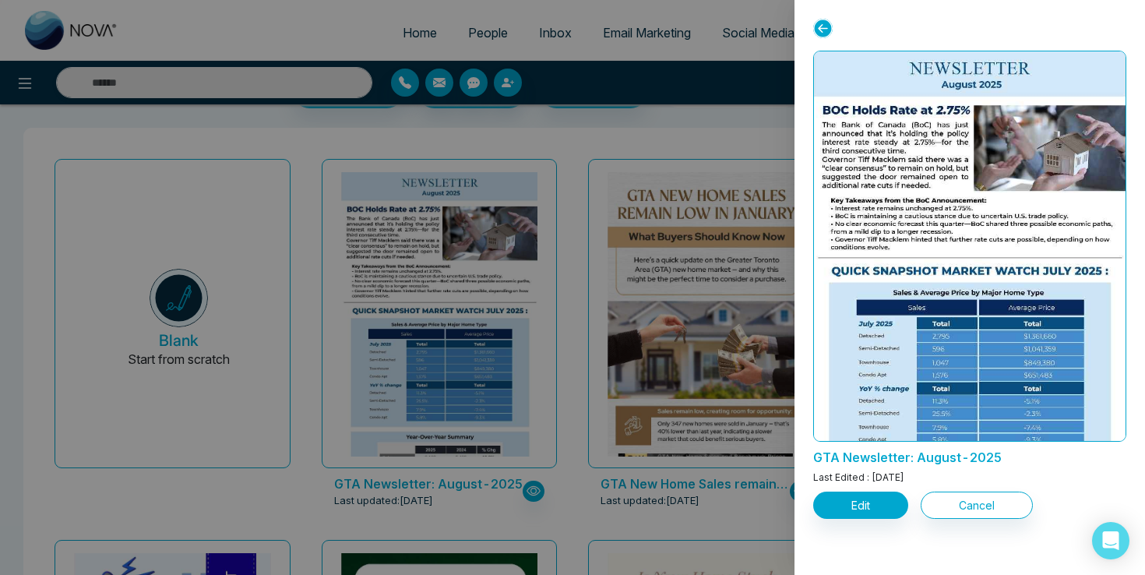
click at [580, 316] on div at bounding box center [572, 287] width 1145 height 575
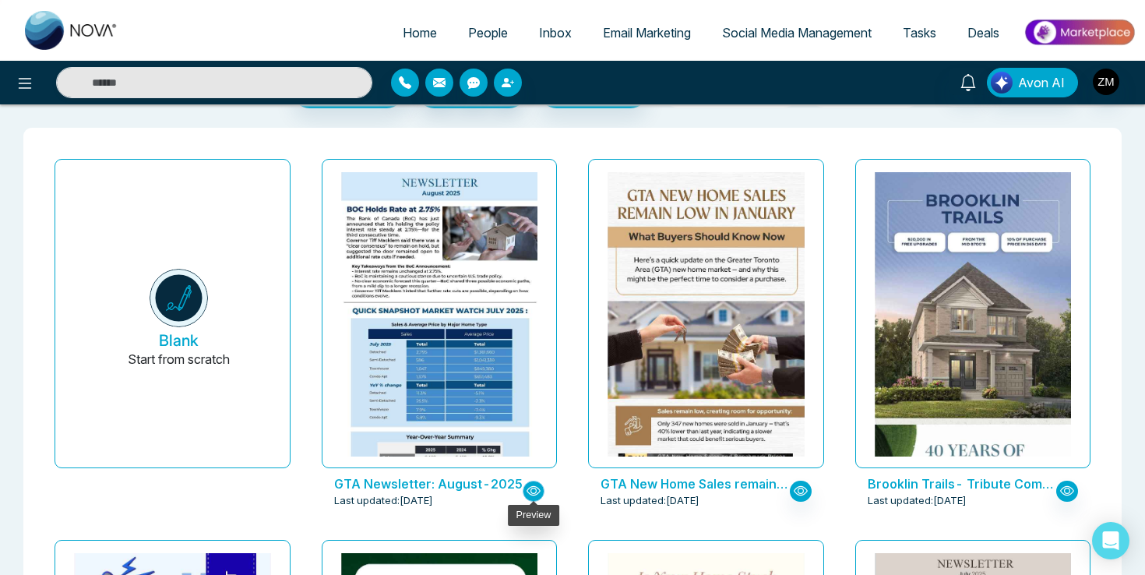
click at [538, 495] on icon "button" at bounding box center [534, 491] width 14 height 14
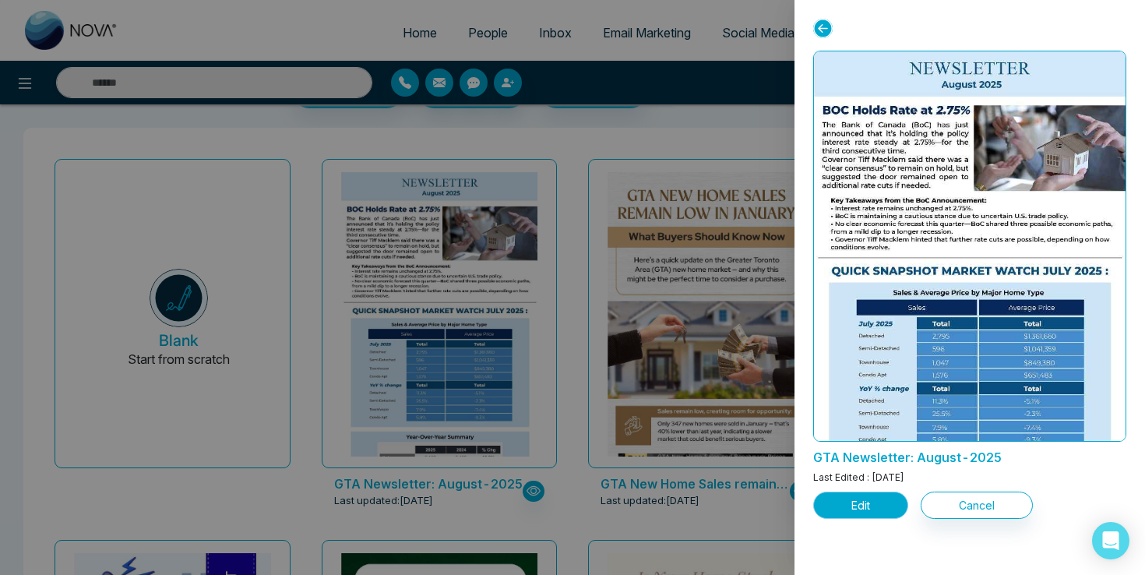
click at [869, 510] on button "Edit" at bounding box center [860, 505] width 95 height 27
click at [855, 507] on button "Edit" at bounding box center [860, 505] width 95 height 27
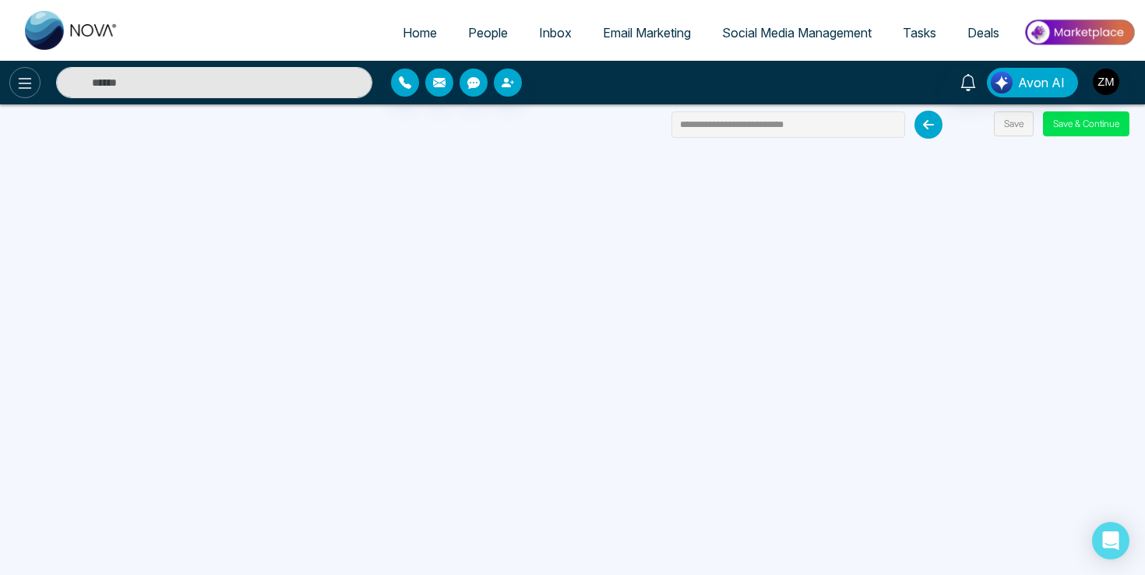
click at [25, 82] on icon at bounding box center [25, 83] width 19 height 19
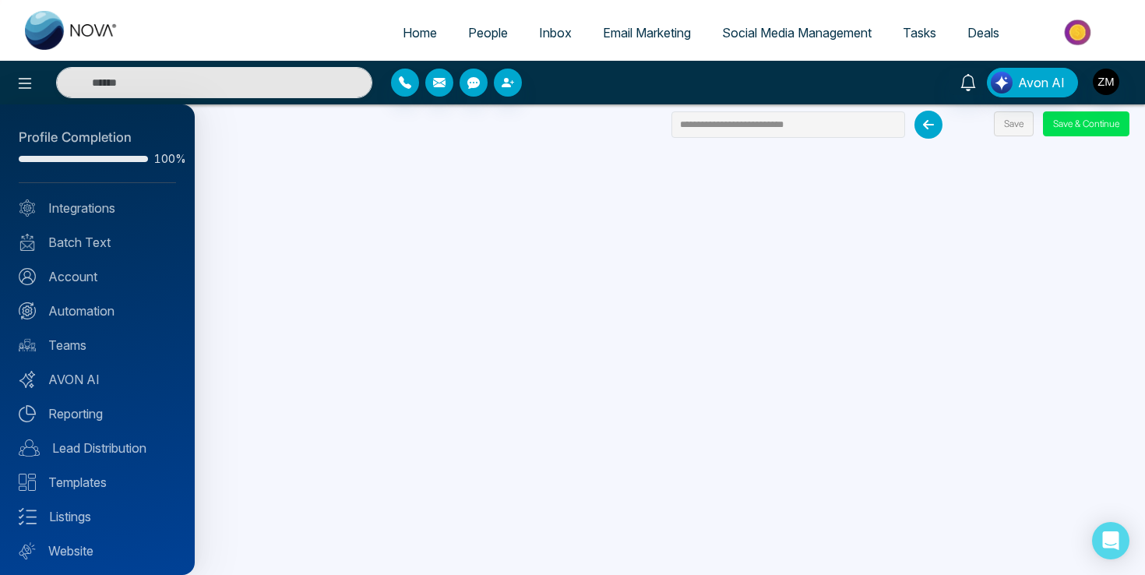
click at [414, 30] on div at bounding box center [572, 287] width 1145 height 575
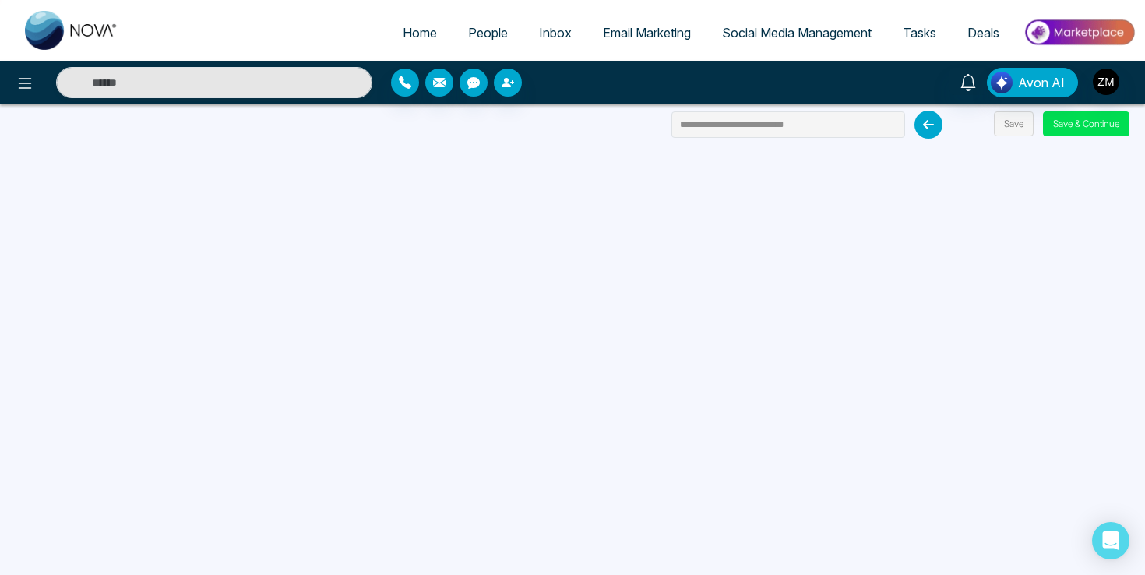
click at [411, 31] on span "Home" at bounding box center [420, 33] width 34 height 16
select select "*"
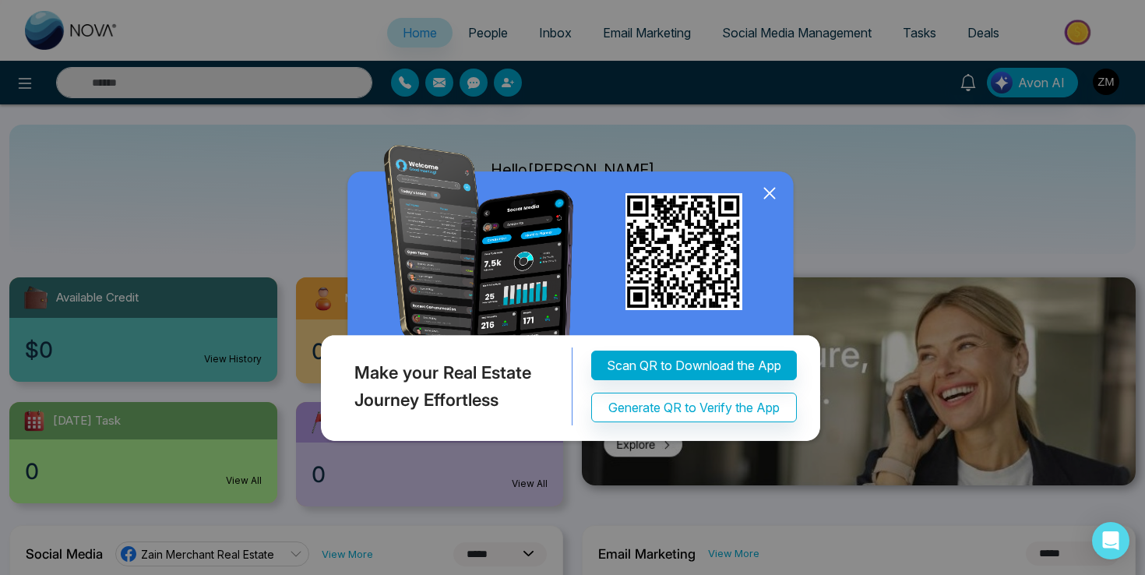
click at [774, 195] on icon at bounding box center [769, 193] width 23 height 23
